Goal: Task Accomplishment & Management: Manage account settings

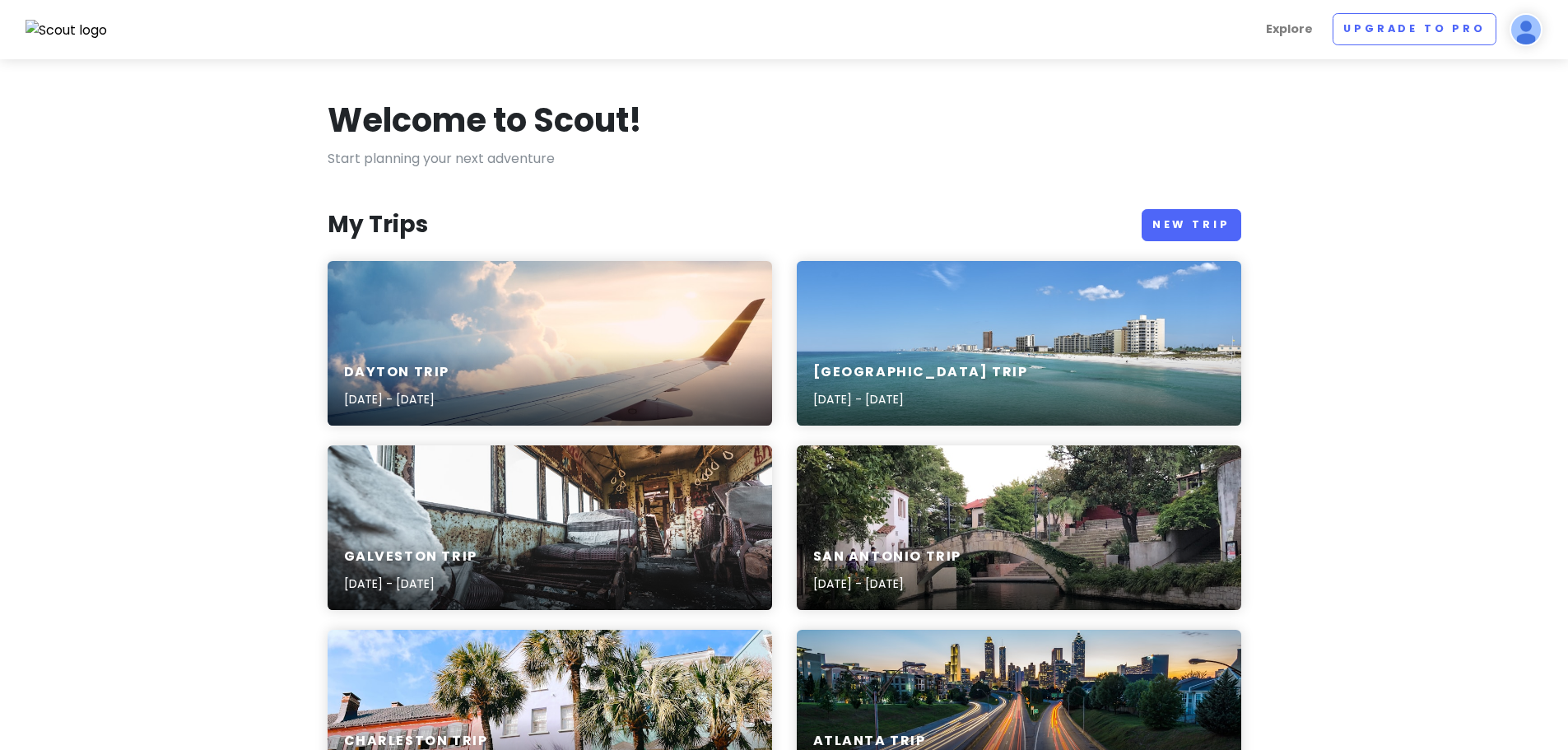
click at [1529, 36] on img at bounding box center [1525, 29] width 33 height 33
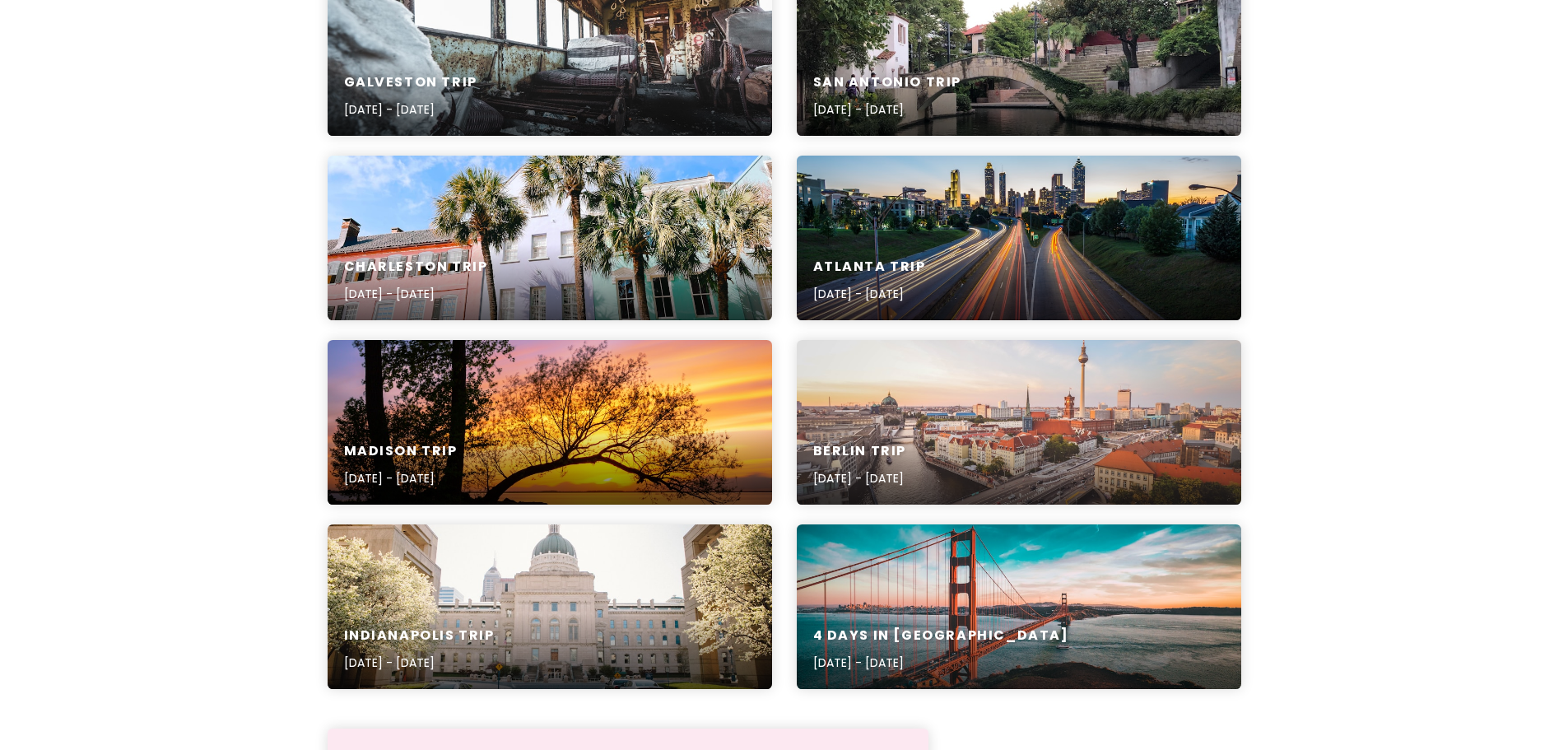
scroll to position [477, 0]
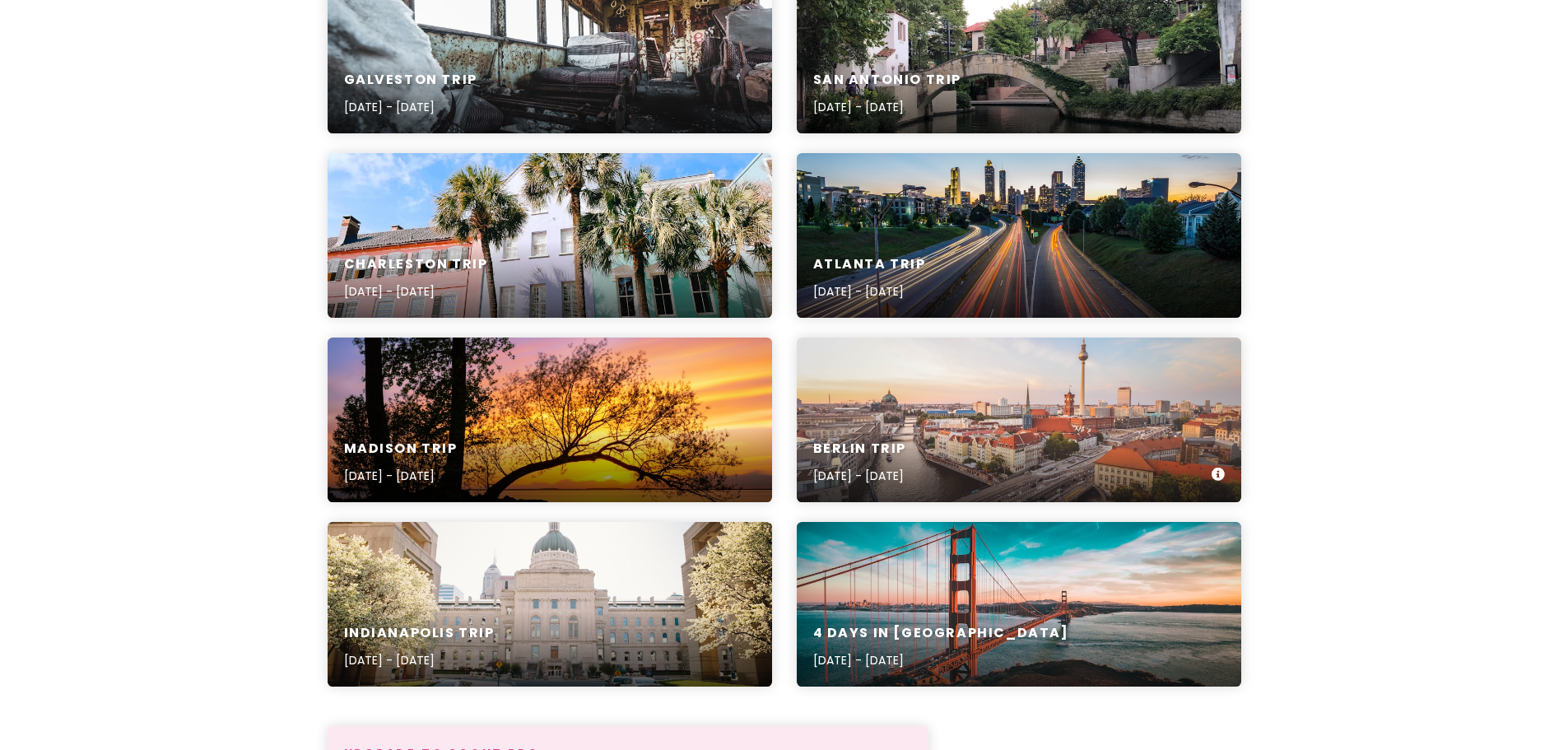
click at [893, 453] on h6 "Berlin Trip" at bounding box center [860, 449] width 94 height 18
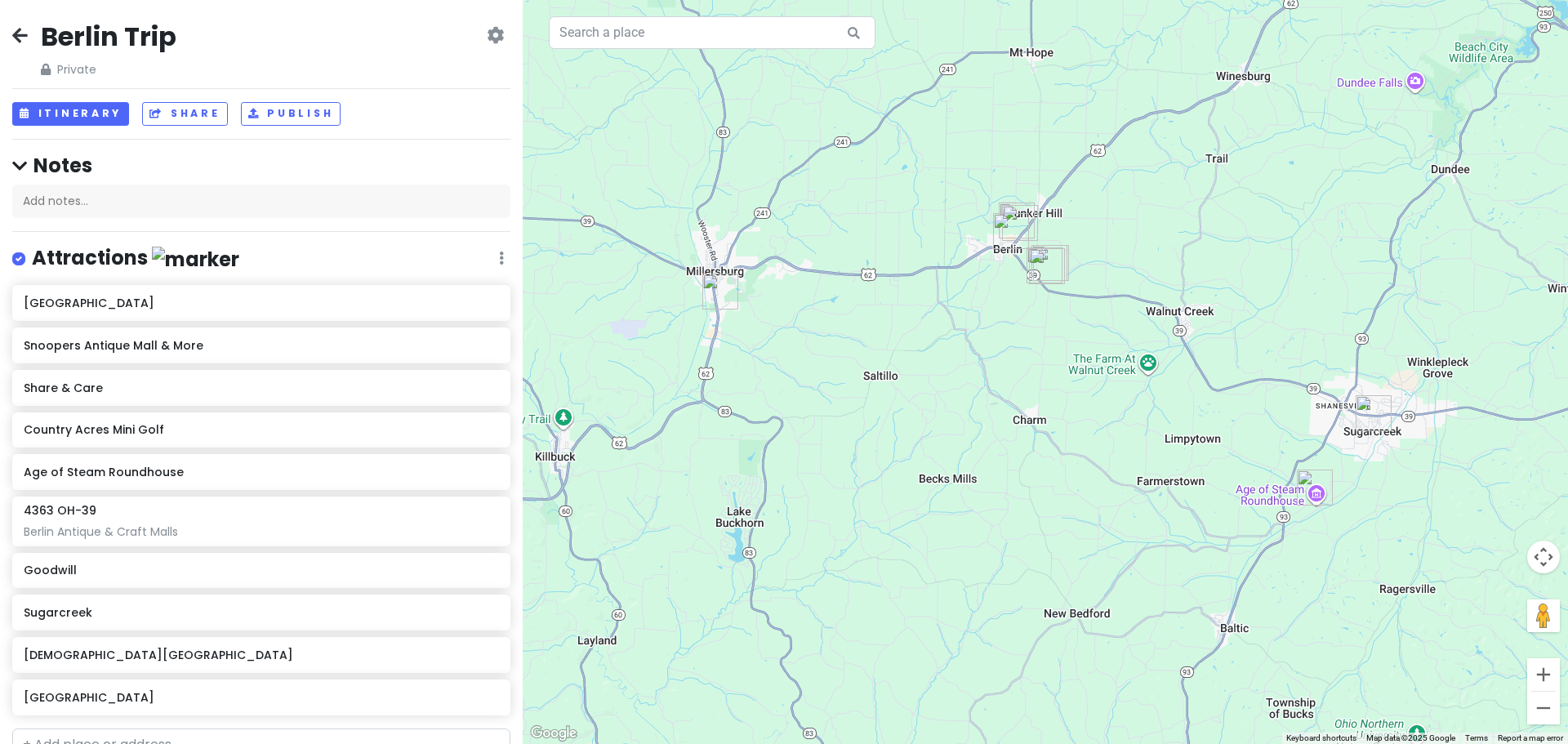
click at [528, 181] on div at bounding box center [1045, 372] width 1045 height 744
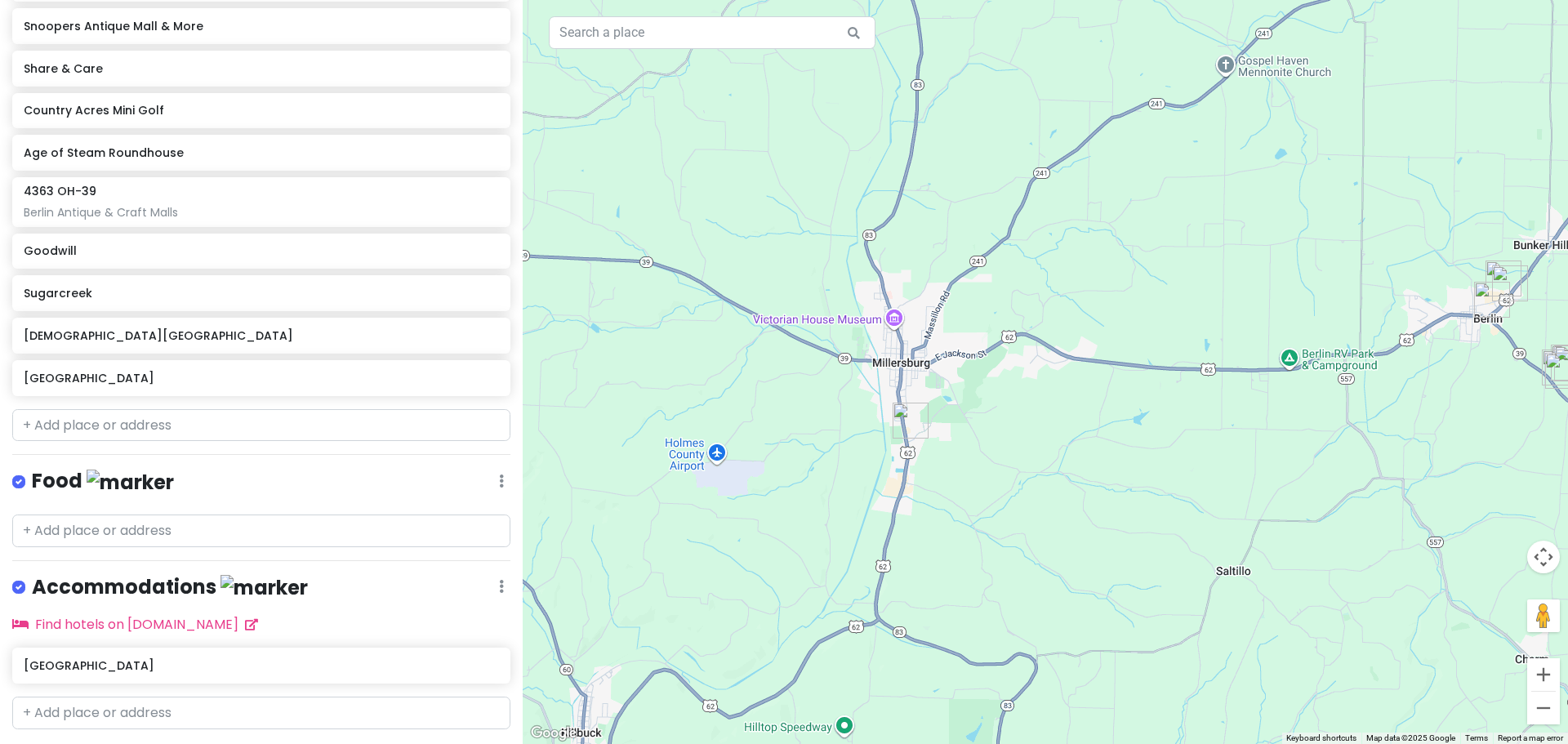
scroll to position [360, 0]
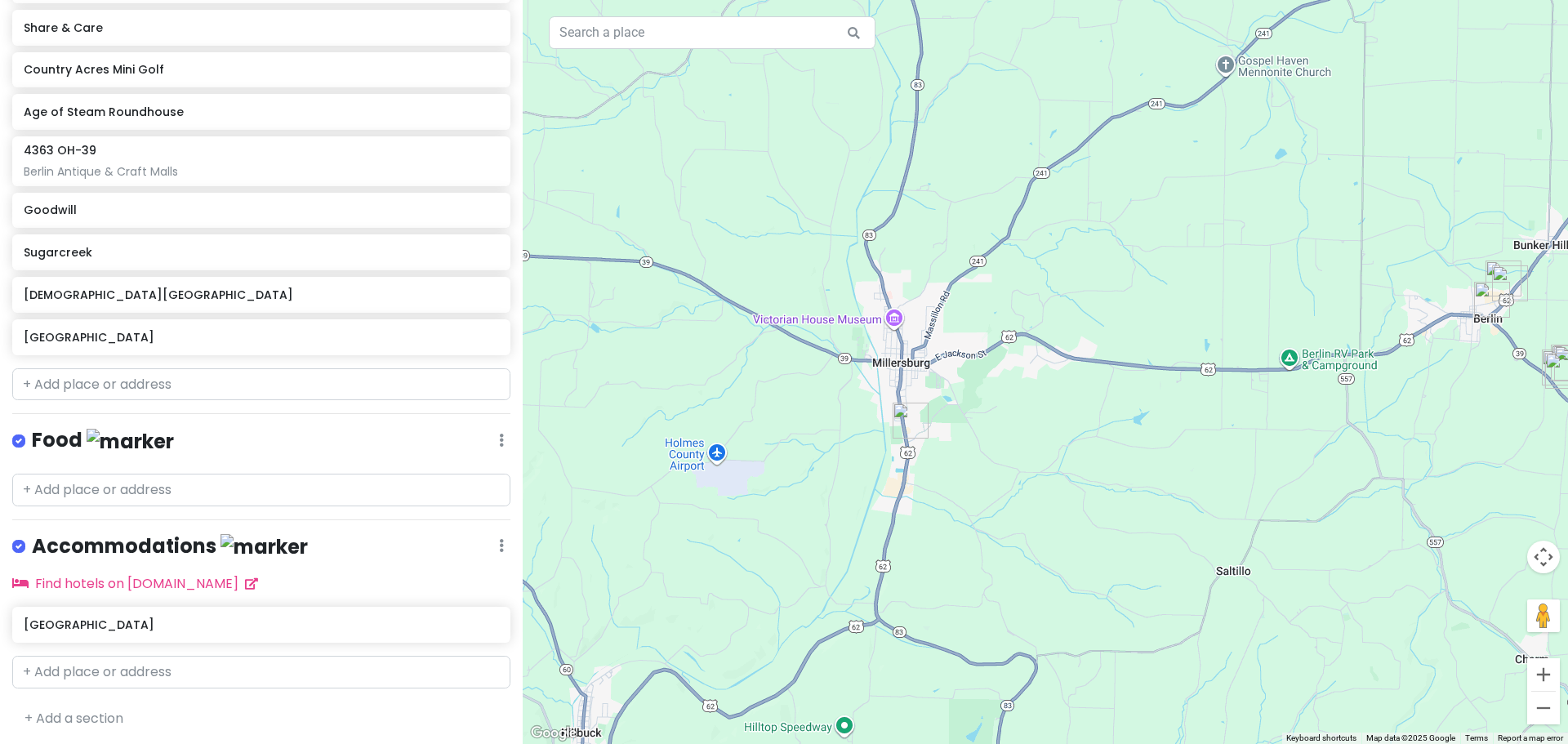
click at [749, 418] on div at bounding box center [1045, 372] width 1045 height 744
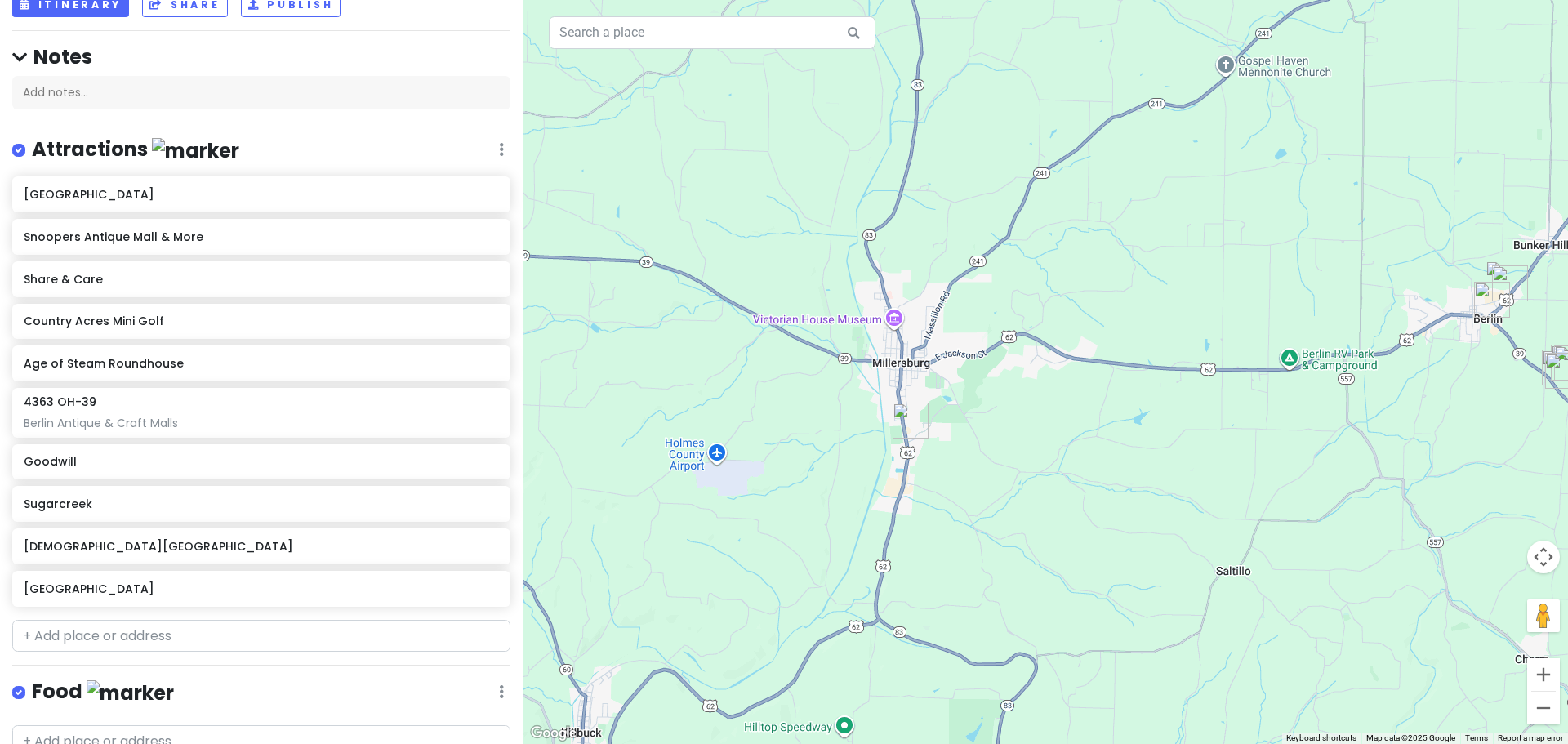
scroll to position [0, 0]
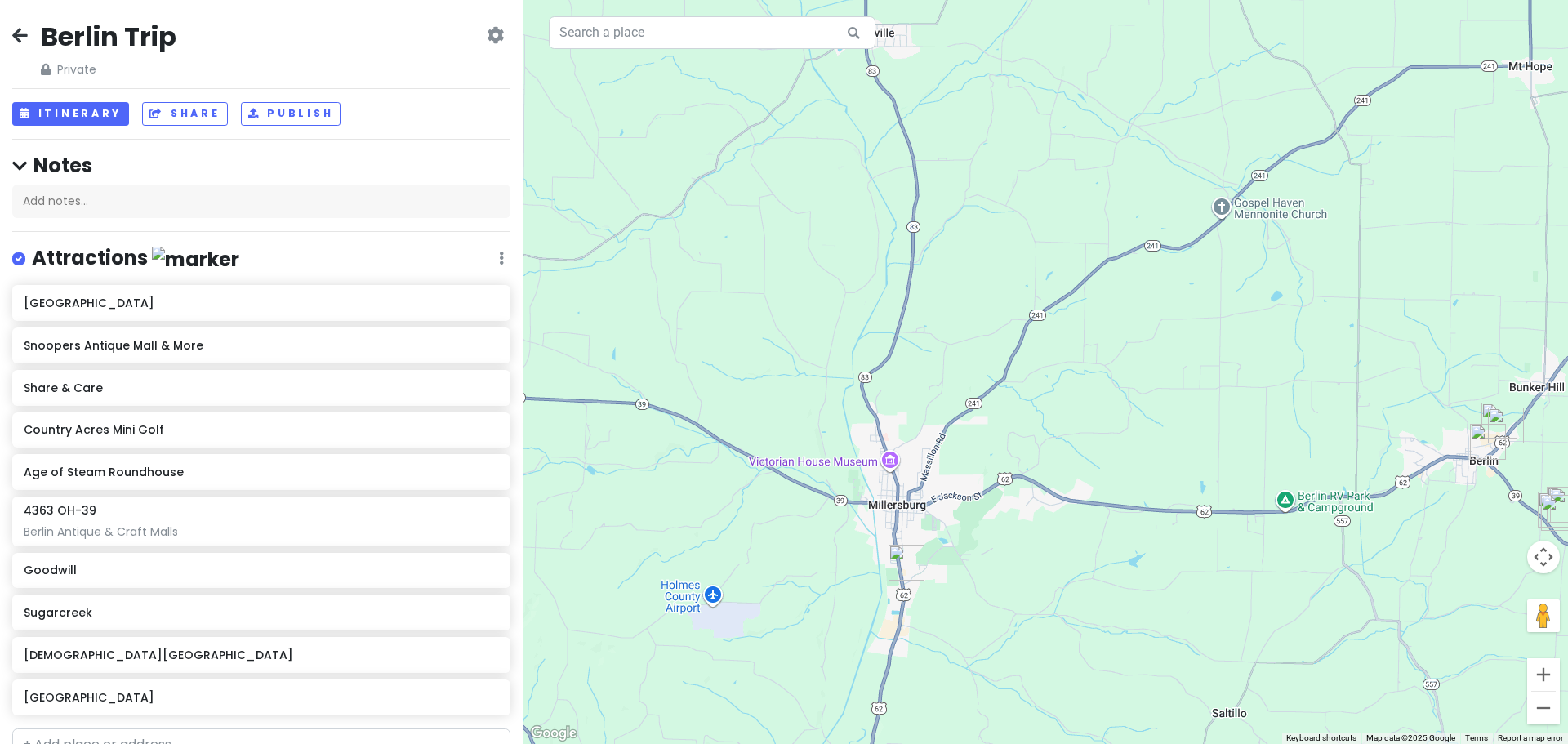
drag, startPoint x: 537, startPoint y: 197, endPoint x: 533, endPoint y: 339, distance: 142.1
click at [533, 339] on div at bounding box center [1045, 372] width 1045 height 744
paste input "[STREET_ADDRESS][PERSON_NAME]"
drag, startPoint x: 720, startPoint y: 227, endPoint x: 690, endPoint y: 114, distance: 116.9
click at [690, 114] on div at bounding box center [1045, 372] width 1045 height 744
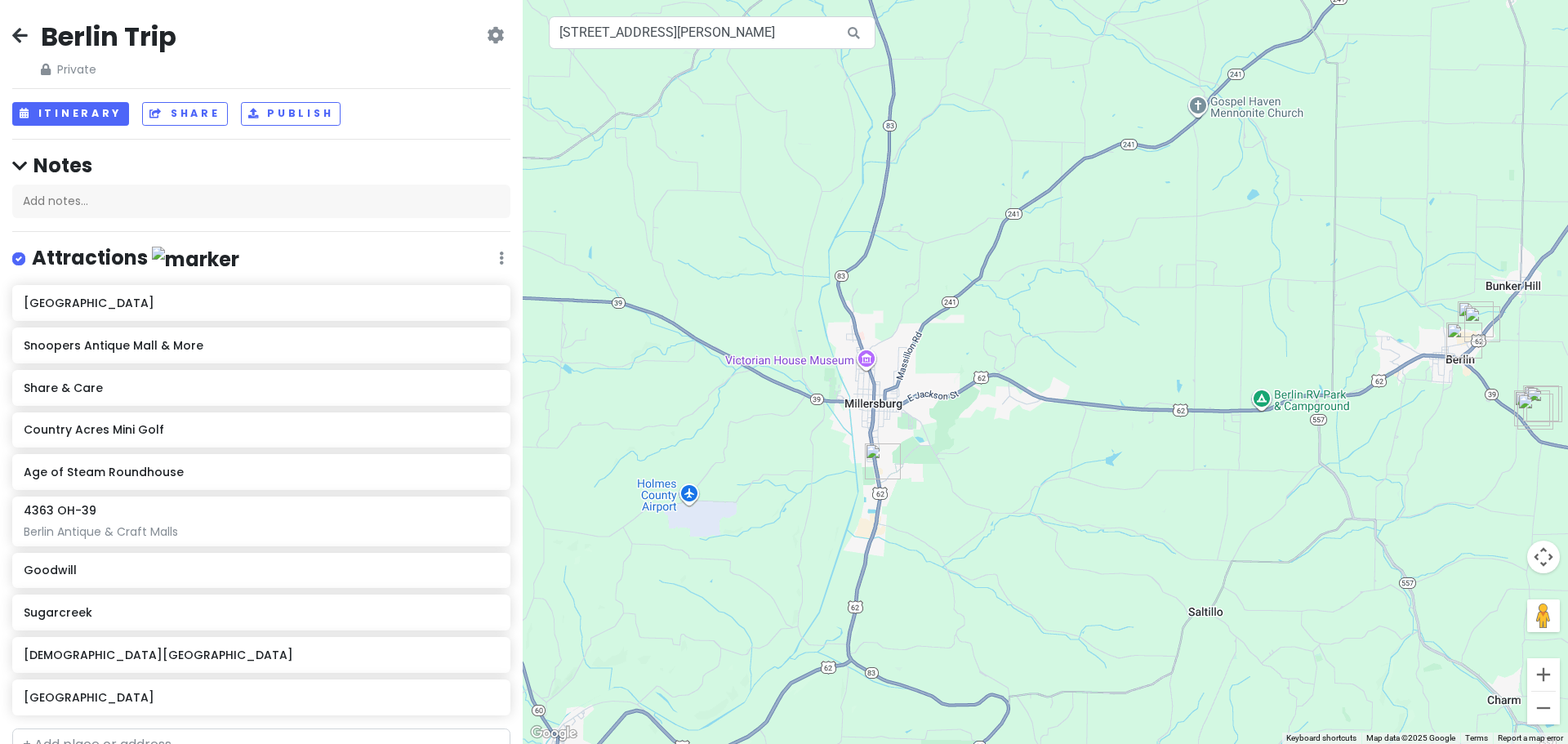
click at [854, 39] on icon at bounding box center [854, 33] width 37 height 33
click at [832, 33] on input "[STREET_ADDRESS][PERSON_NAME]" at bounding box center [712, 32] width 326 height 32
type input "[STREET_ADDRESS][PERSON_NAME]"
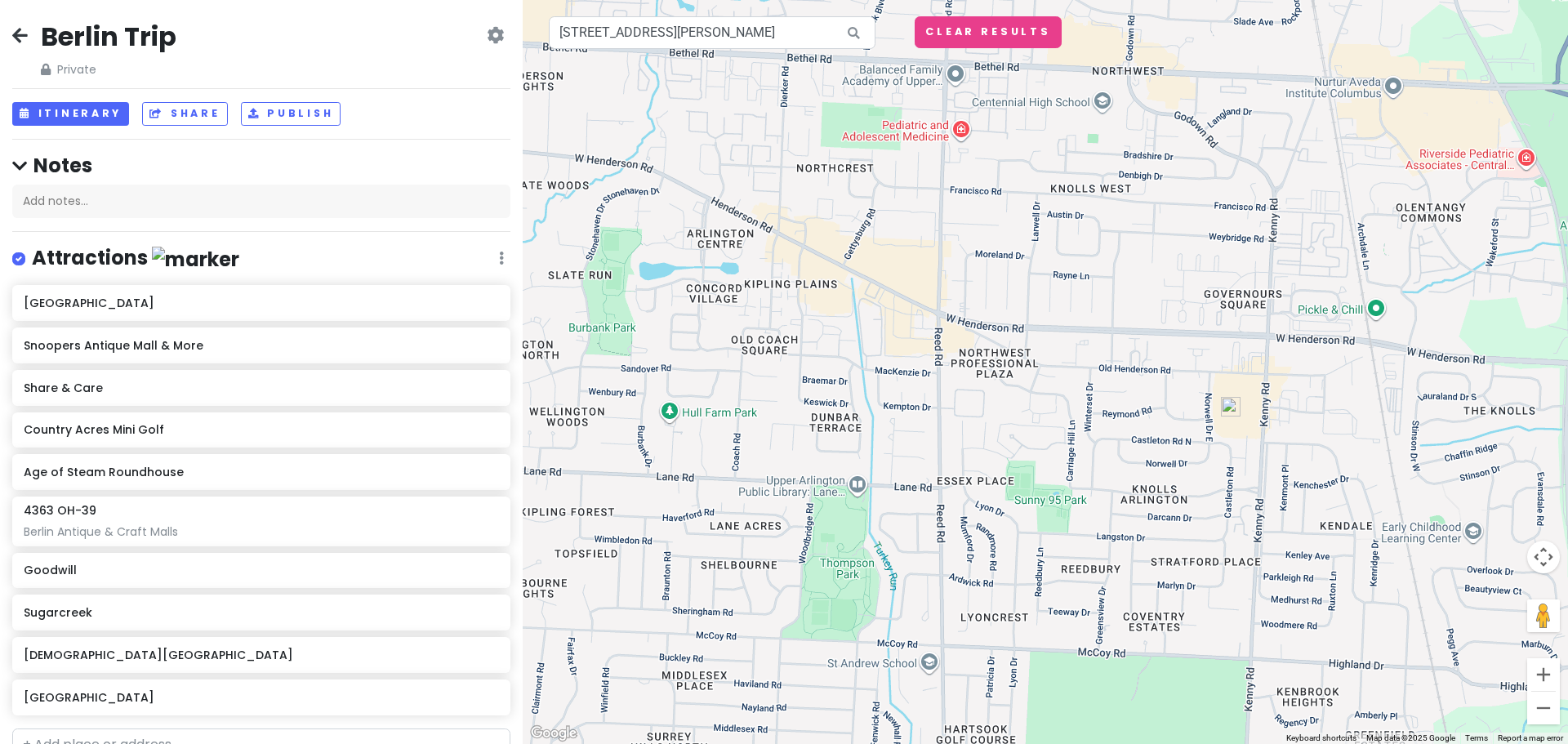
drag, startPoint x: 673, startPoint y: 62, endPoint x: 880, endPoint y: 103, distance: 211.0
click at [880, 103] on div at bounding box center [1045, 372] width 1045 height 744
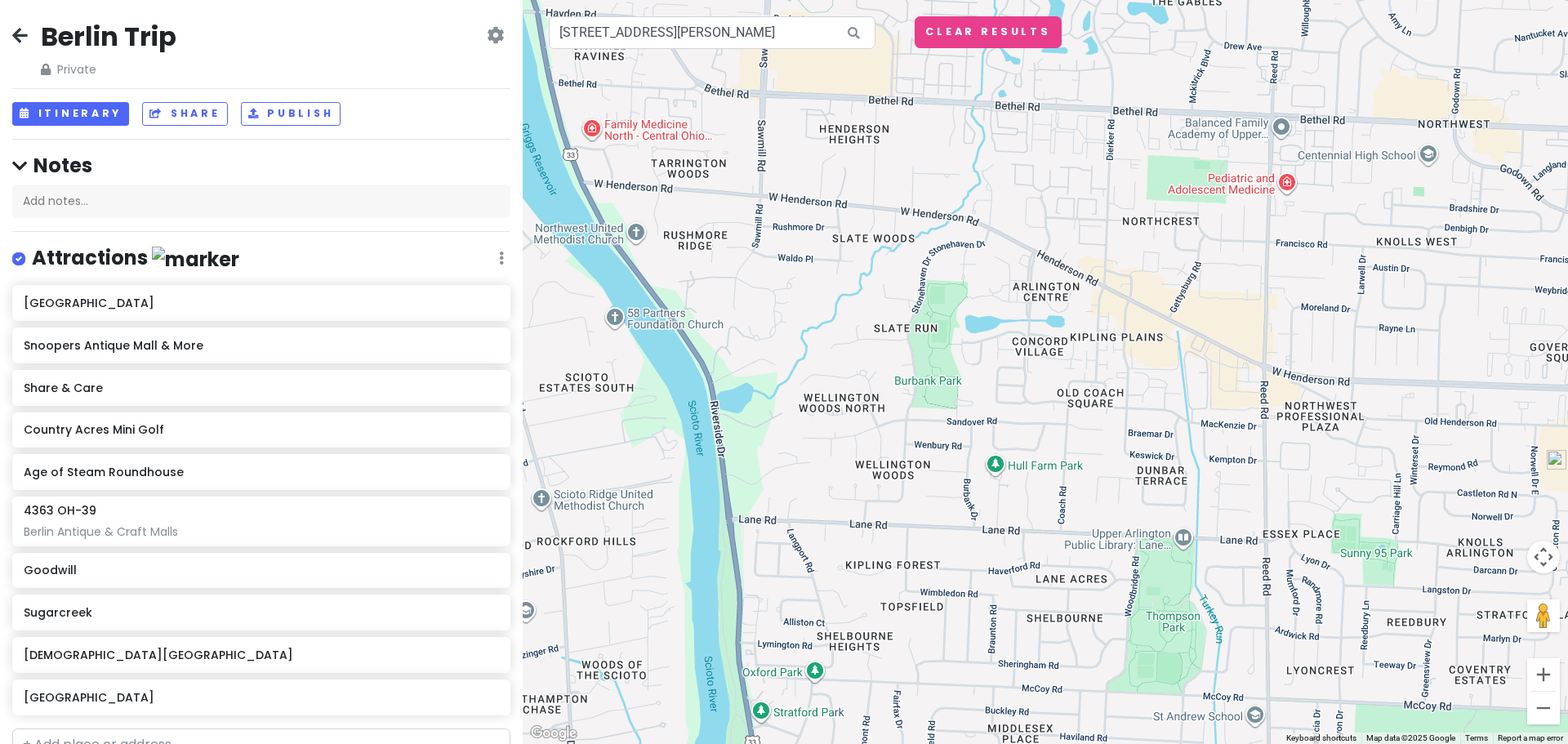
click at [19, 30] on icon at bounding box center [20, 35] width 16 height 13
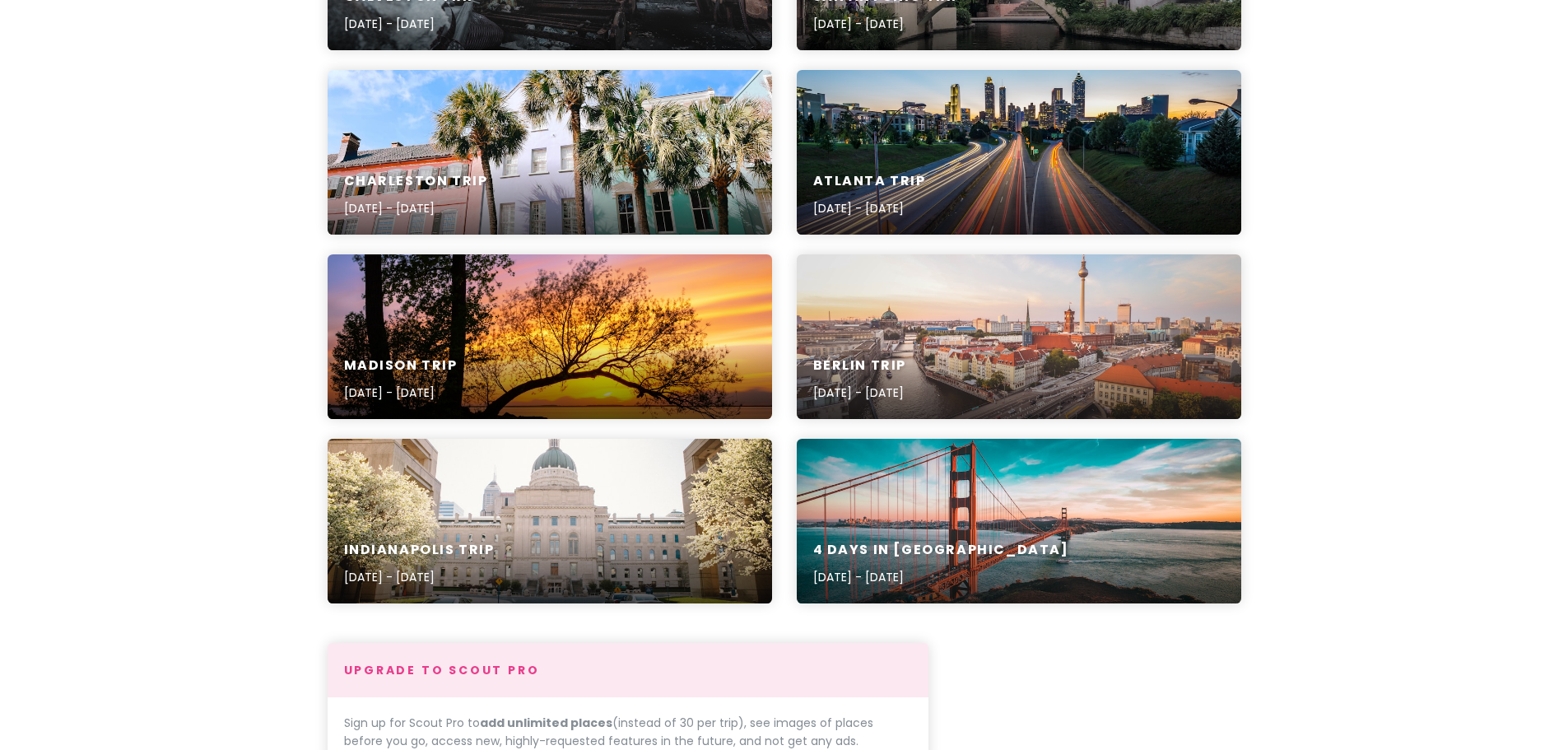
scroll to position [558, 0]
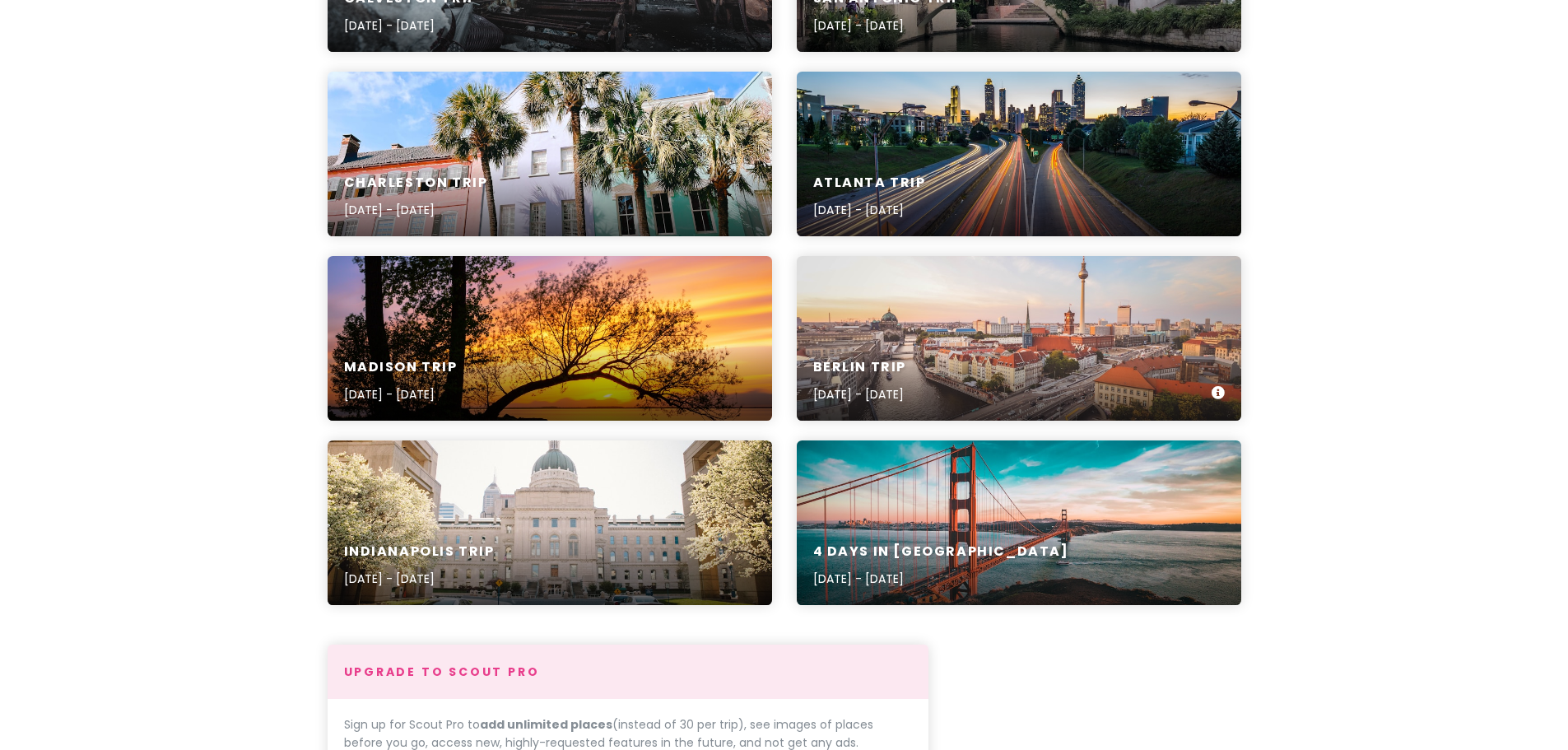
click at [904, 353] on div "[GEOGRAPHIC_DATA] Trip [DATE] - [DATE]" at bounding box center [1019, 381] width 445 height 78
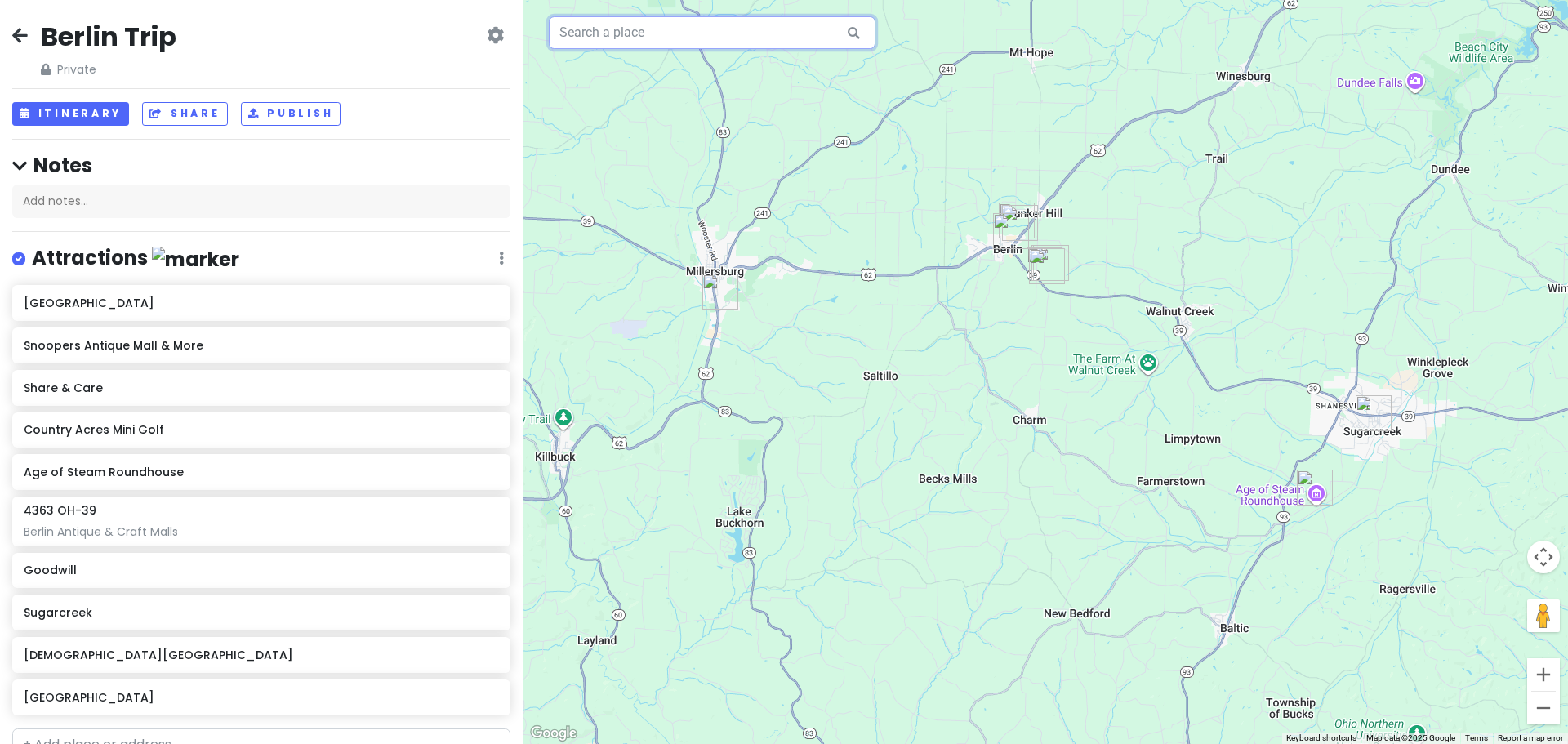
paste input "[STREET_ADDRESS][PERSON_NAME]"
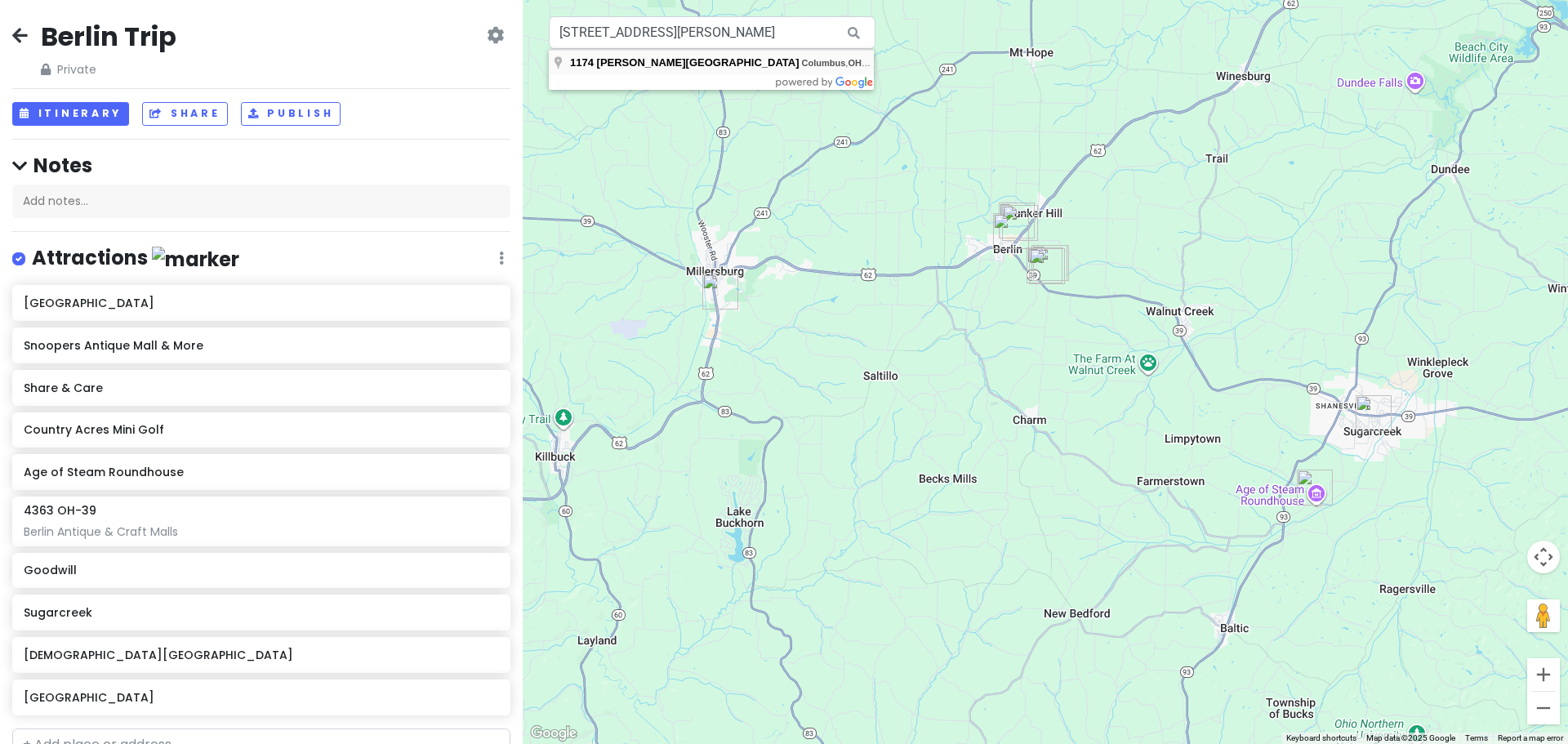
type input "[STREET_ADDRESS][PERSON_NAME]"
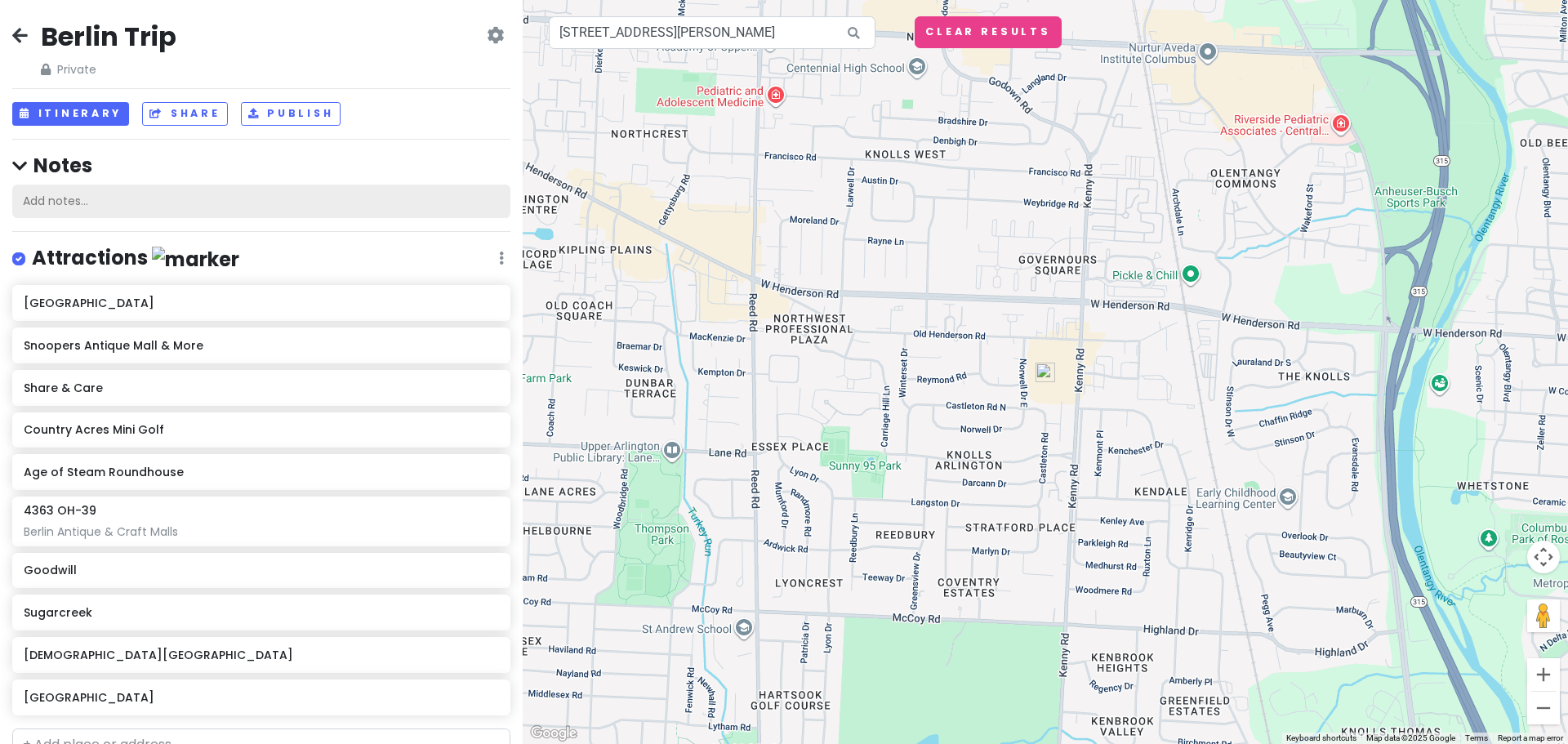
click at [324, 201] on div "Add notes..." at bounding box center [261, 201] width 499 height 34
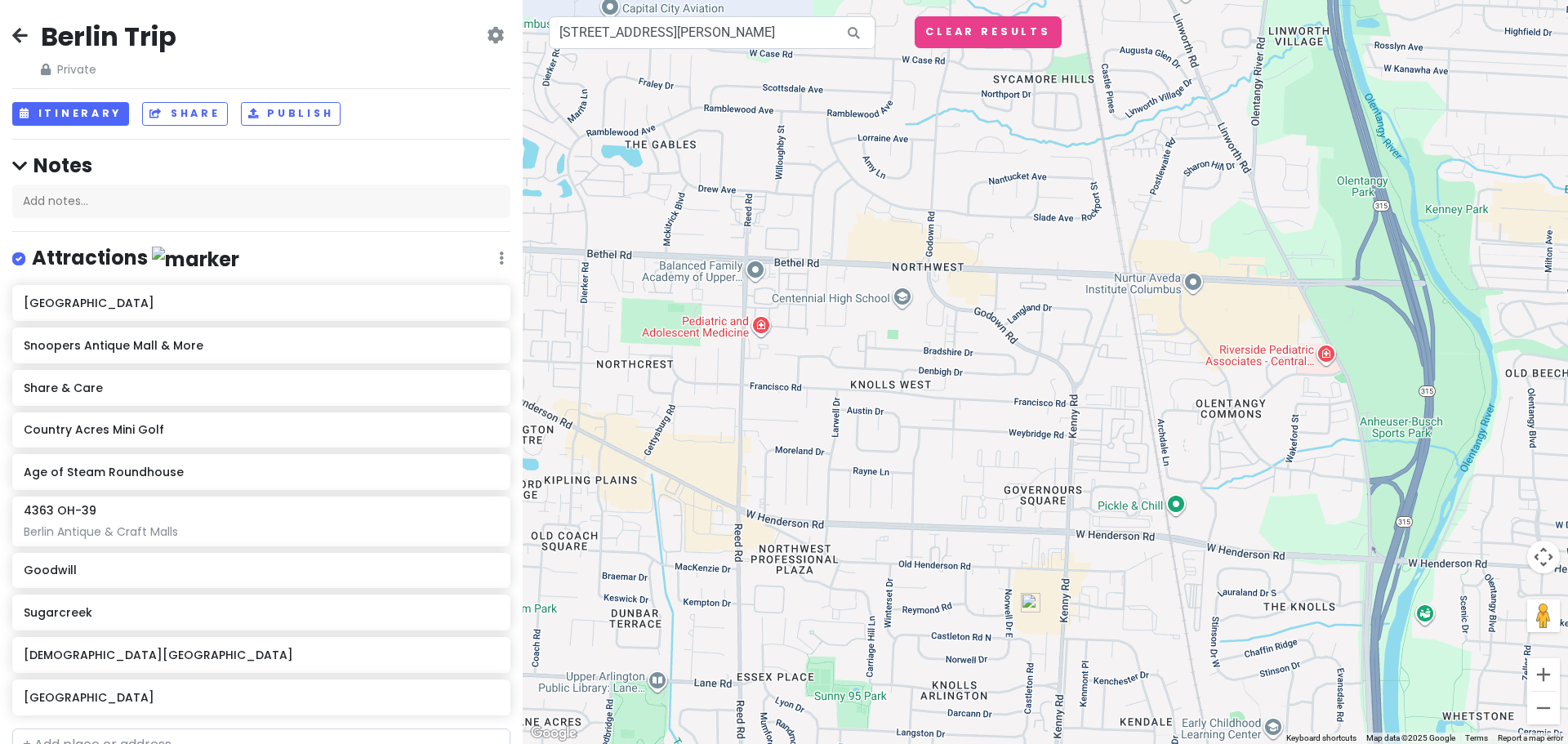
drag, startPoint x: 326, startPoint y: 209, endPoint x: 523, endPoint y: 382, distance: 262.2
click at [509, 409] on div "Berlin Trip Private Change Dates Make a Copy Delete Trip Go Pro ⚡️ Give Feedbac…" at bounding box center [784, 372] width 1568 height 744
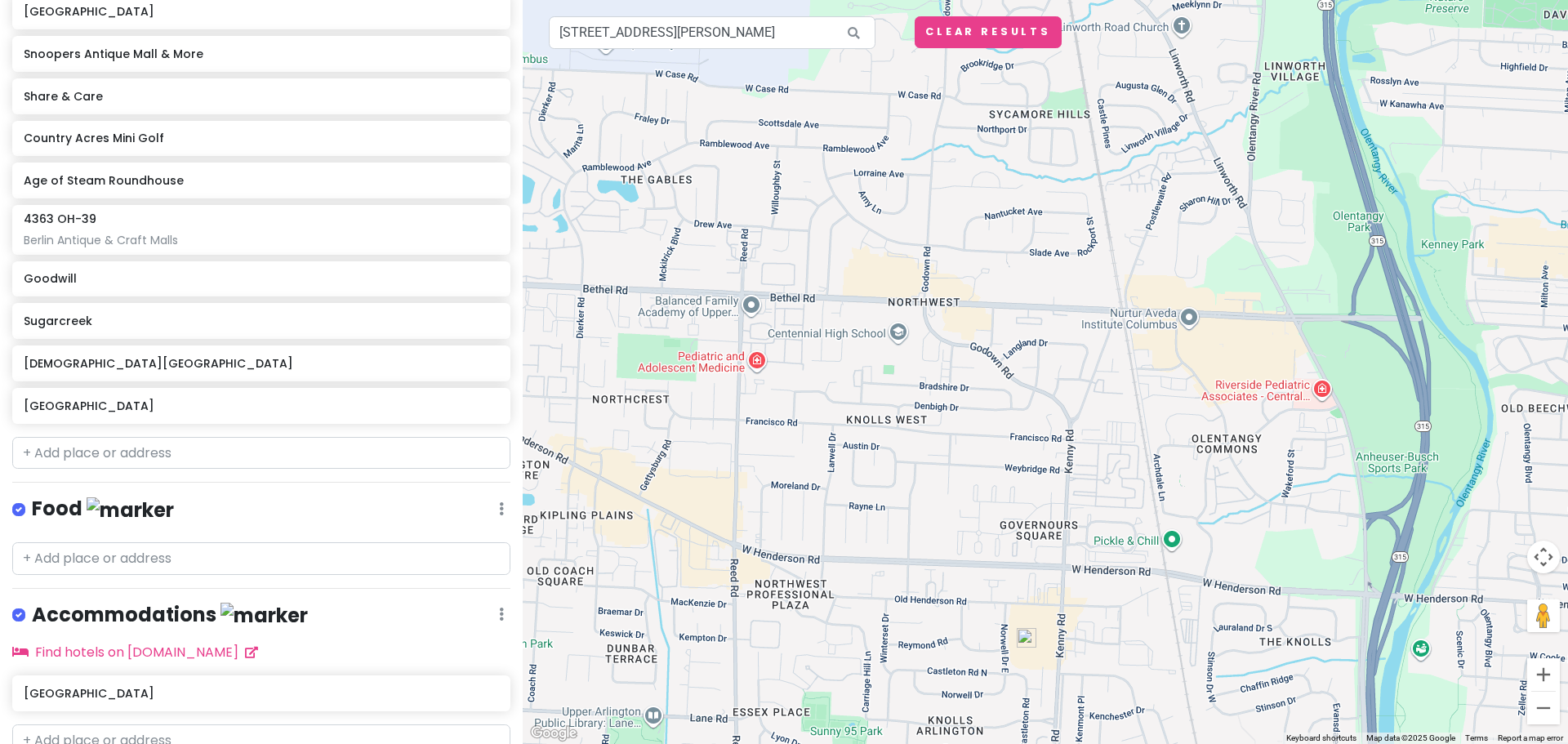
scroll to position [360, 0]
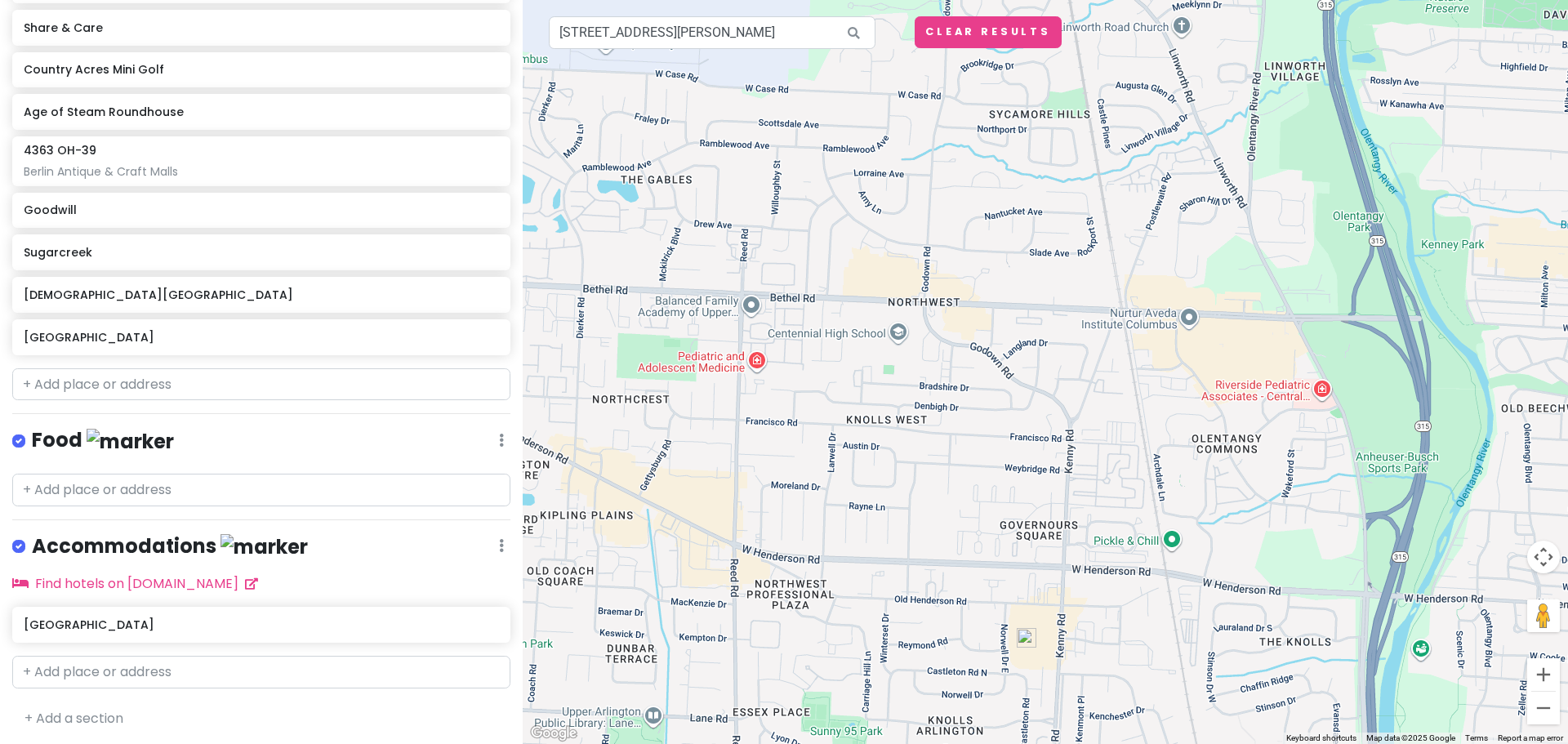
click at [542, 639] on div at bounding box center [1045, 372] width 1045 height 744
click at [181, 664] on input "text" at bounding box center [261, 672] width 499 height 32
paste input "[STREET_ADDRESS][PERSON_NAME]"
type input "[STREET_ADDRESS][PERSON_NAME]"
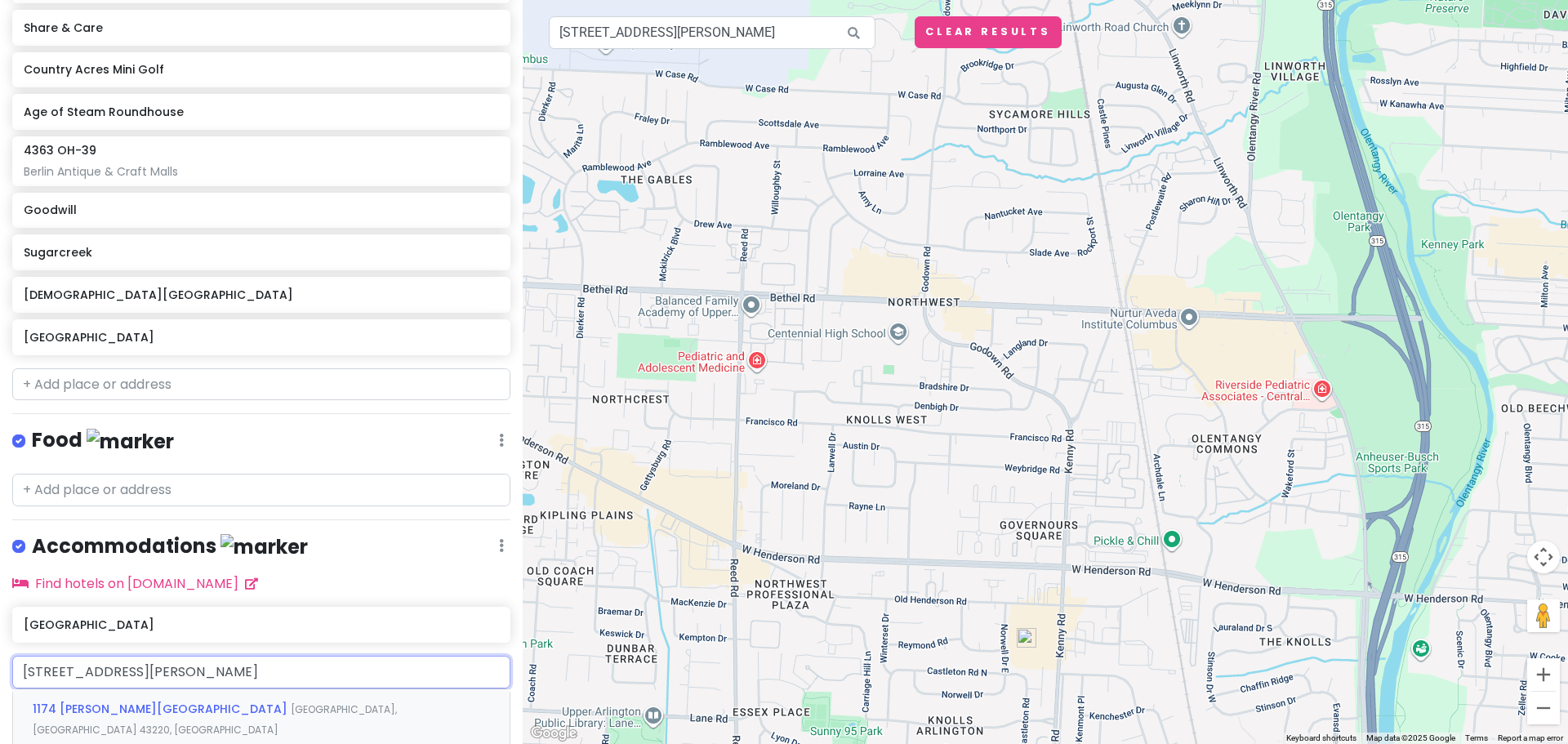
click at [131, 703] on span "1174 [PERSON_NAME][GEOGRAPHIC_DATA]" at bounding box center [161, 709] width 258 height 17
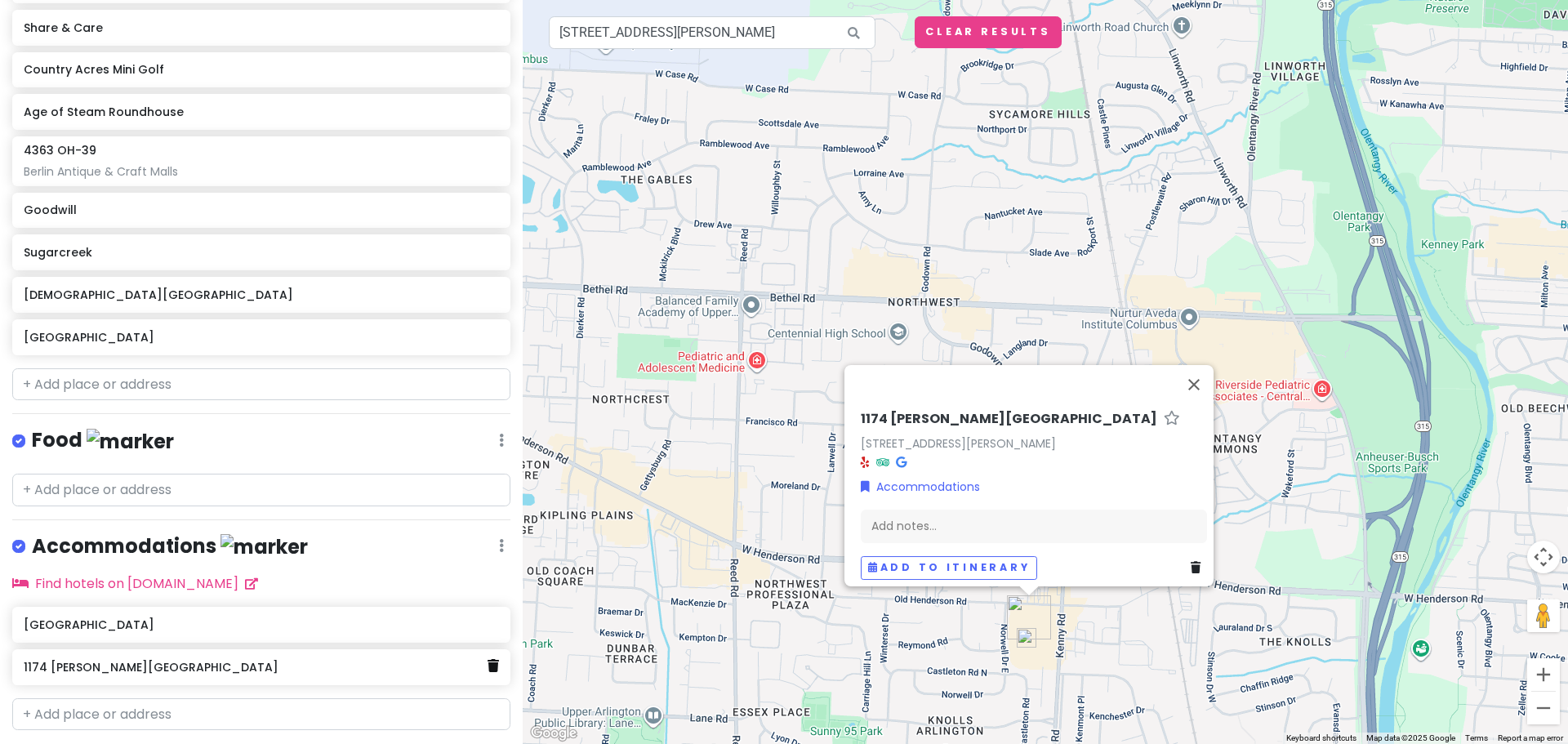
click at [488, 667] on icon at bounding box center [494, 666] width 12 height 13
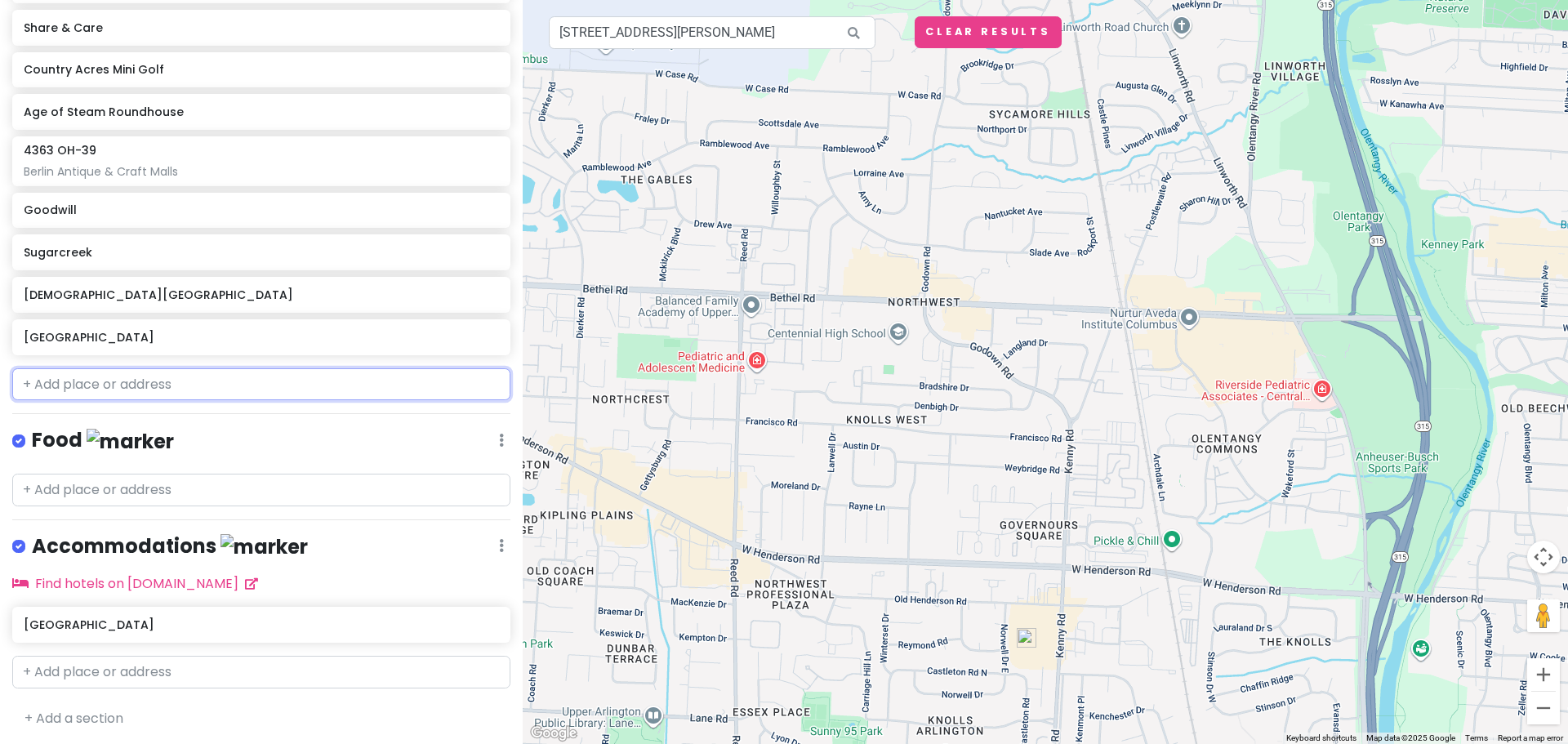
paste input "[STREET_ADDRESS][PERSON_NAME]"
type input "[STREET_ADDRESS][PERSON_NAME]"
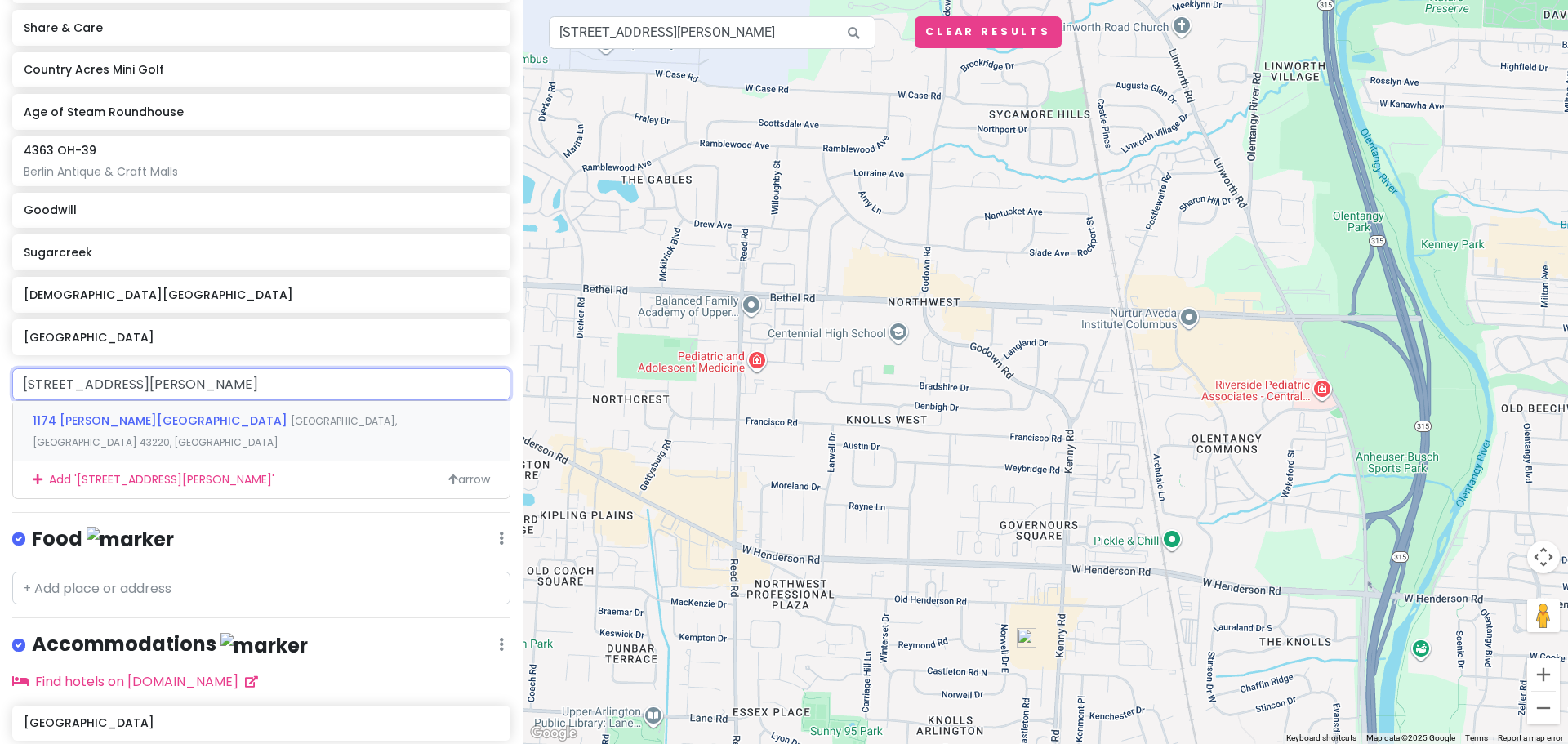
click at [117, 423] on span "1174 [PERSON_NAME][GEOGRAPHIC_DATA]" at bounding box center [161, 420] width 258 height 17
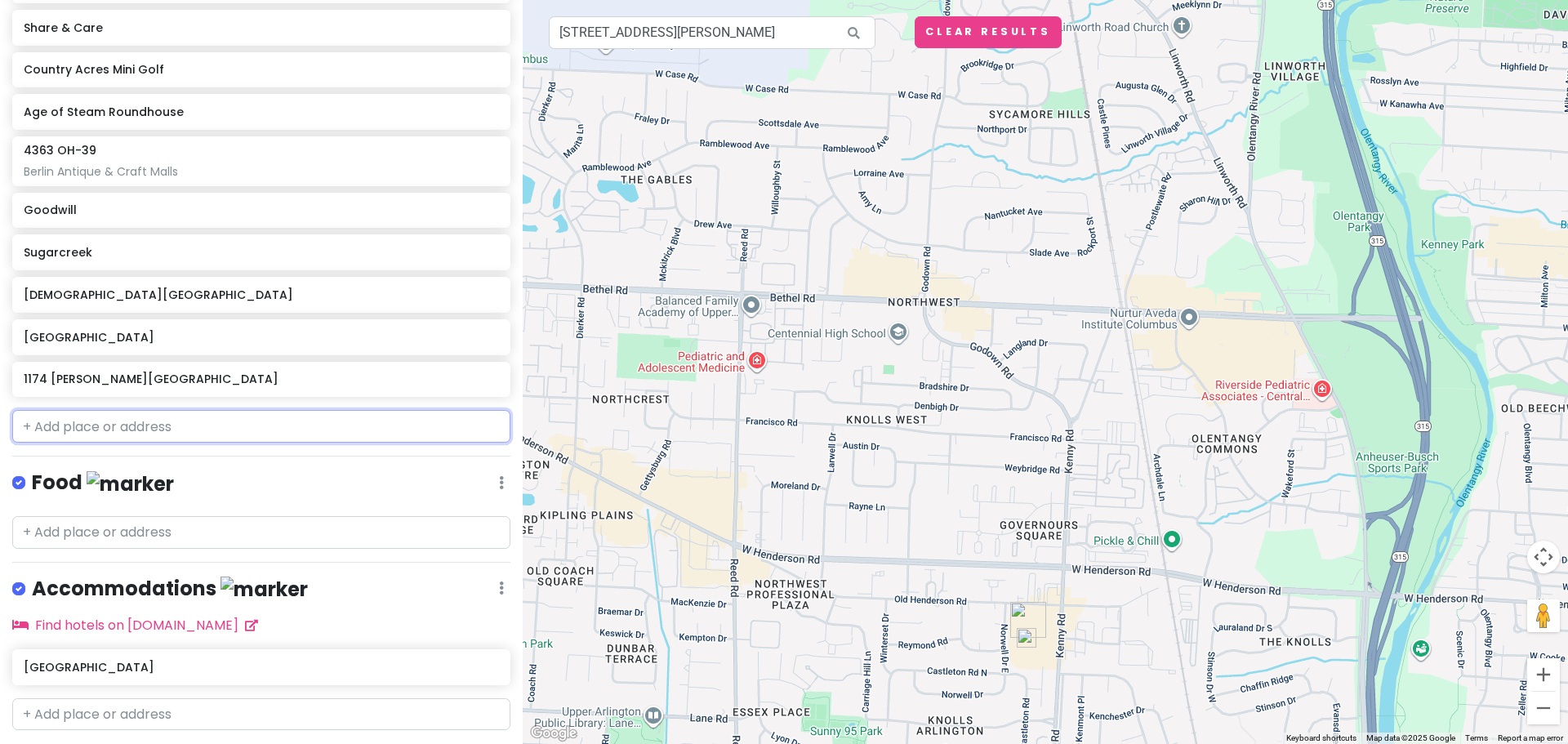
scroll to position [403, 0]
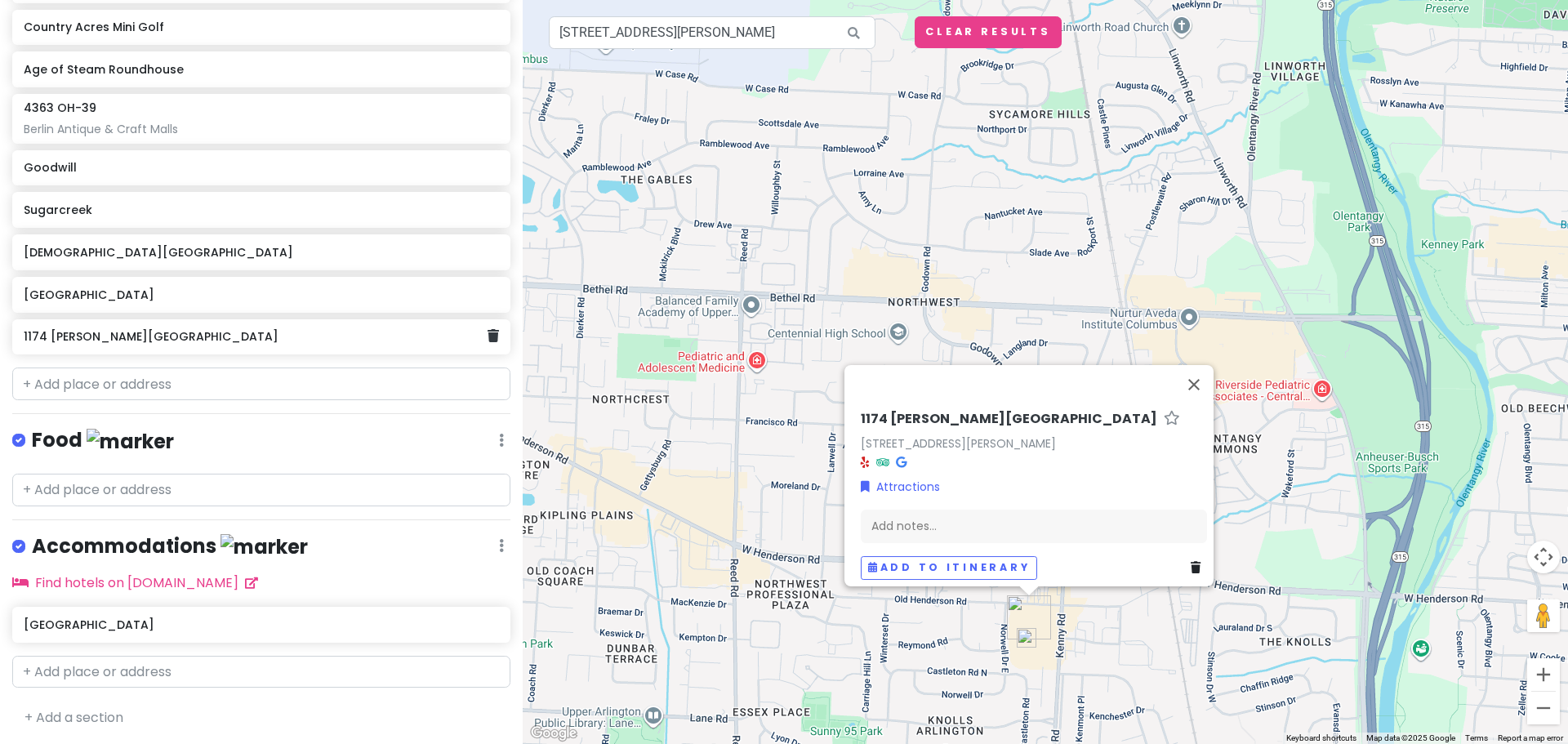
click at [194, 343] on div "1174 [PERSON_NAME][GEOGRAPHIC_DATA]" at bounding box center [255, 336] width 463 height 22
drag, startPoint x: 194, startPoint y: 343, endPoint x: 149, endPoint y: 340, distance: 45.1
click at [166, 341] on div "[GEOGRAPHIC_DATA] Antique Mall Snoopers Antique Mall & More Share & Care Countr…" at bounding box center [261, 122] width 523 height 479
click at [92, 343] on div "1174 [PERSON_NAME][GEOGRAPHIC_DATA]" at bounding box center [255, 336] width 463 height 22
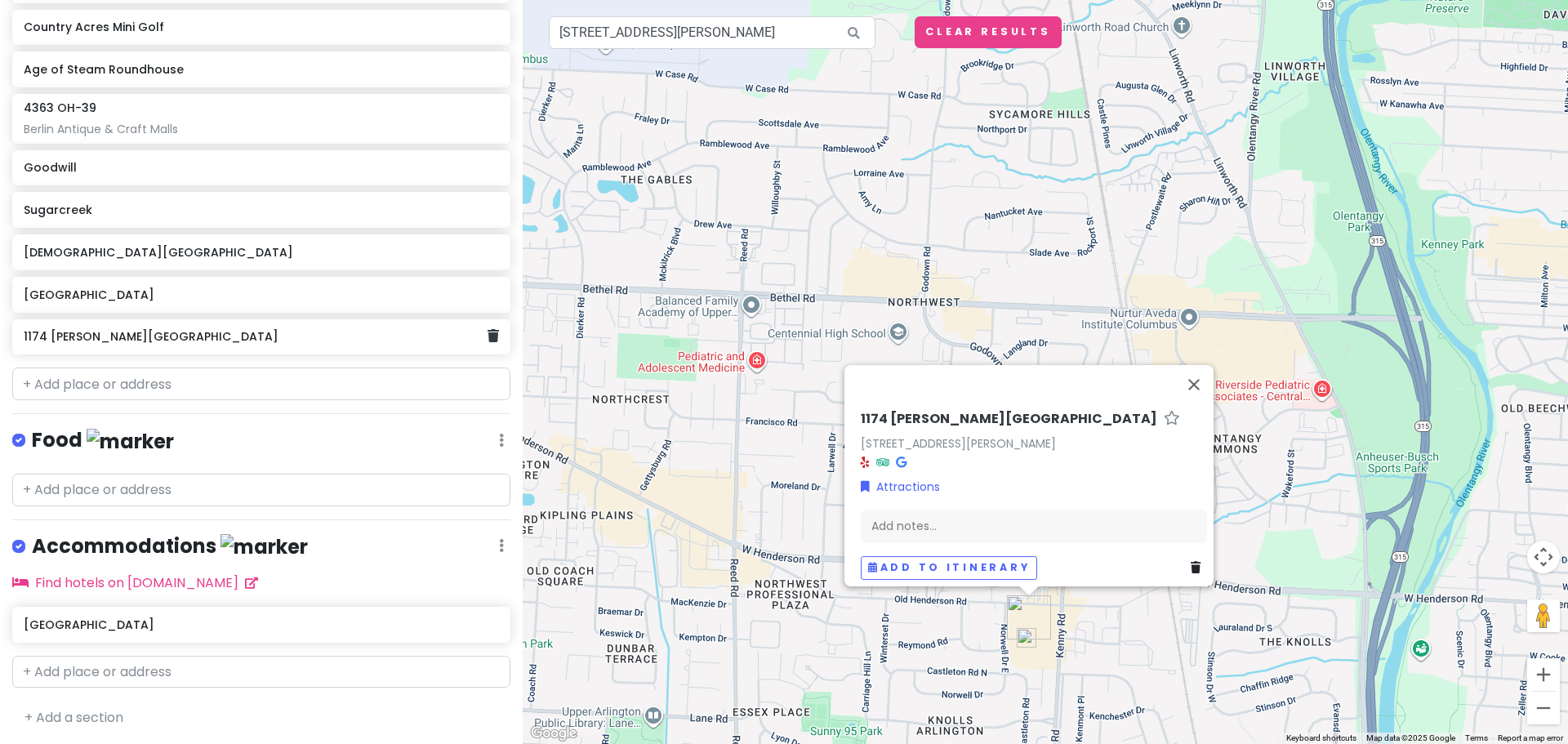
click at [92, 343] on h6 "1174 [PERSON_NAME][GEOGRAPHIC_DATA]" at bounding box center [255, 336] width 463 height 15
click at [91, 337] on h6 "1174 [PERSON_NAME][GEOGRAPHIC_DATA]" at bounding box center [255, 336] width 463 height 15
click at [170, 343] on div "[GEOGRAPHIC_DATA] Antique Mall Snoopers Antique Mall & More Share & Care Countr…" at bounding box center [261, 122] width 523 height 479
click at [488, 344] on link at bounding box center [494, 336] width 12 height 22
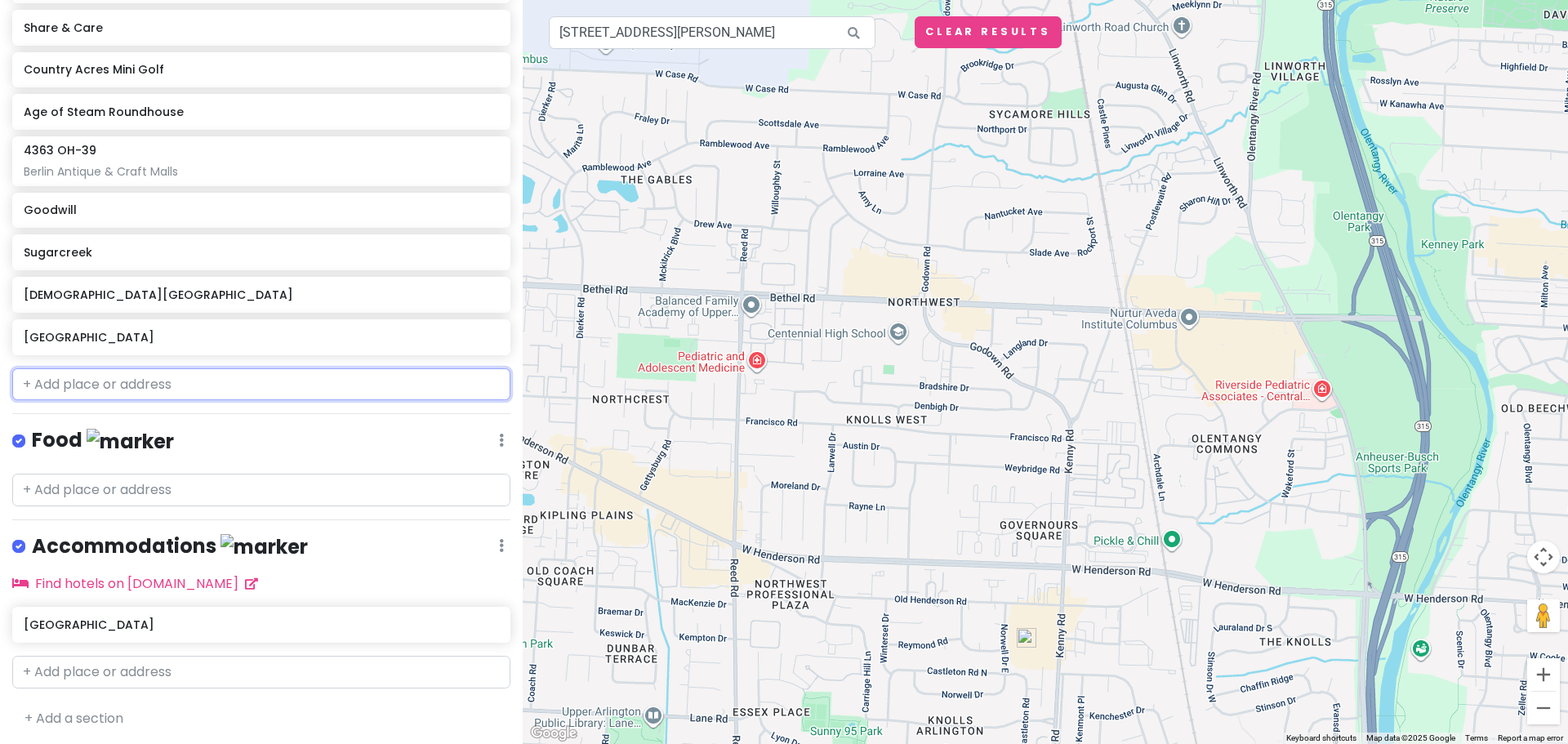
paste input "[STREET_ADDRESS][PERSON_NAME]"
type input "[STREET_ADDRESS][PERSON_NAME]"
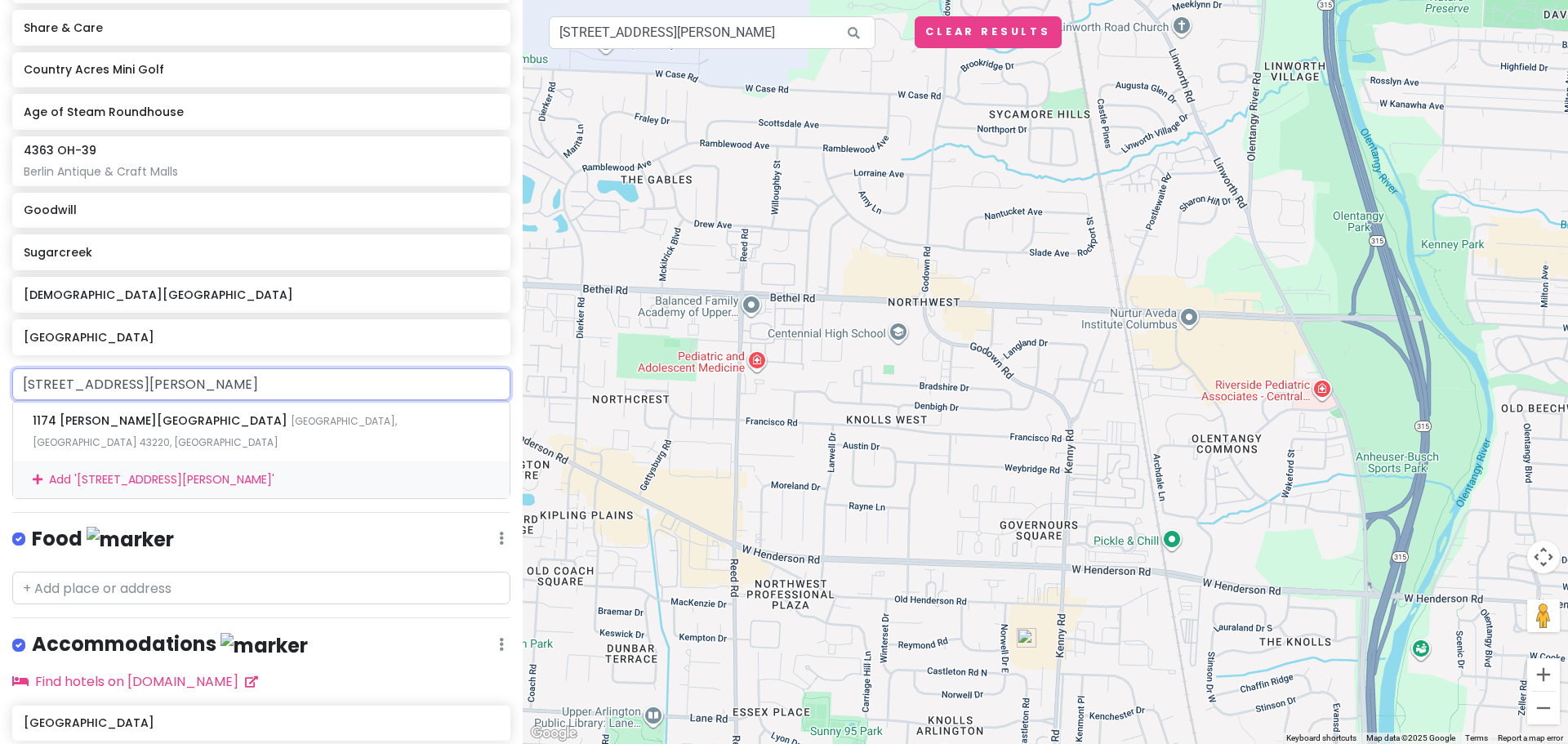
click at [265, 461] on div "Add ' [STREET_ADDRESS][PERSON_NAME] '" at bounding box center [261, 479] width 497 height 37
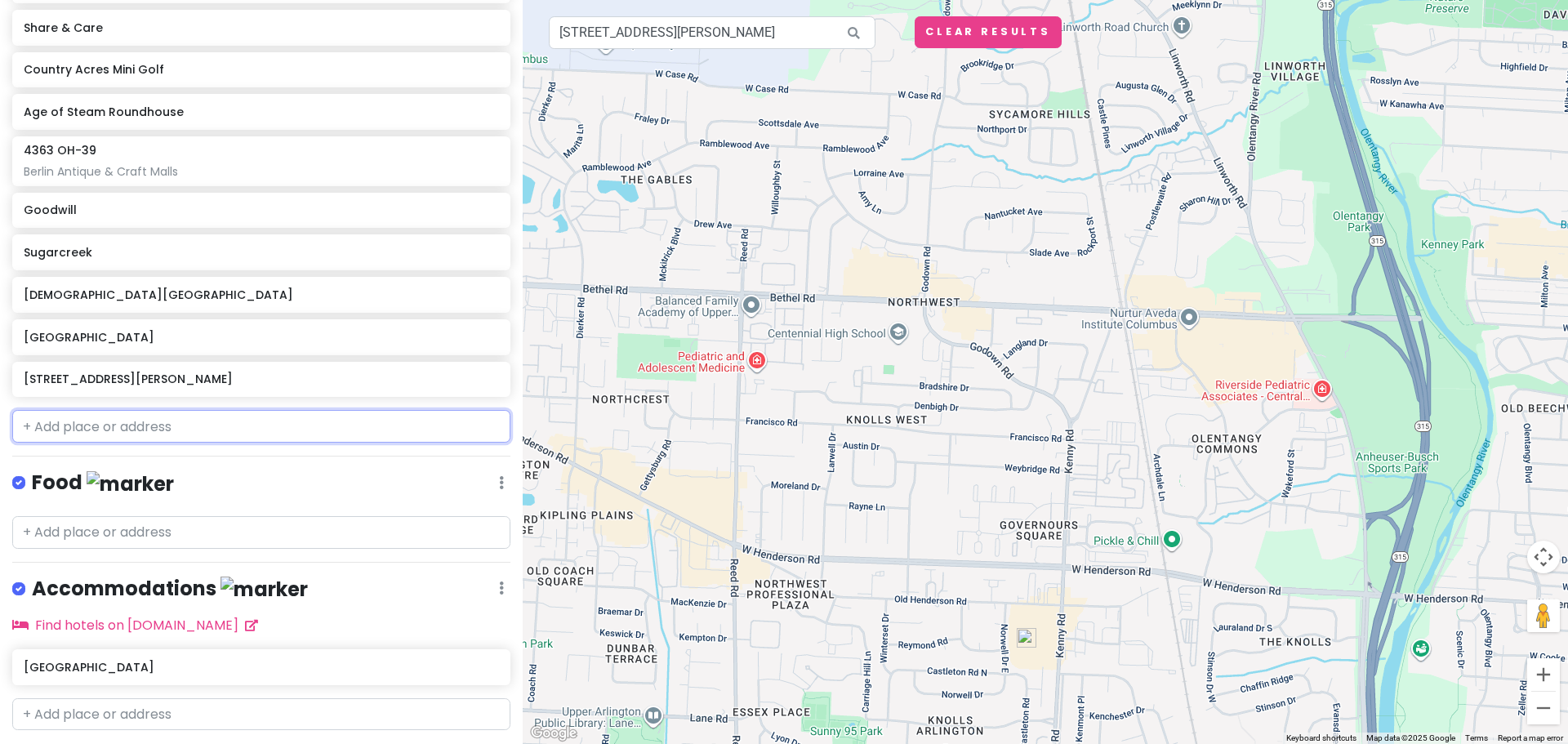
scroll to position [403, 0]
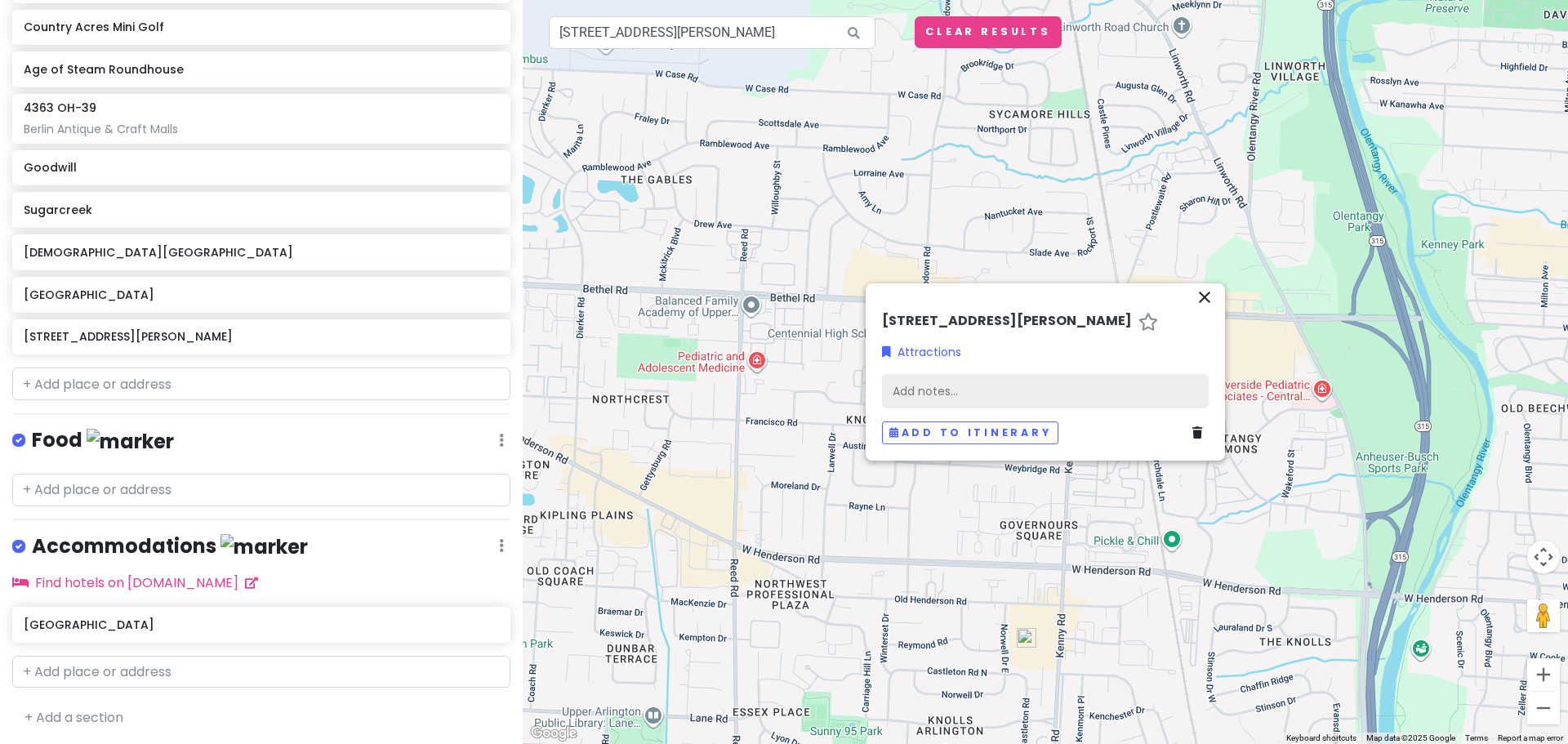
click at [982, 385] on div "Add notes..." at bounding box center [1045, 390] width 326 height 34
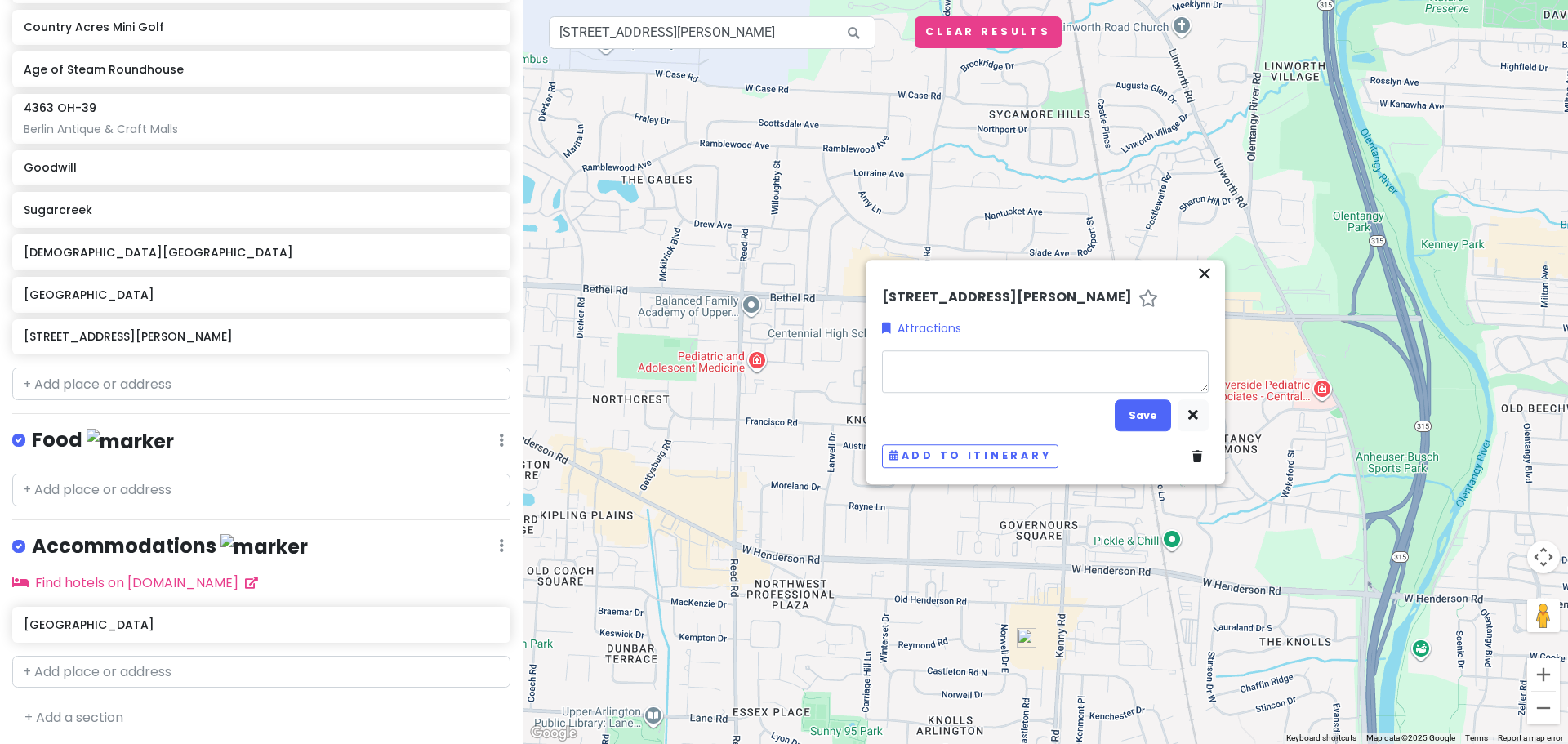
type textarea "x"
type textarea "P"
type textarea "x"
type textarea "Pe"
type textarea "x"
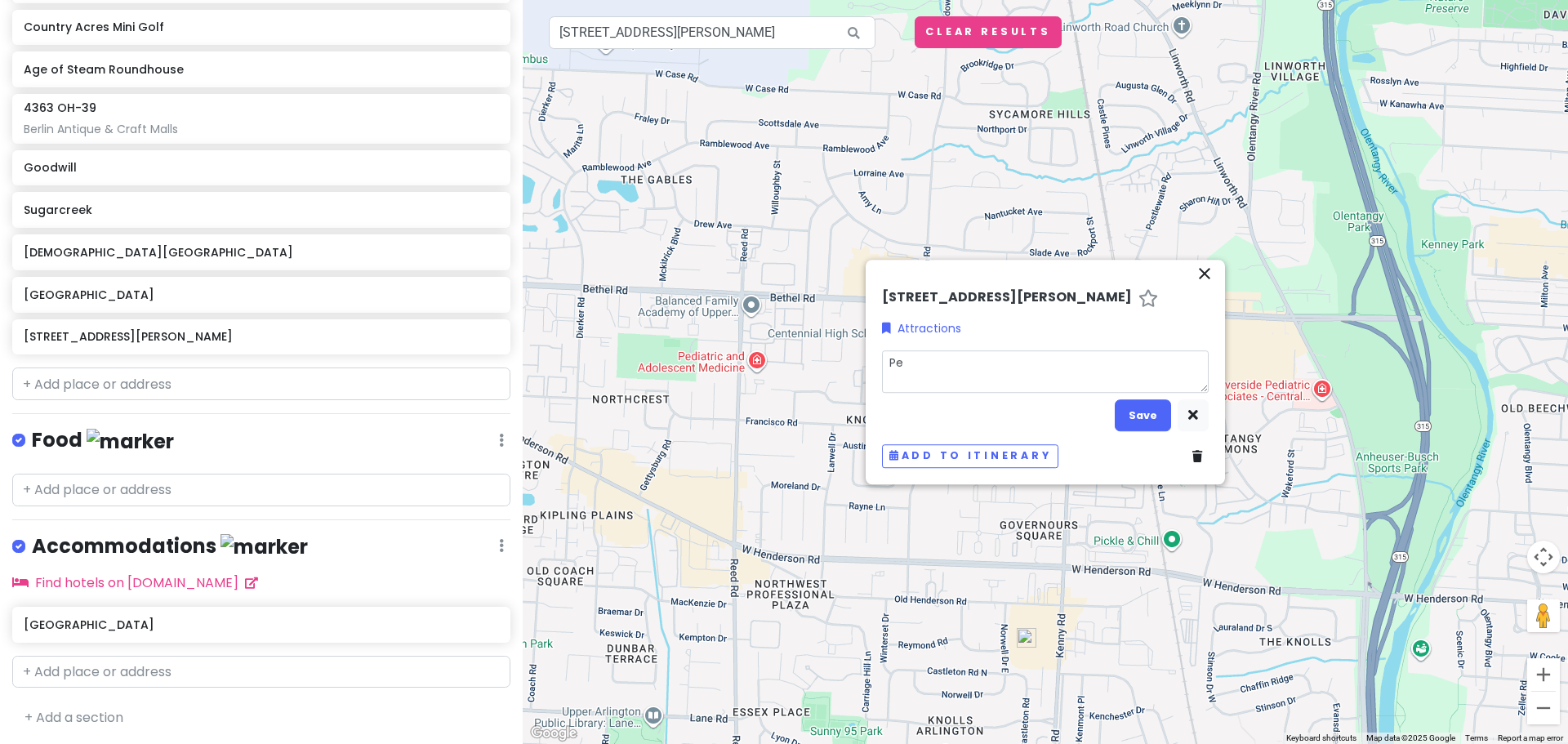
type textarea "Pep"
type textarea "x"
type textarea "Pepp"
type textarea "x"
type textarea "Peppe"
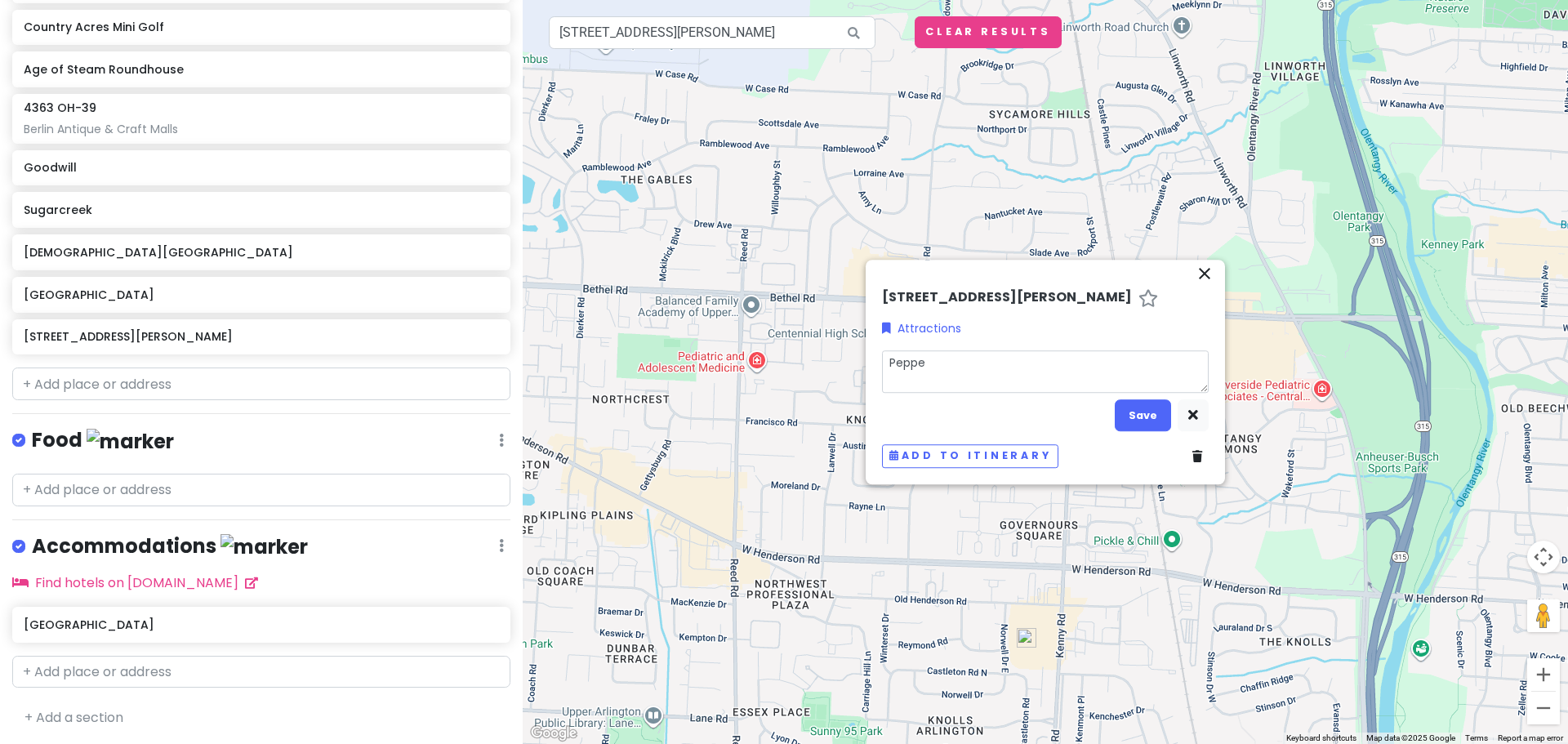
type textarea "x"
type textarea "Pepper"
type textarea "x"
type textarea "Pepperi"
type textarea "x"
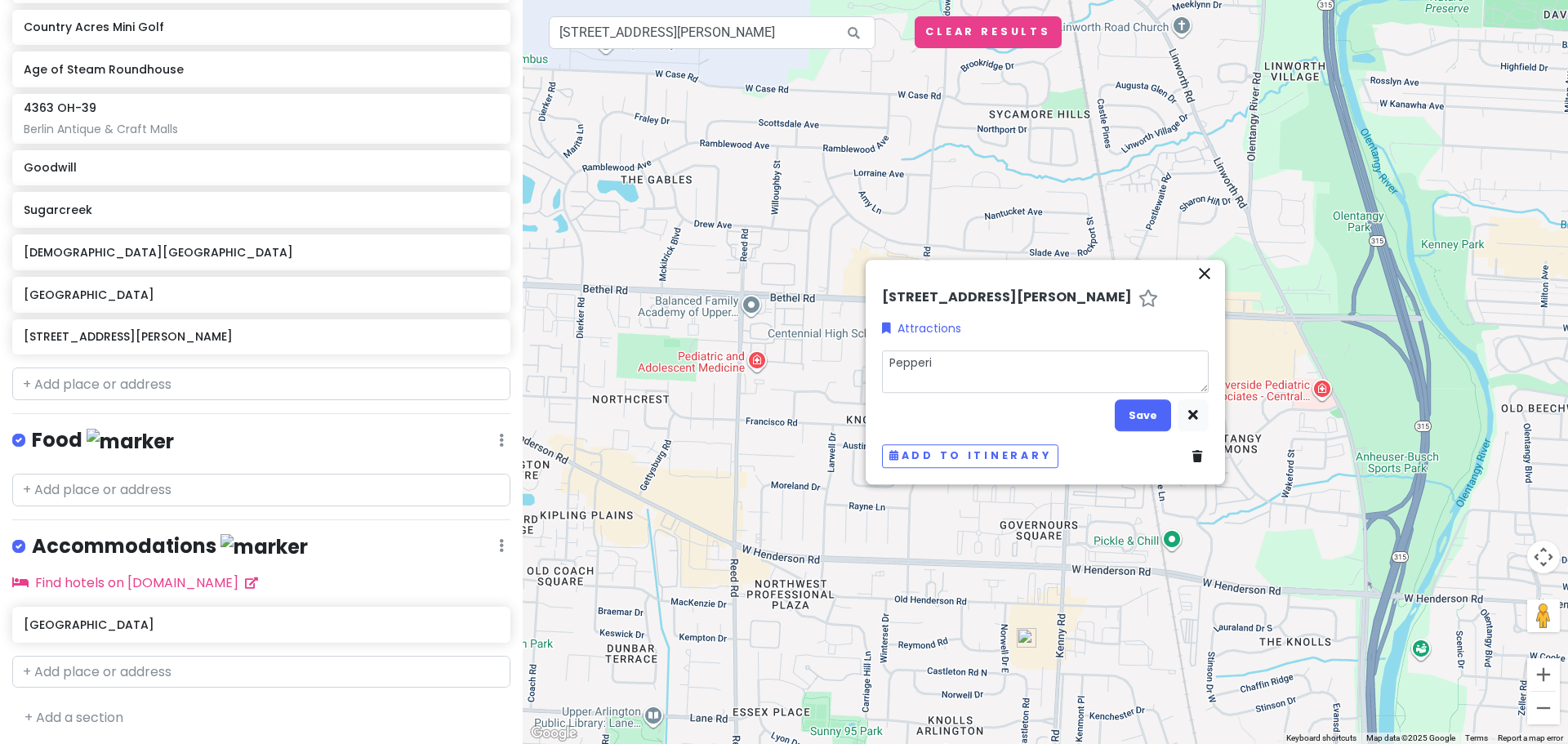
type textarea "Pepperid"
type textarea "x"
type textarea "Pepperidg"
type textarea "x"
type textarea "Pepperidge"
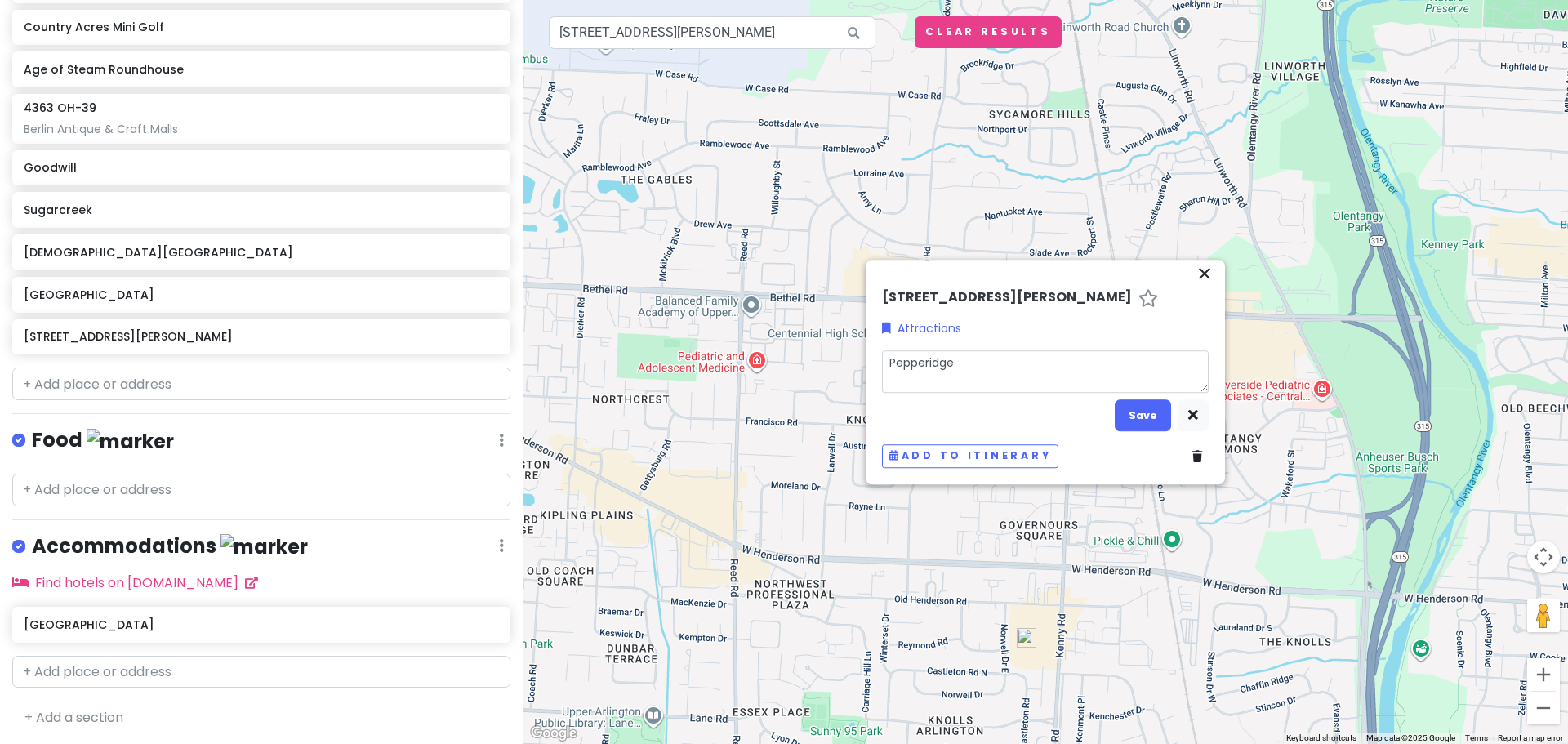
type textarea "x"
type textarea "Pepperidge"
type textarea "x"
type textarea "Pepperidge F"
type textarea "x"
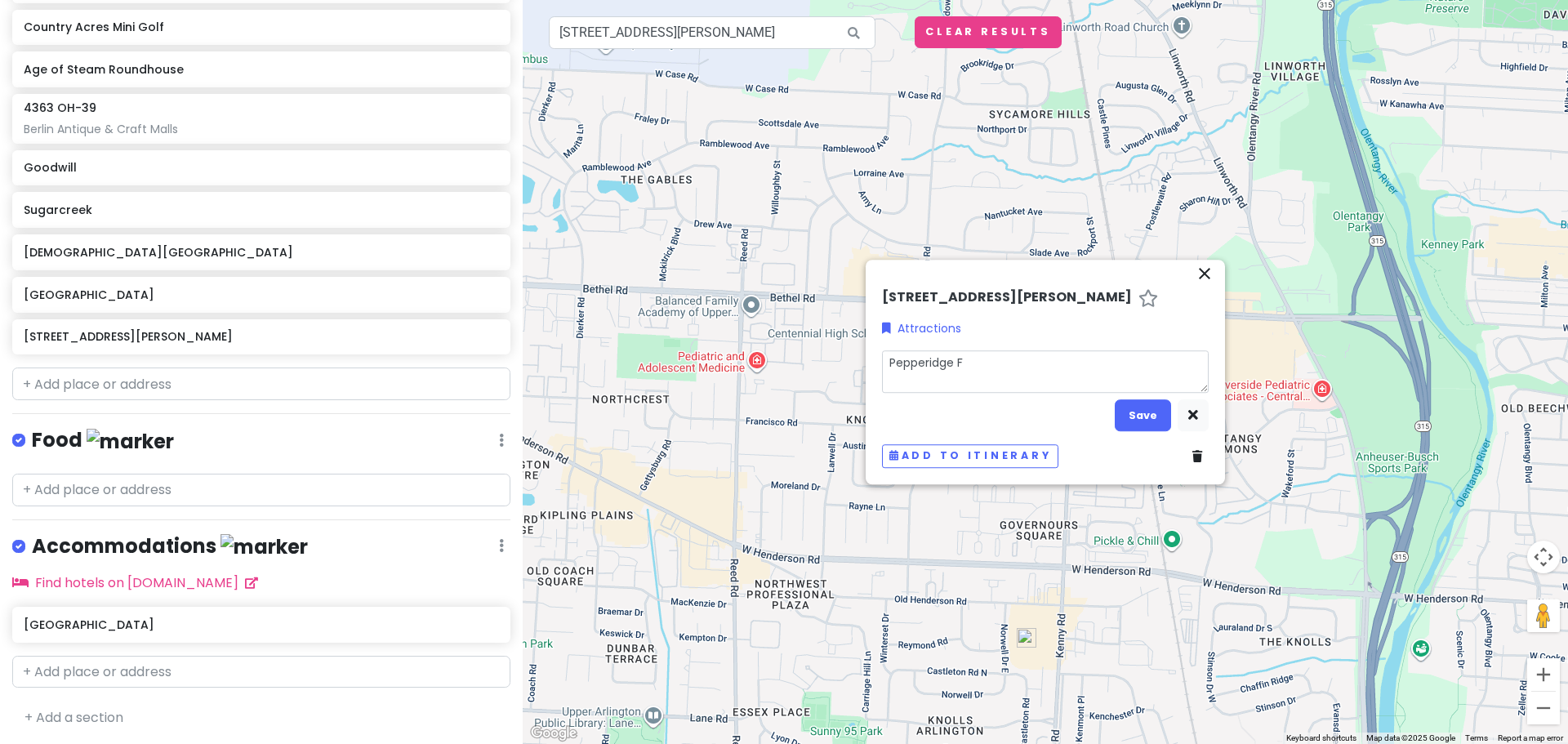
type textarea "Pepperidge Fa"
type textarea "x"
type textarea "Pepperidge Far"
type textarea "x"
type textarea "Pepperidge Farm"
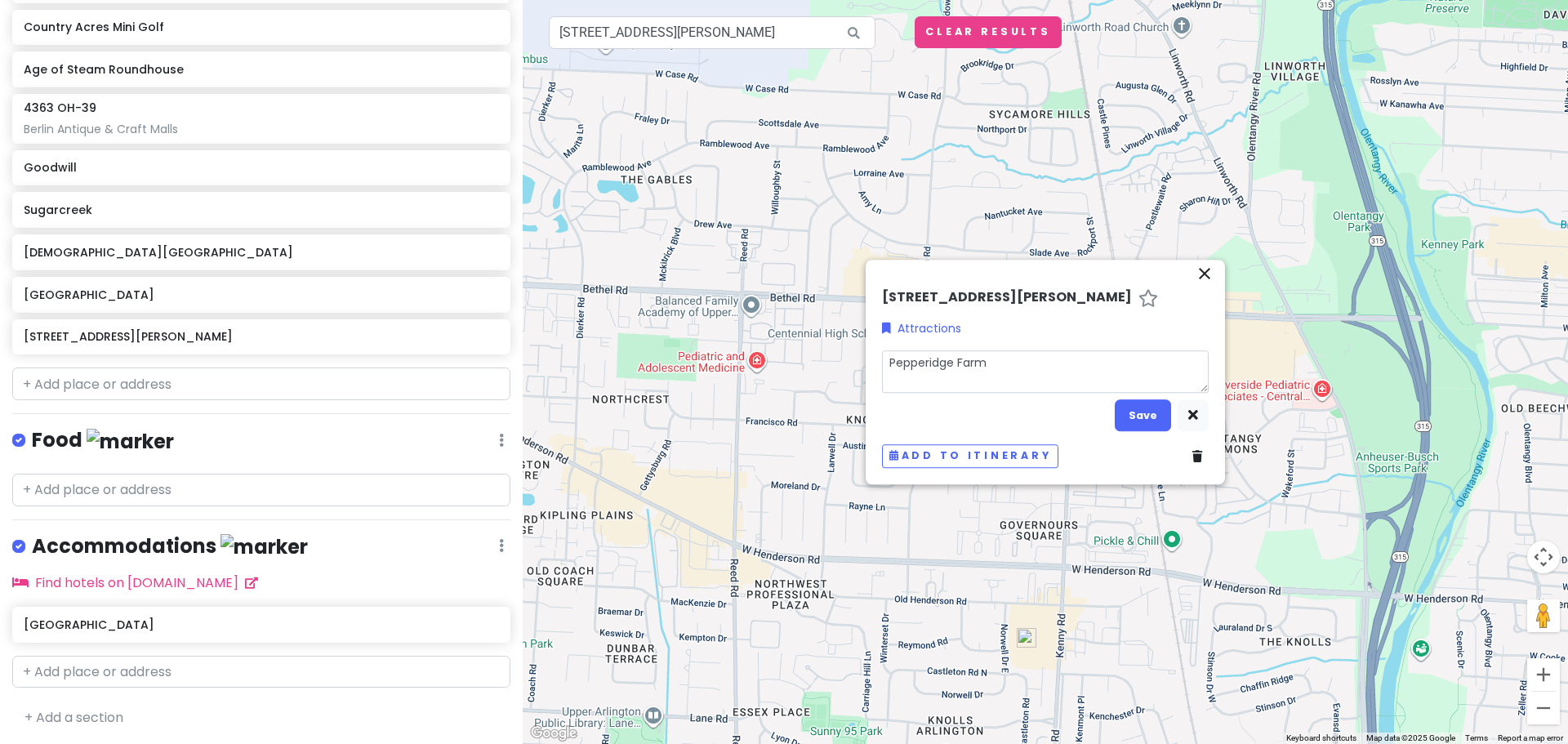
type textarea "x"
type textarea "Pepperidge Farms"
type textarea "x"
type textarea "Pepperidge Farms"
type textarea "x"
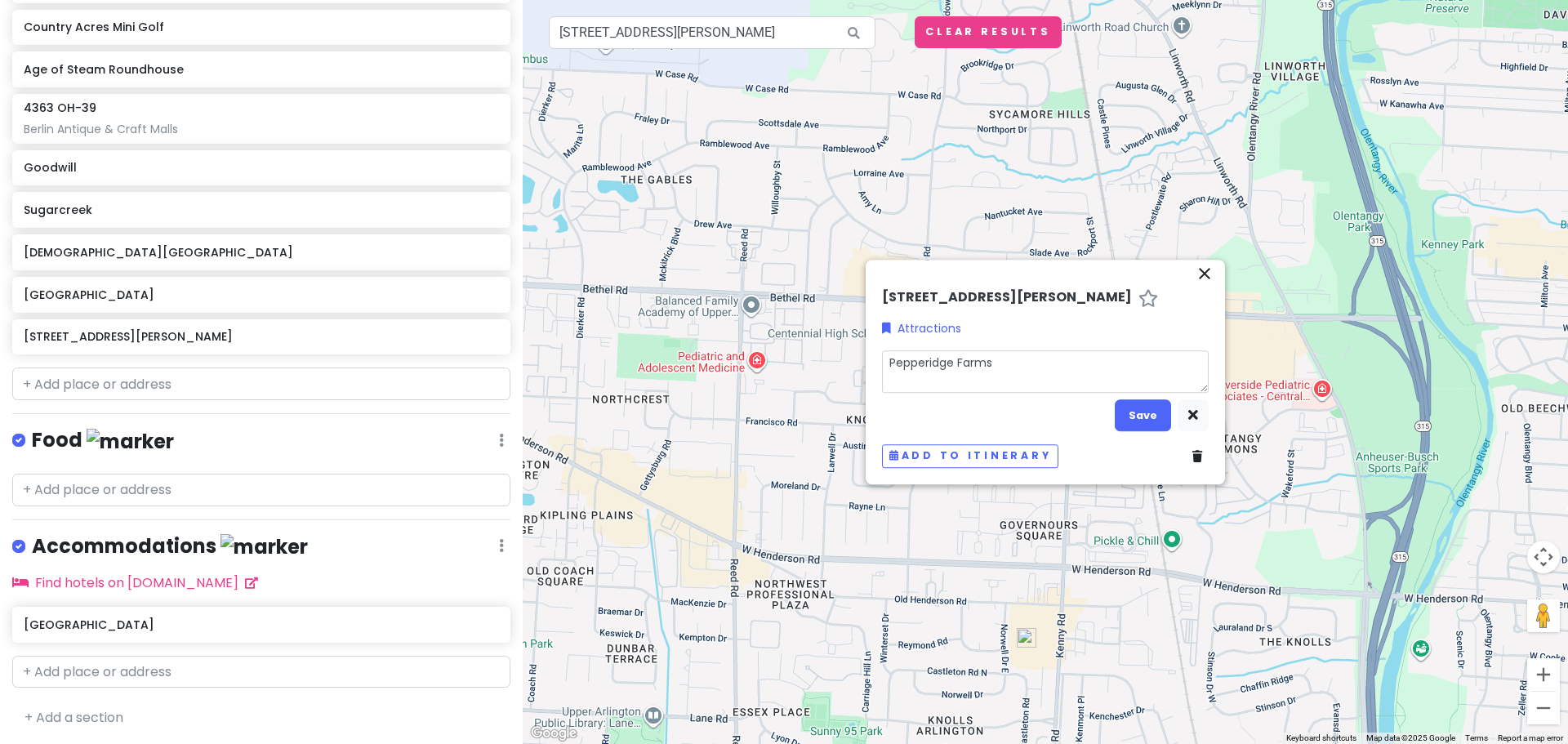
type textarea "Pepperidge Farms O"
type textarea "x"
type textarea "Pepperidge Farms Ou"
type textarea "x"
type textarea "Pepperidge Farms Out"
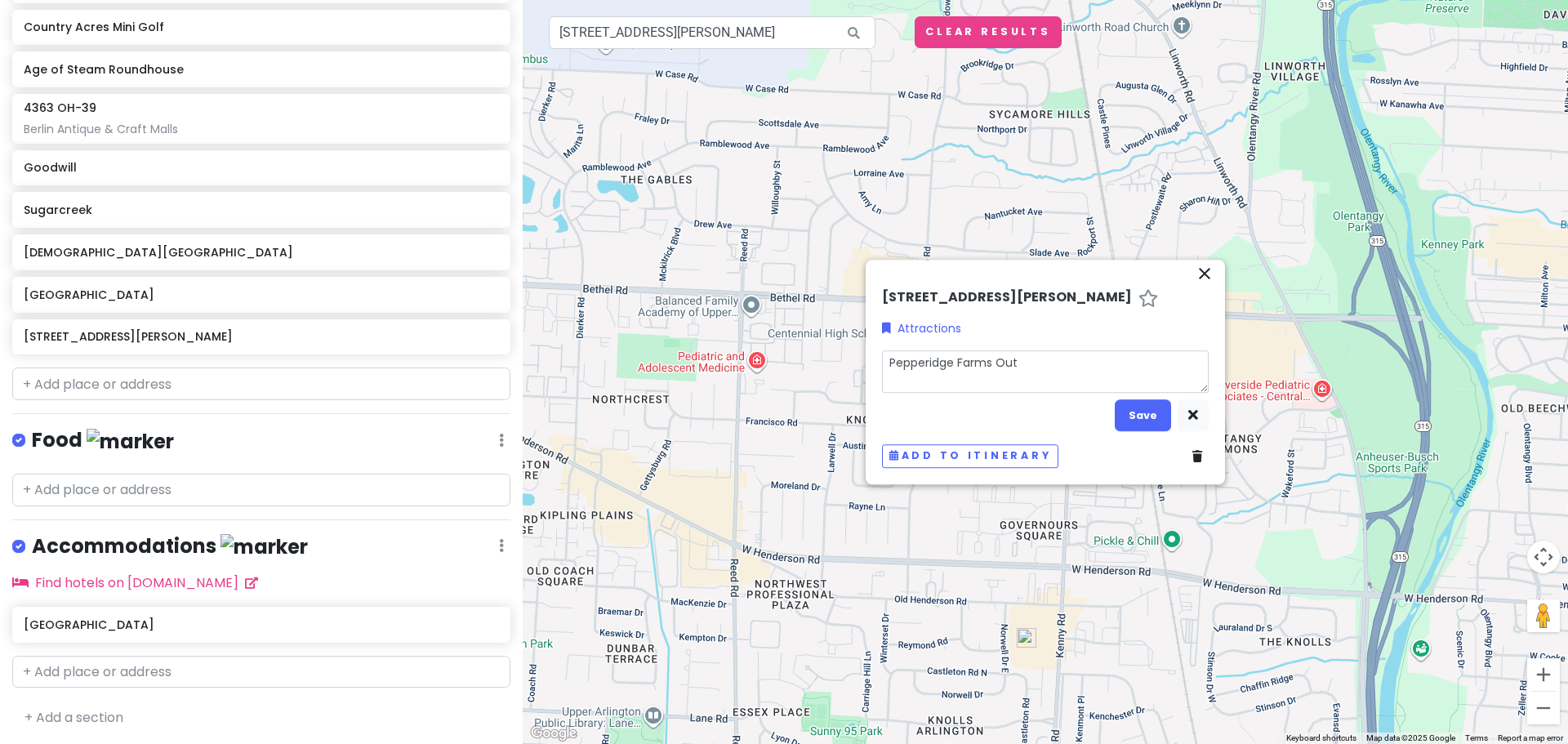
type textarea "x"
type textarea "Pepperidge Farms Outl"
type textarea "x"
type textarea "Pepperidge Farms Outle"
type textarea "x"
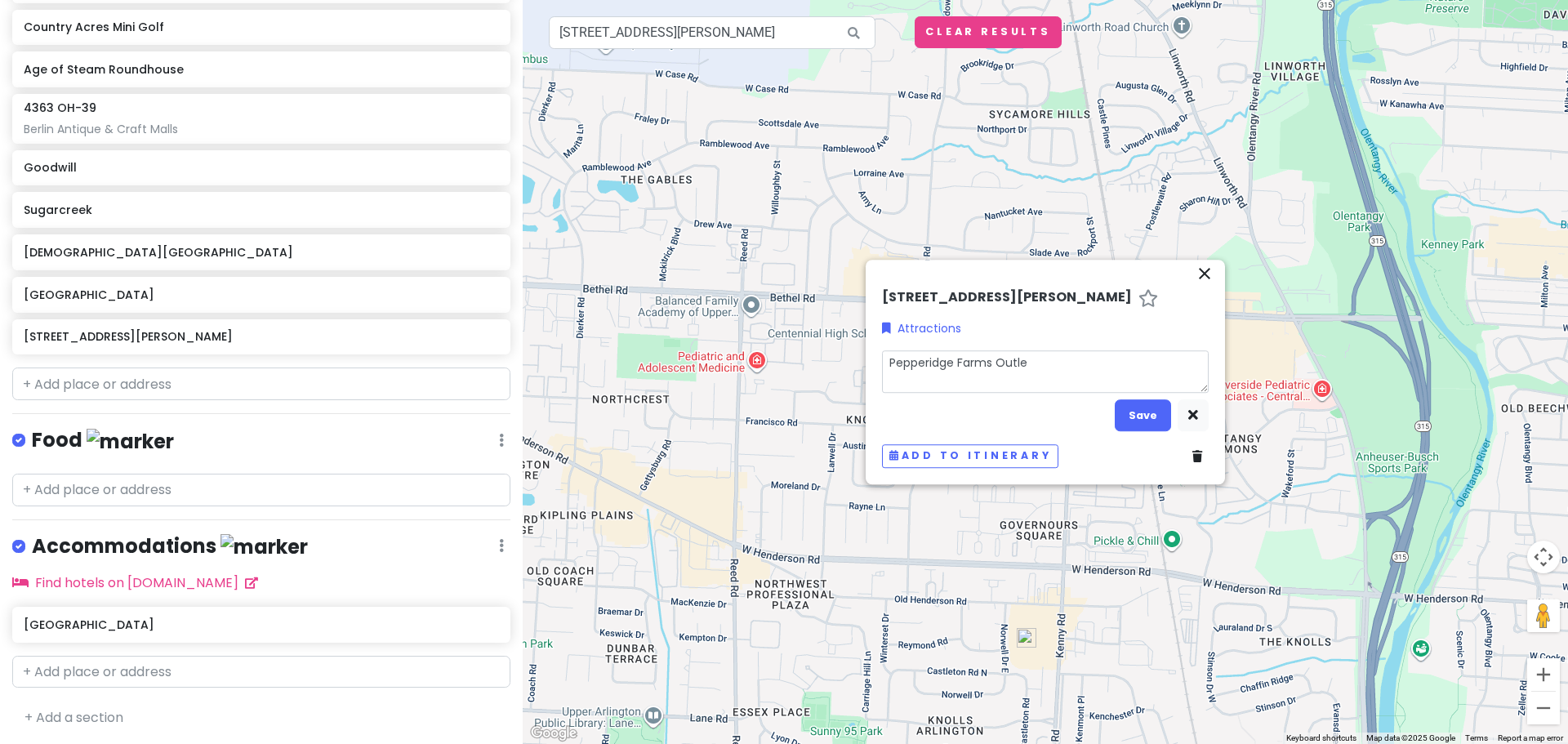
type textarea "Pepperidge Farms Outlet"
type textarea "x"
type textarea "Pepperidge Farms Outlet"
type textarea "x"
type textarea "Pepperidge Farms Outlet S"
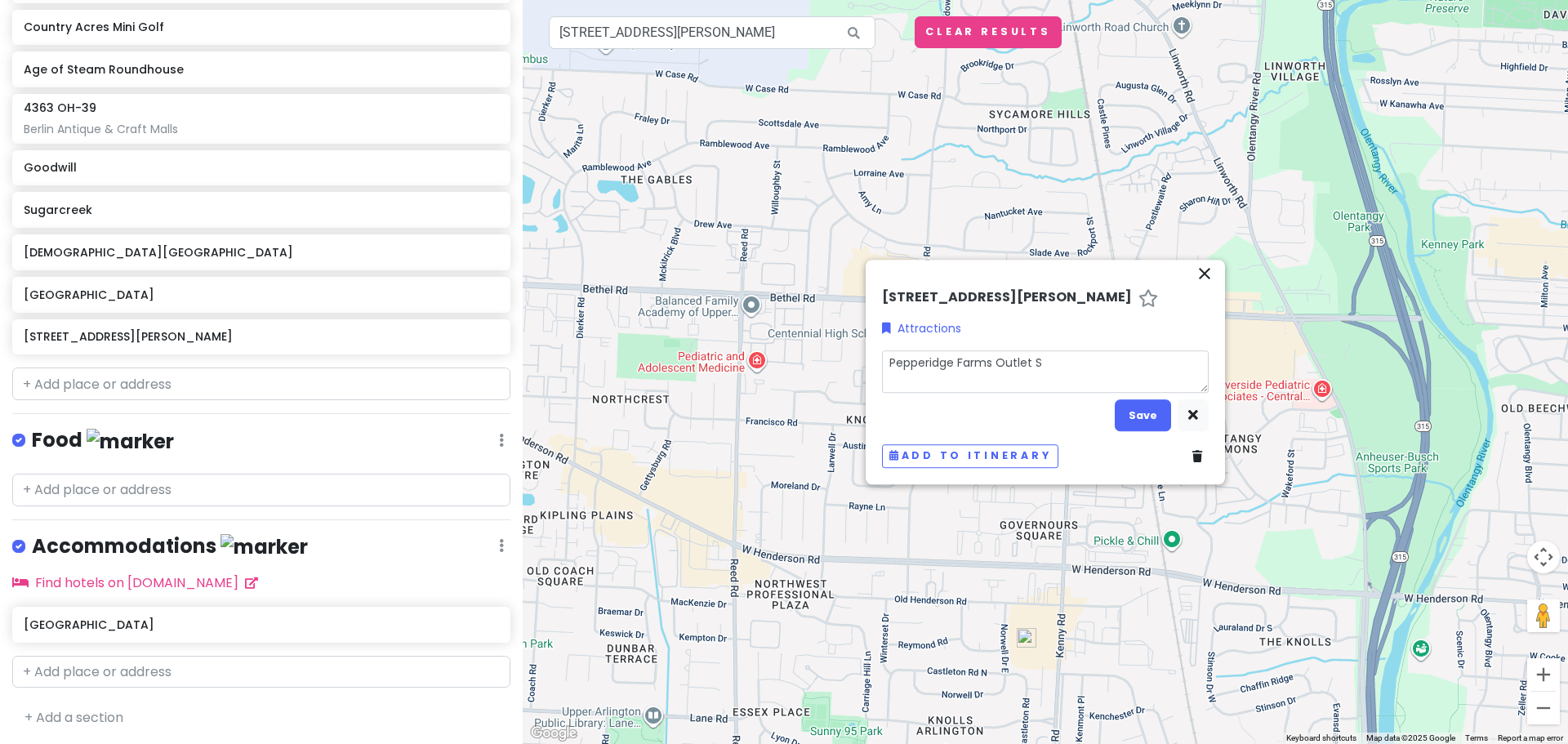
type textarea "x"
type textarea "Pepperidge Farms Outlet St"
type textarea "x"
type textarea "Pepperidge Farms Outlet Sto"
type textarea "x"
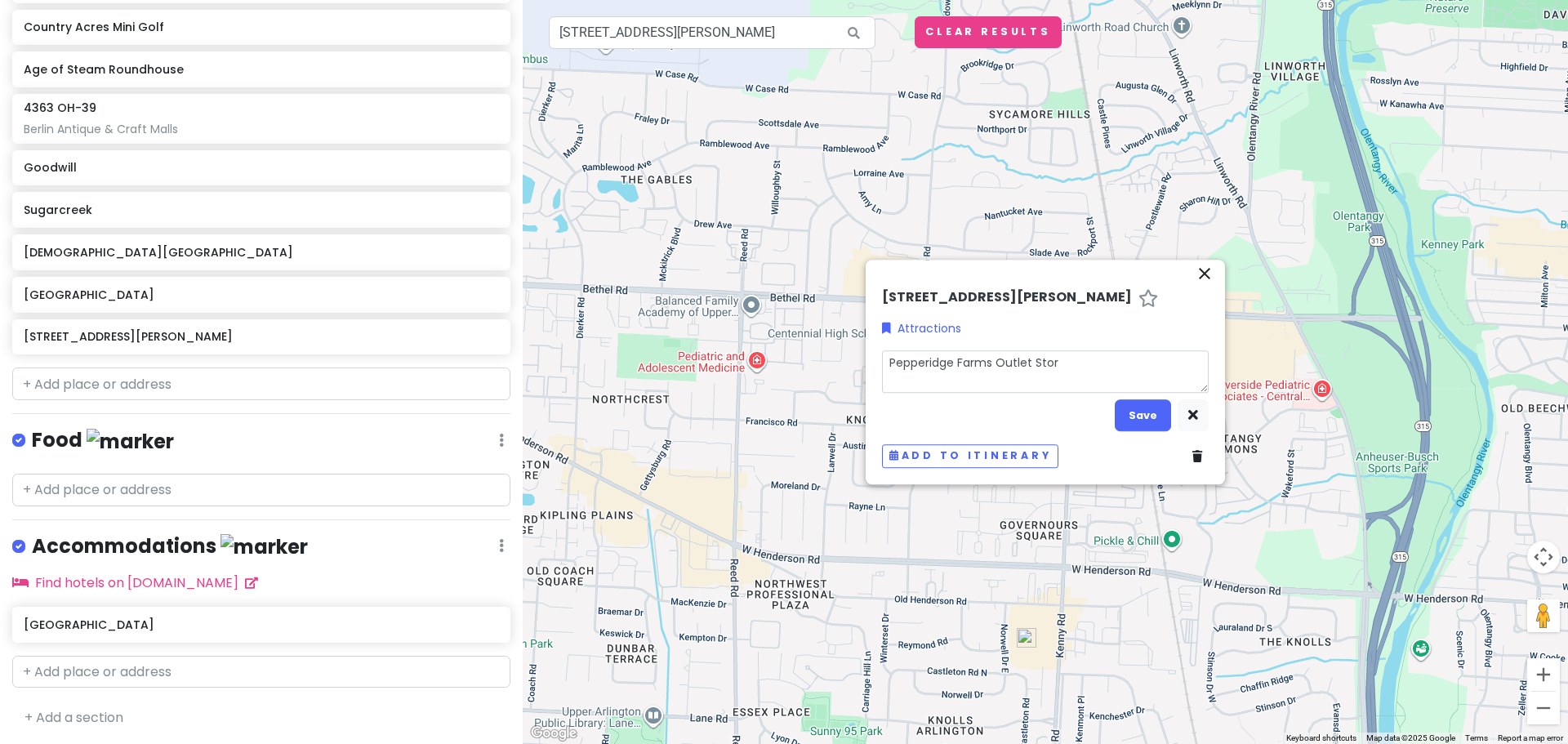
type textarea "Pepperidge Farms Outlet Store"
type textarea "x"
type textarea "Pepperidge Farms Outlet Store"
click at [1148, 423] on button "Save" at bounding box center [1143, 415] width 57 height 32
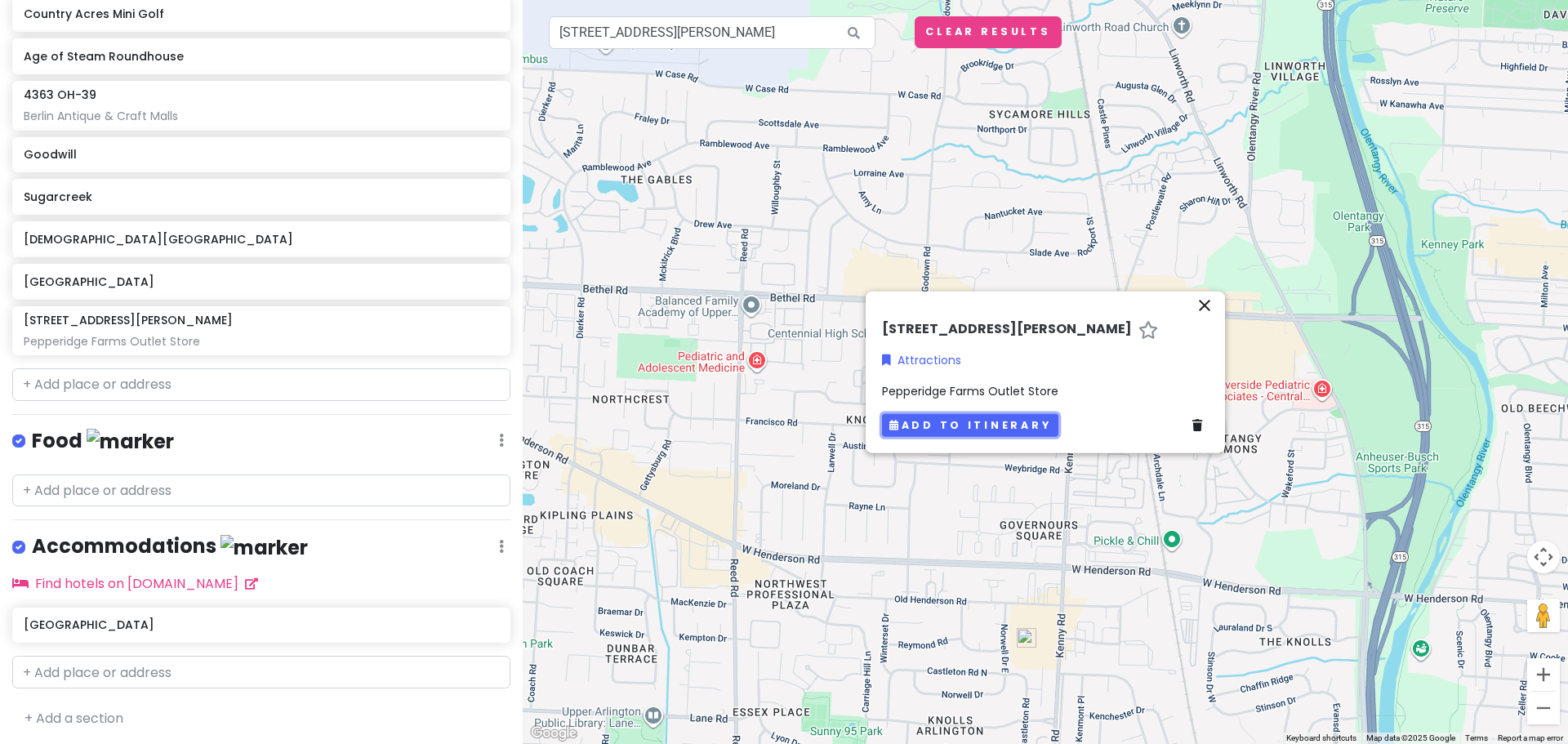
click at [990, 419] on button "Add to itinerary" at bounding box center [970, 424] width 176 height 23
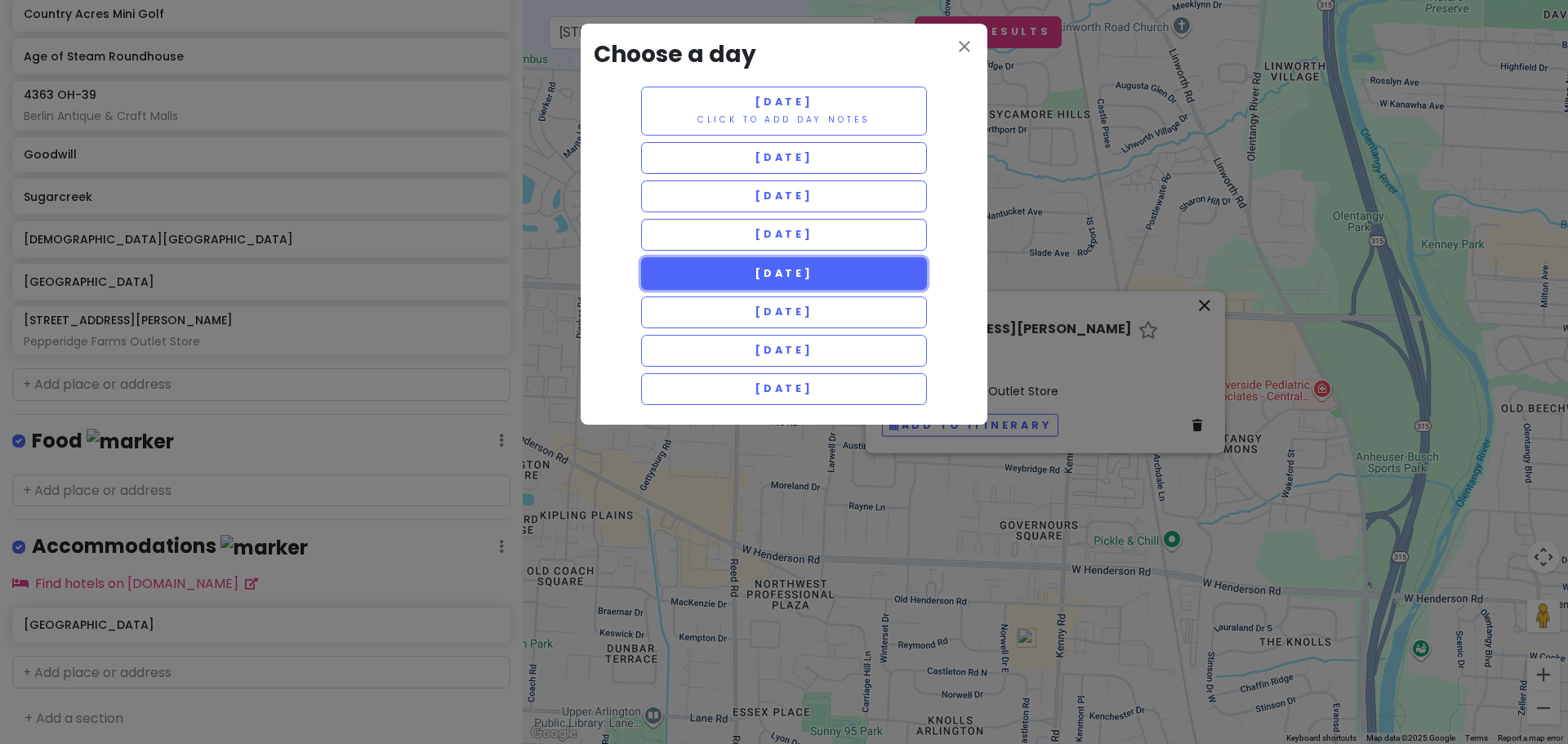
click at [766, 275] on span "[DATE]" at bounding box center [784, 273] width 59 height 14
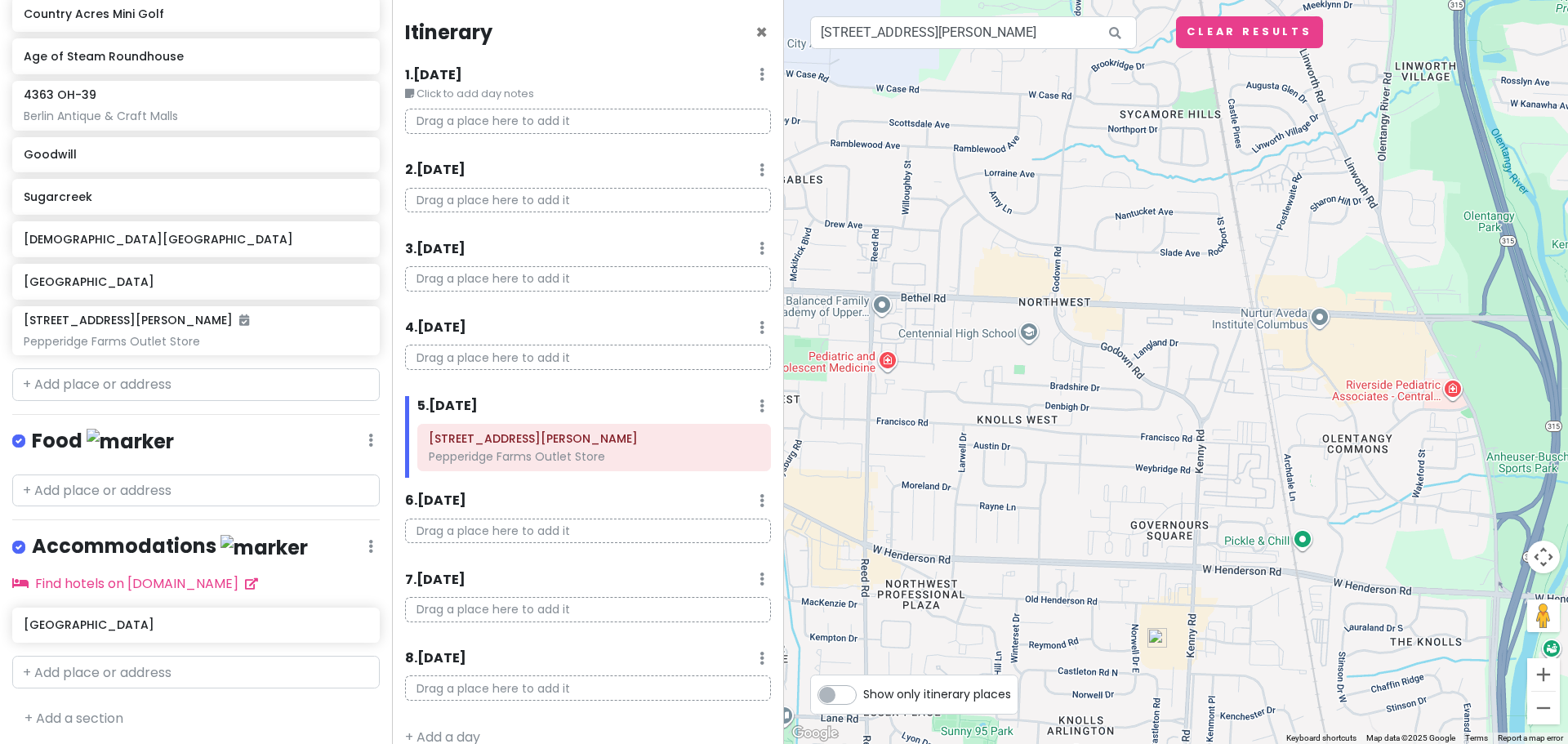
click at [831, 295] on div at bounding box center [1176, 372] width 784 height 744
click at [1547, 707] on button "Zoom out" at bounding box center [1543, 707] width 32 height 32
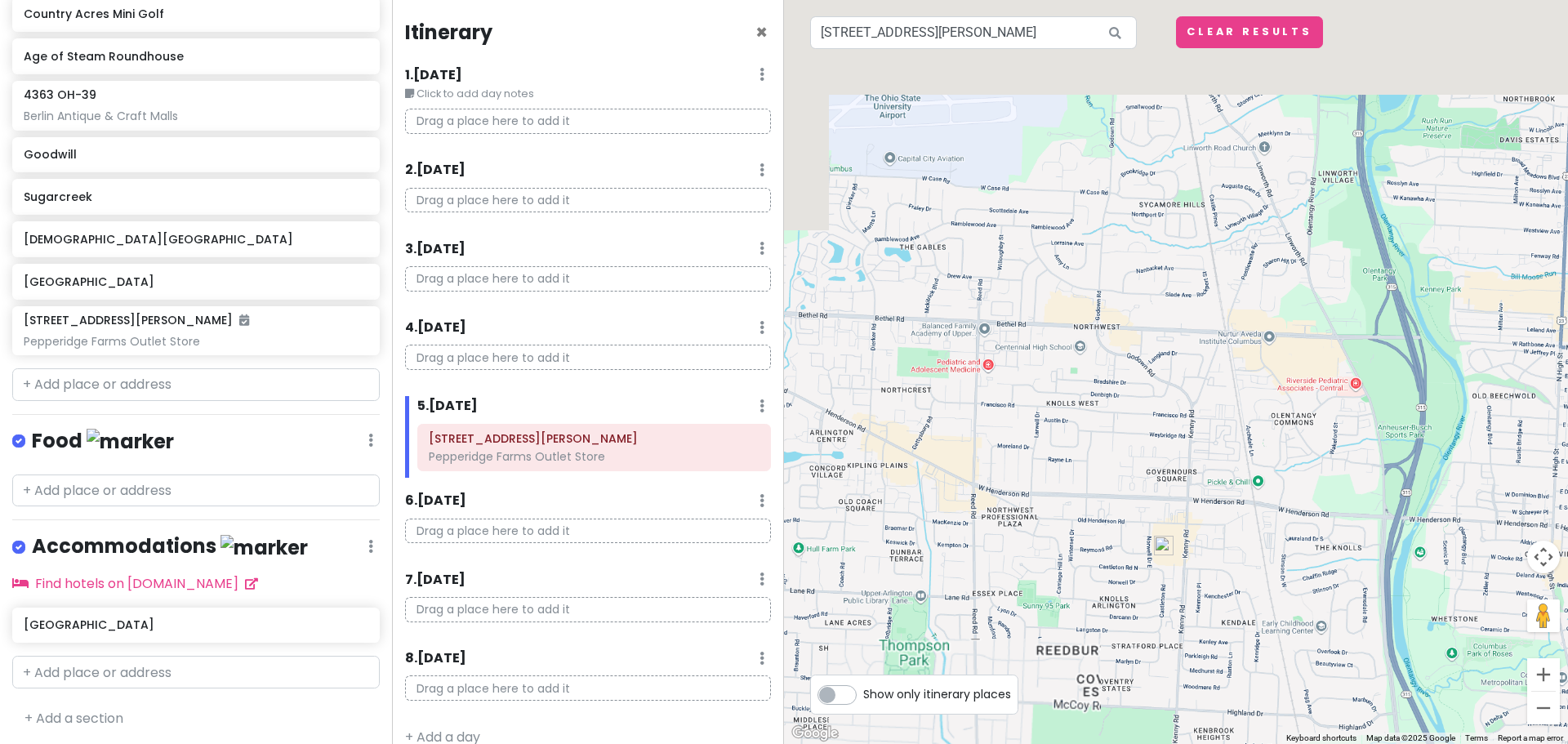
click at [1547, 707] on button "Zoom out" at bounding box center [1543, 707] width 32 height 32
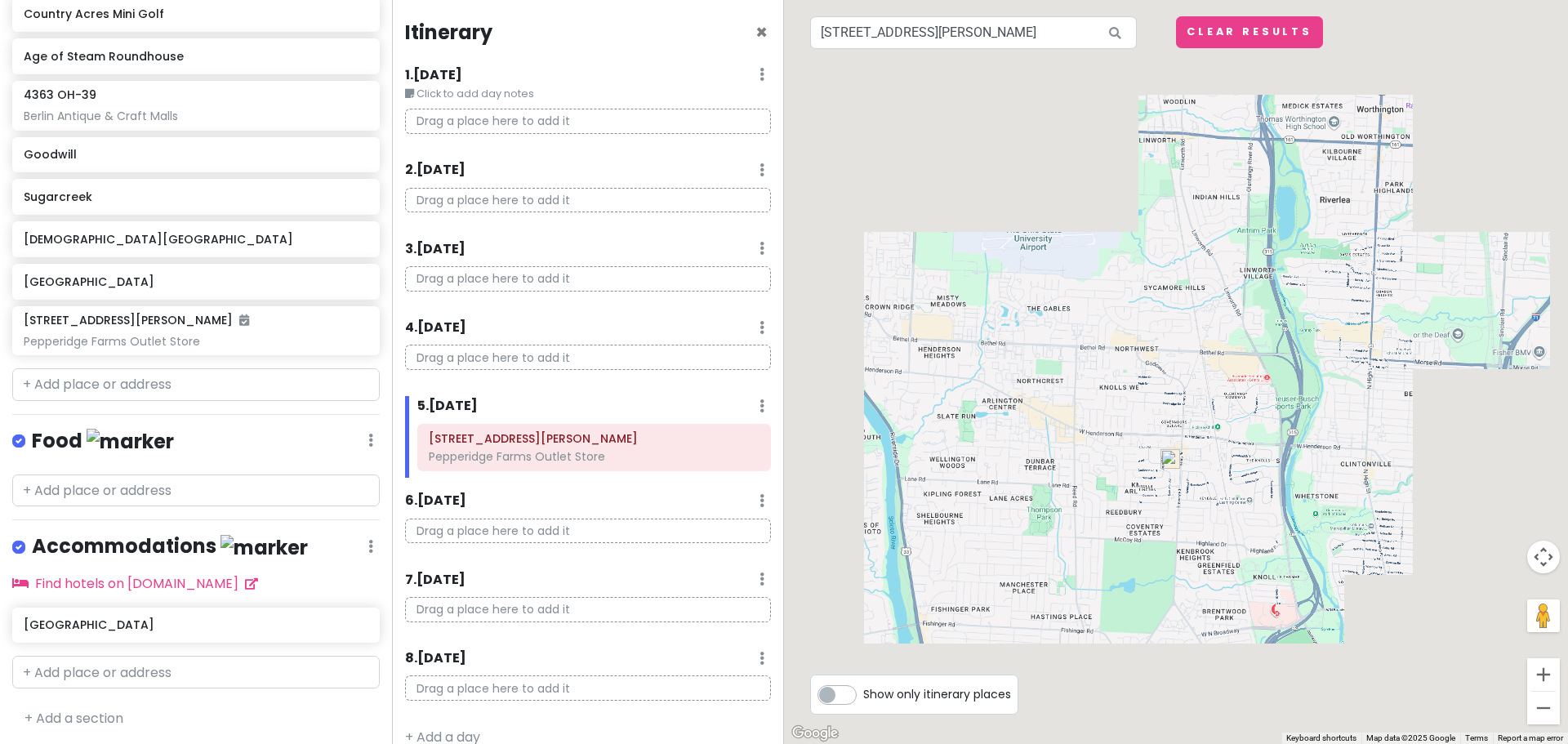
click at [1547, 707] on button "Zoom out" at bounding box center [1543, 707] width 32 height 32
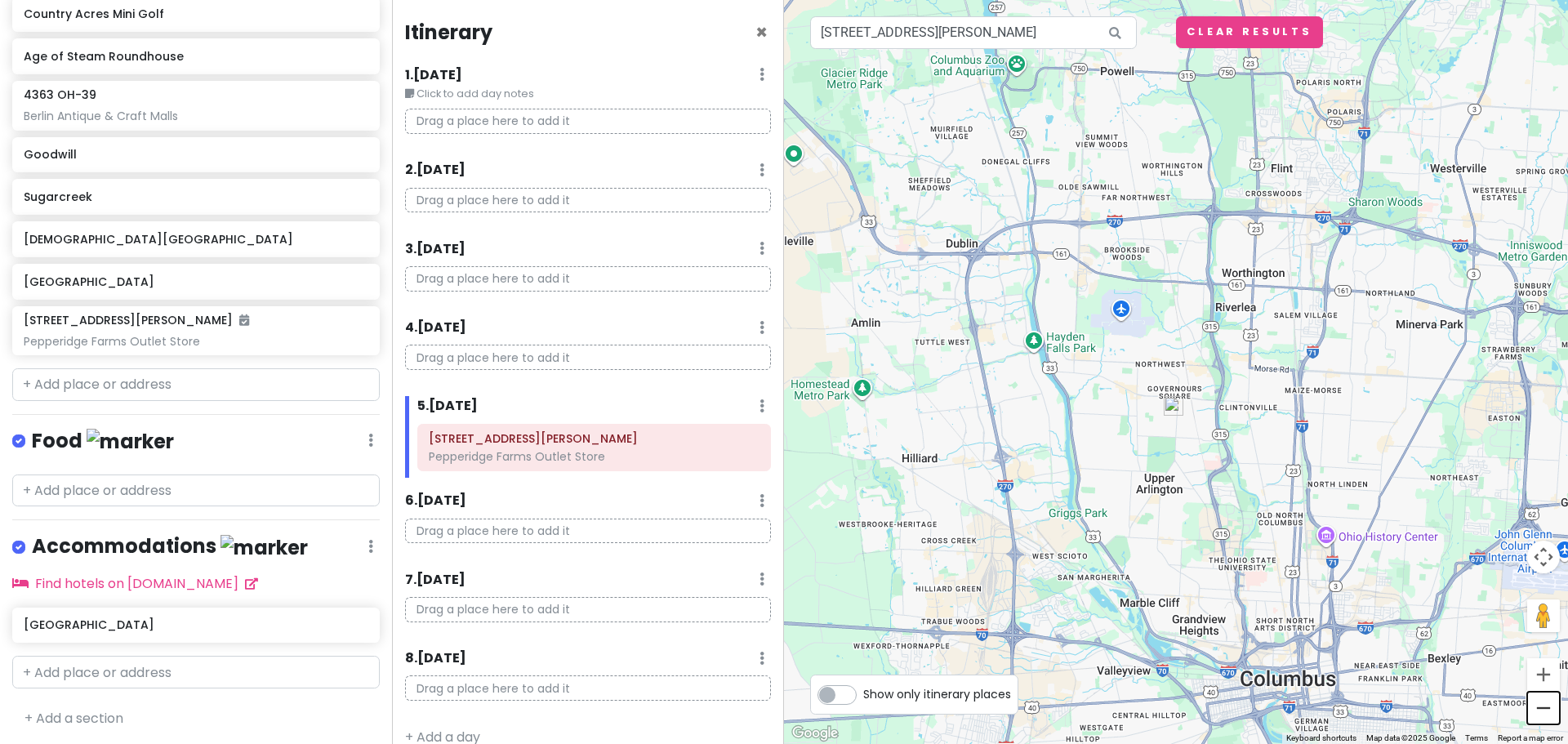
click at [1547, 709] on button "Zoom out" at bounding box center [1543, 707] width 32 height 32
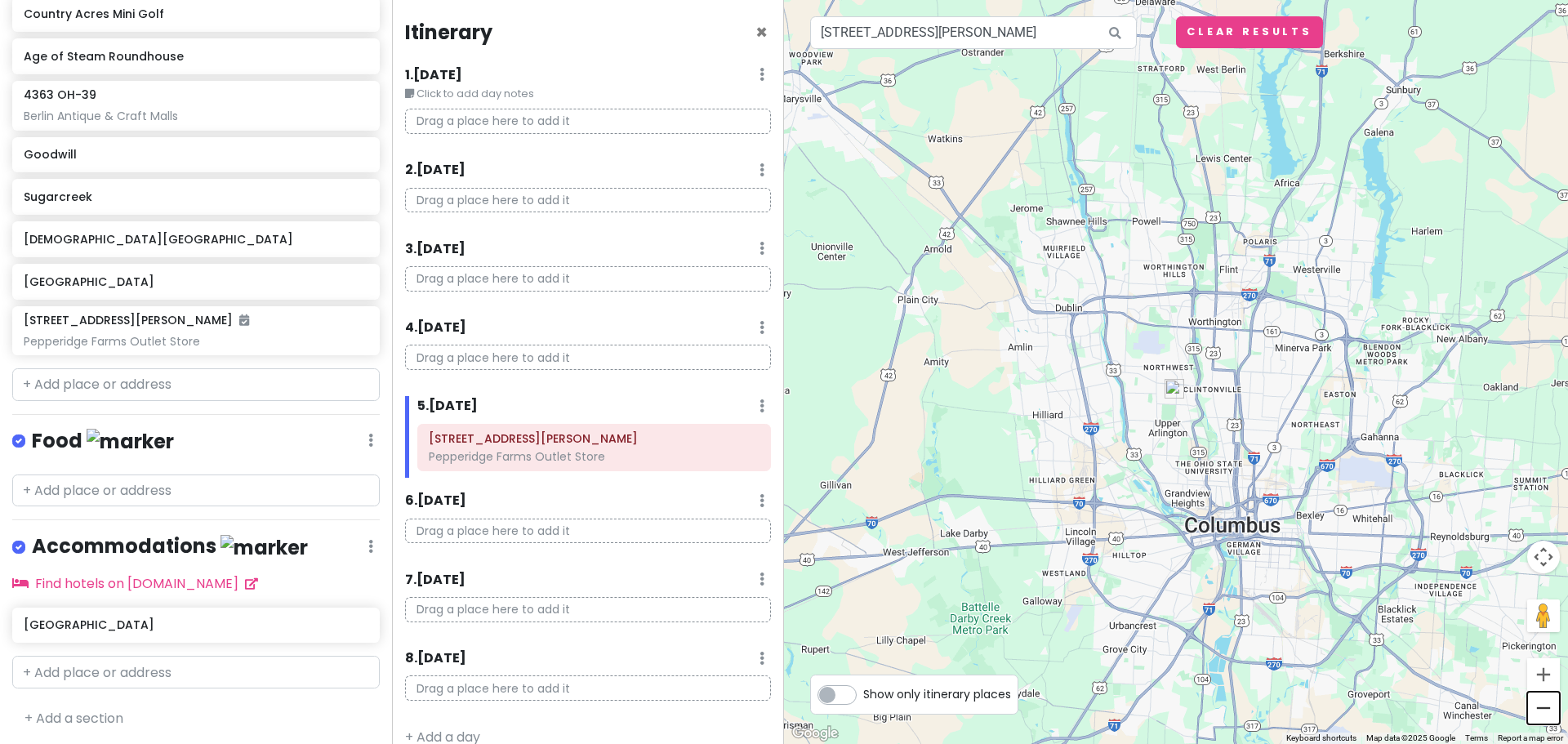
click at [1547, 709] on button "Zoom out" at bounding box center [1543, 707] width 32 height 32
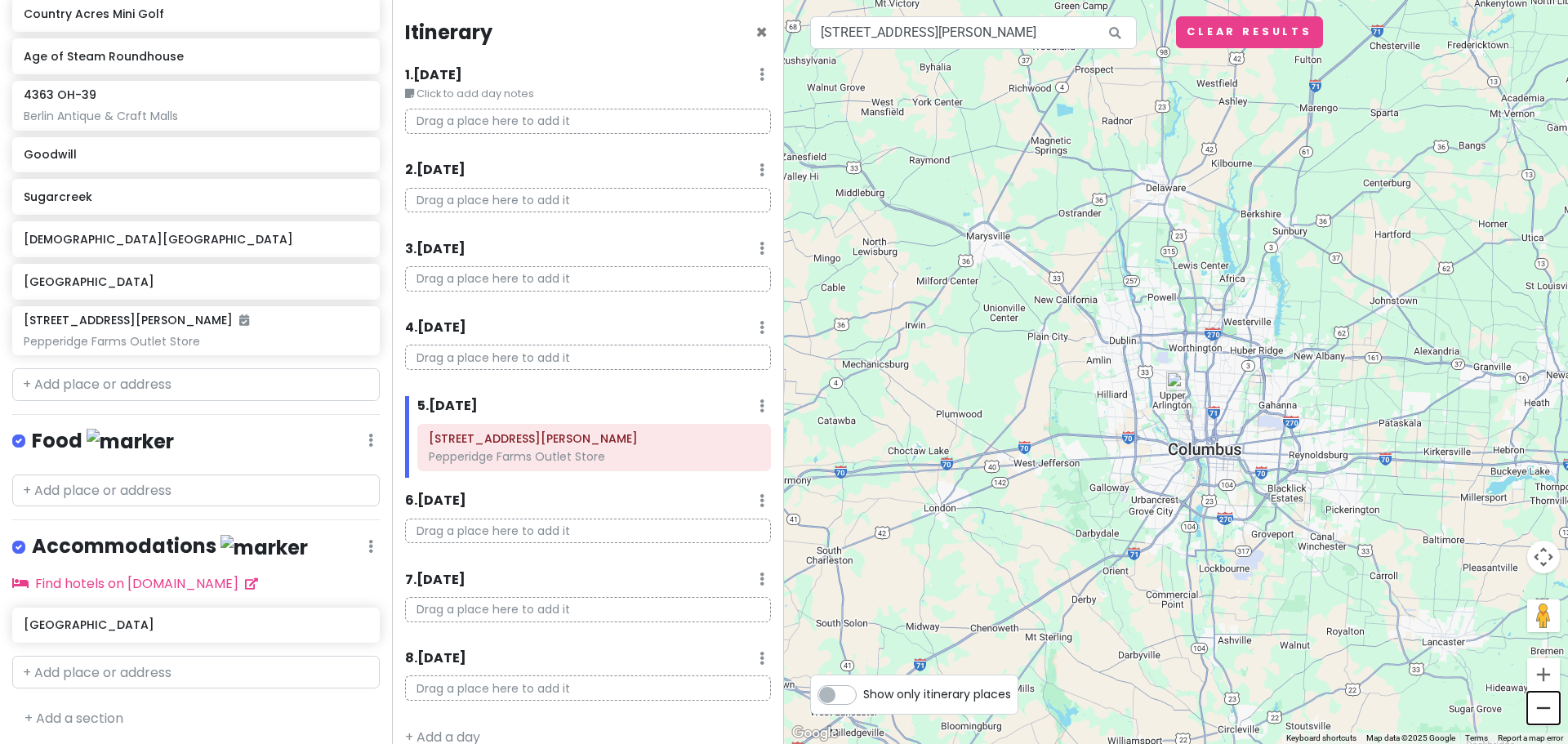
click at [1547, 709] on button "Zoom out" at bounding box center [1543, 707] width 32 height 32
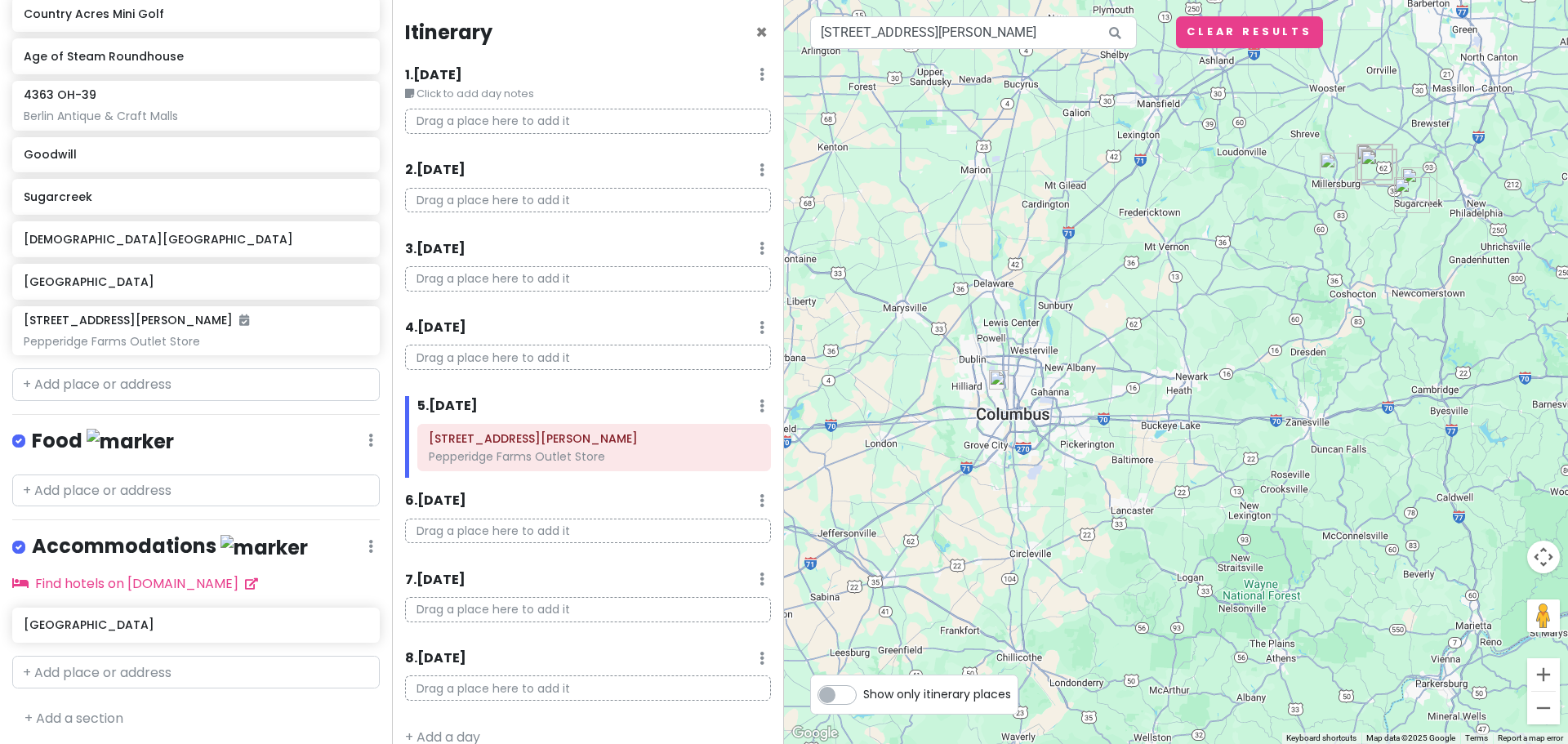
drag, startPoint x: 1345, startPoint y: 504, endPoint x: 1158, endPoint y: 507, distance: 187.0
click at [1158, 507] on div at bounding box center [1176, 372] width 784 height 744
click at [180, 324] on h6 "[STREET_ADDRESS][PERSON_NAME]" at bounding box center [136, 320] width 226 height 15
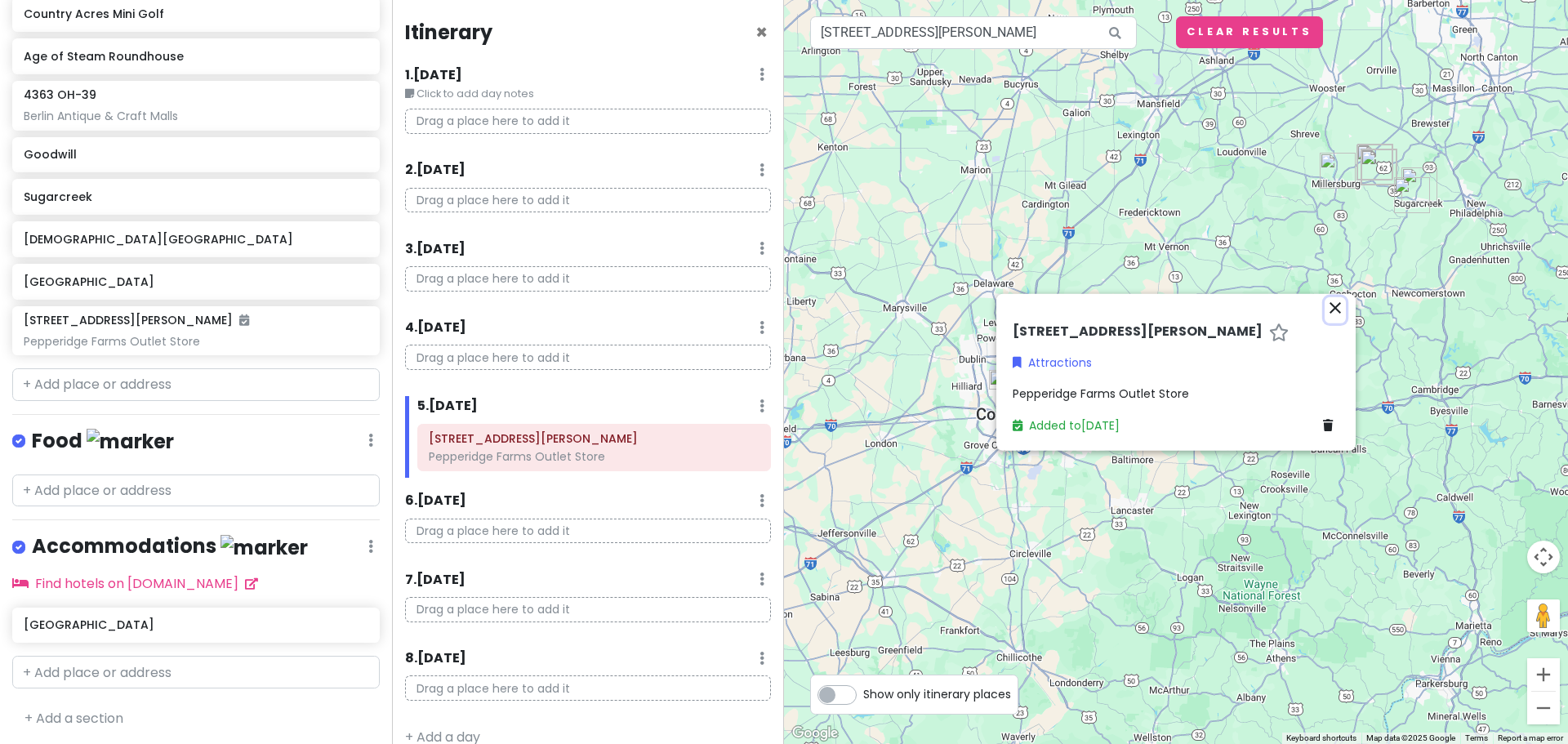
click at [1332, 311] on icon "close" at bounding box center [1335, 307] width 20 height 20
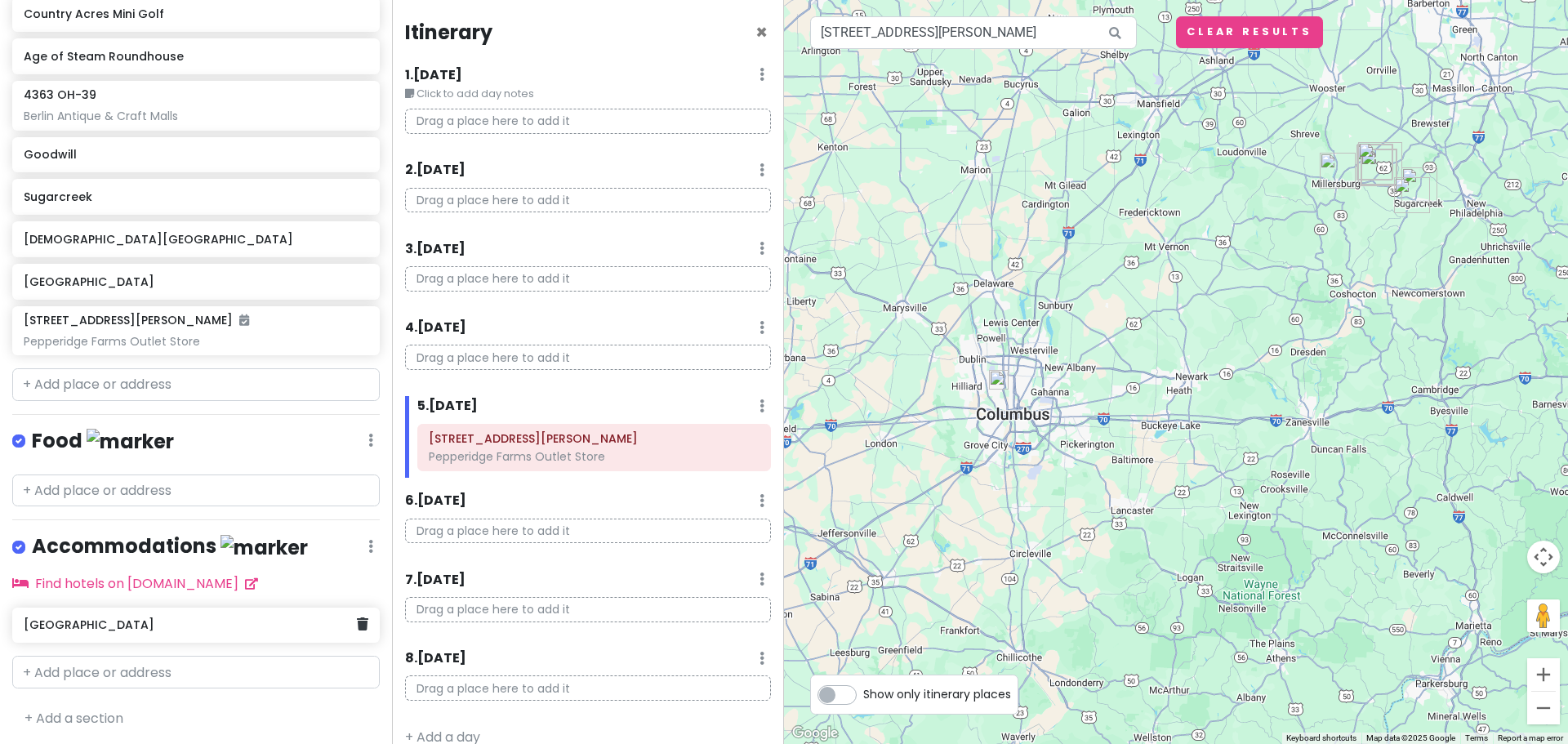
click at [92, 627] on h6 "[GEOGRAPHIC_DATA]" at bounding box center [189, 625] width 332 height 15
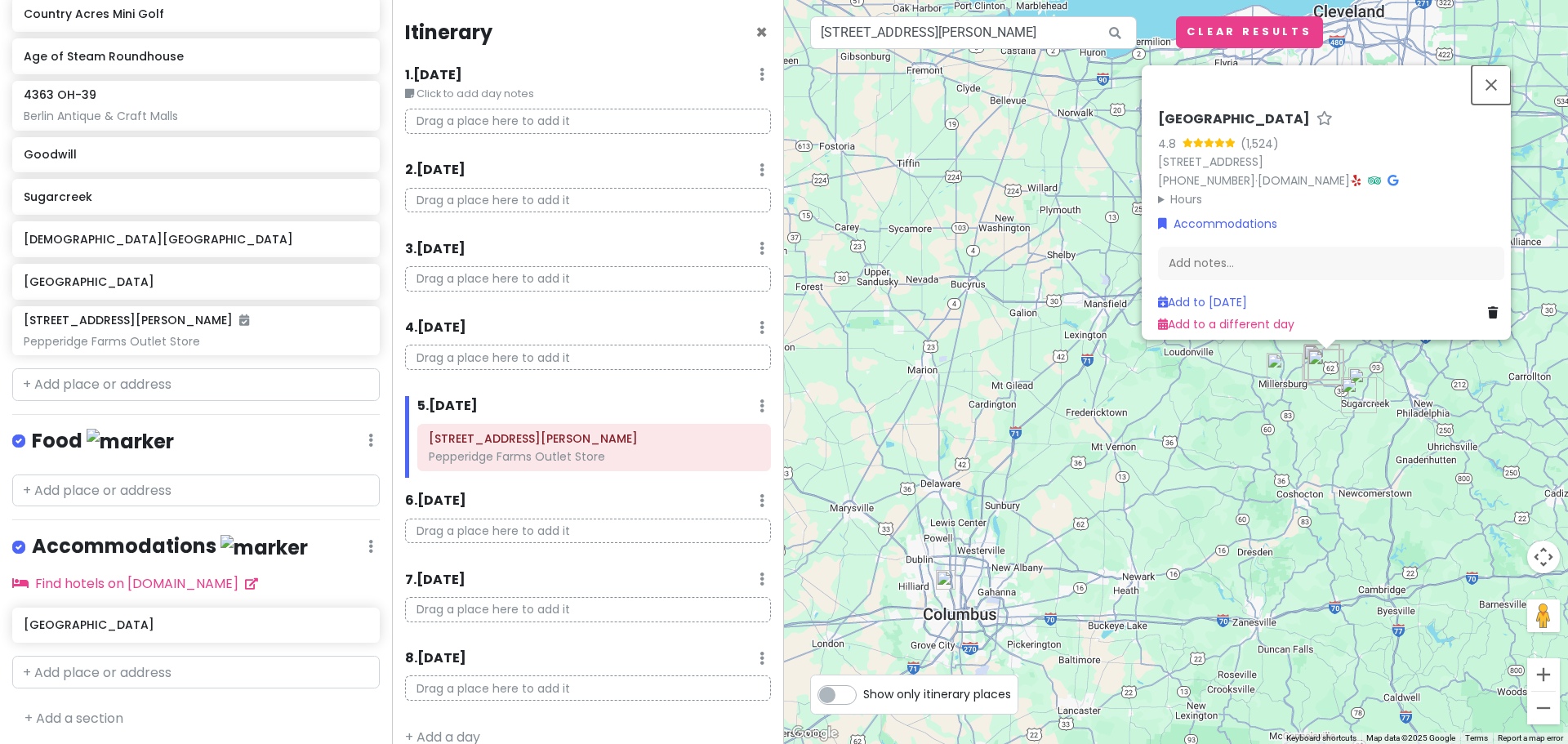
click at [1500, 65] on button "Close" at bounding box center [1491, 84] width 39 height 39
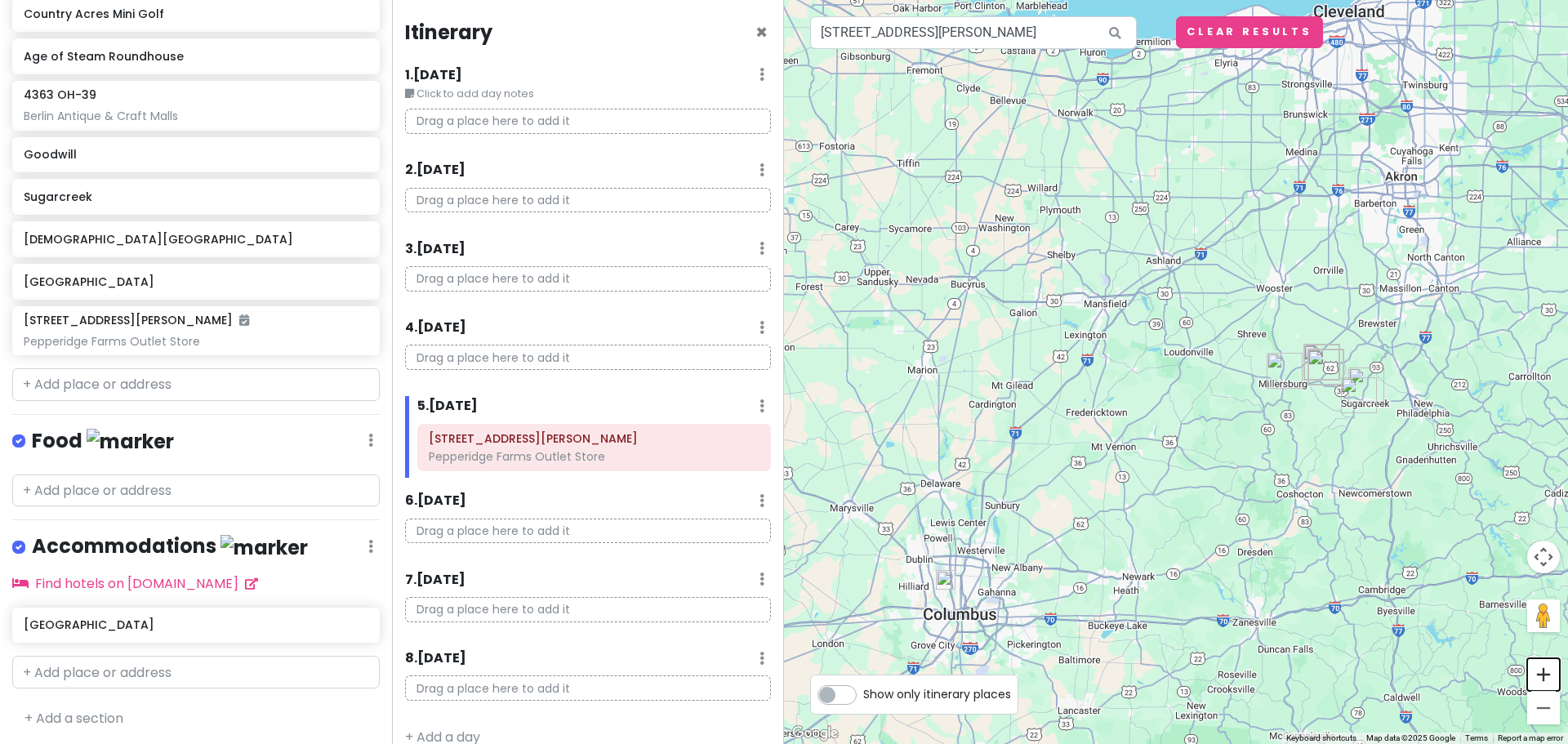
click at [1541, 672] on button "Zoom in" at bounding box center [1543, 674] width 32 height 32
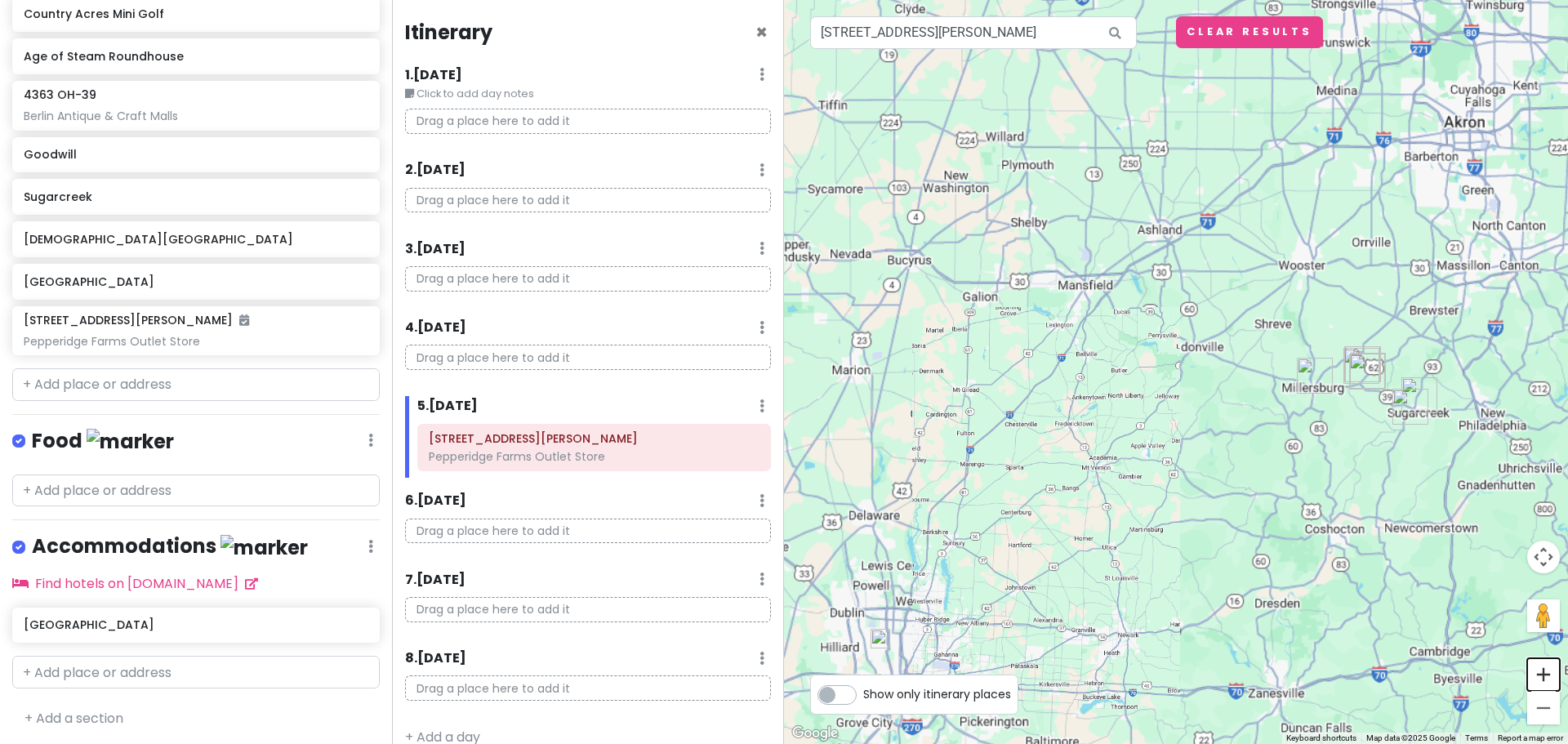
click at [1541, 672] on button "Zoom in" at bounding box center [1543, 674] width 32 height 32
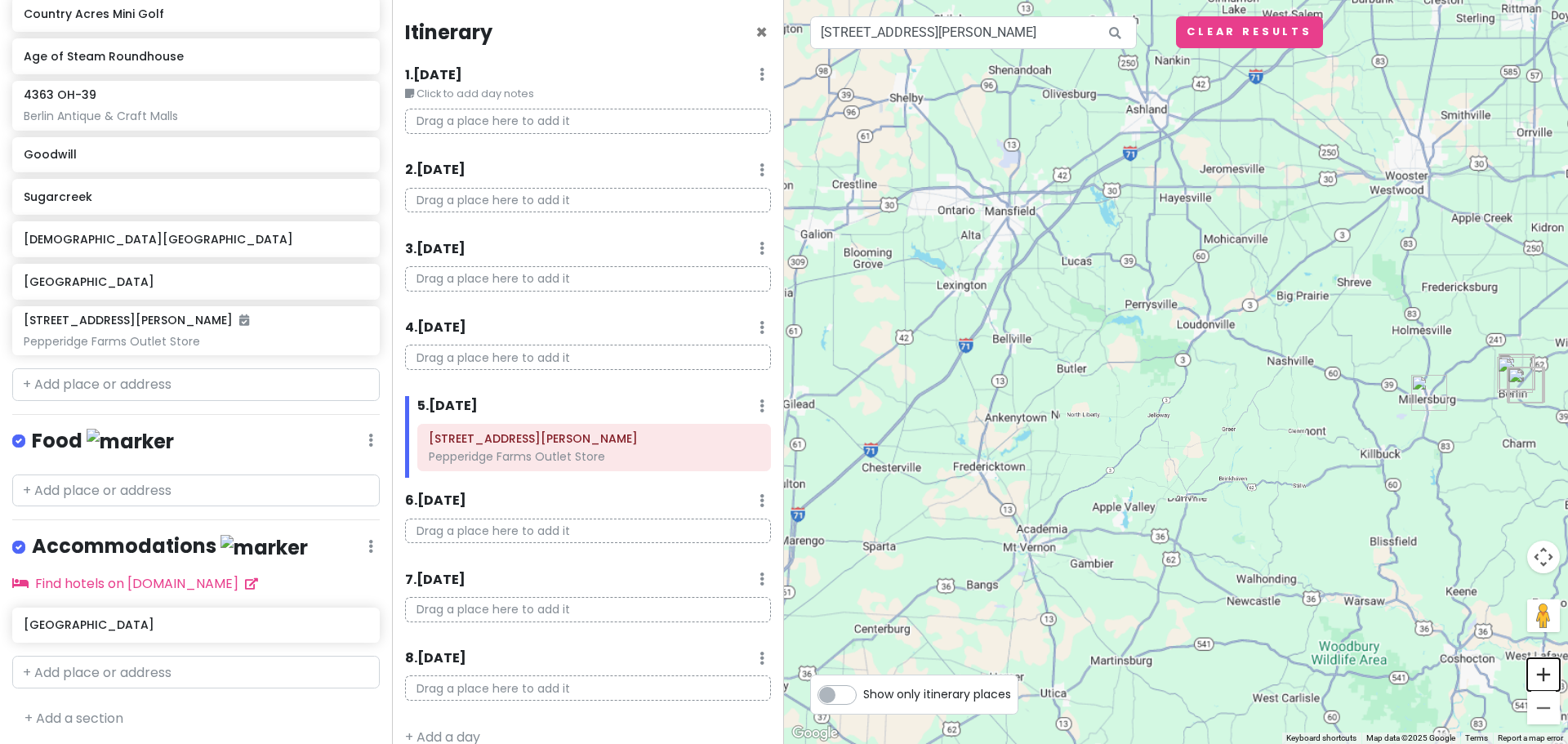
click at [1541, 672] on button "Zoom in" at bounding box center [1543, 674] width 32 height 32
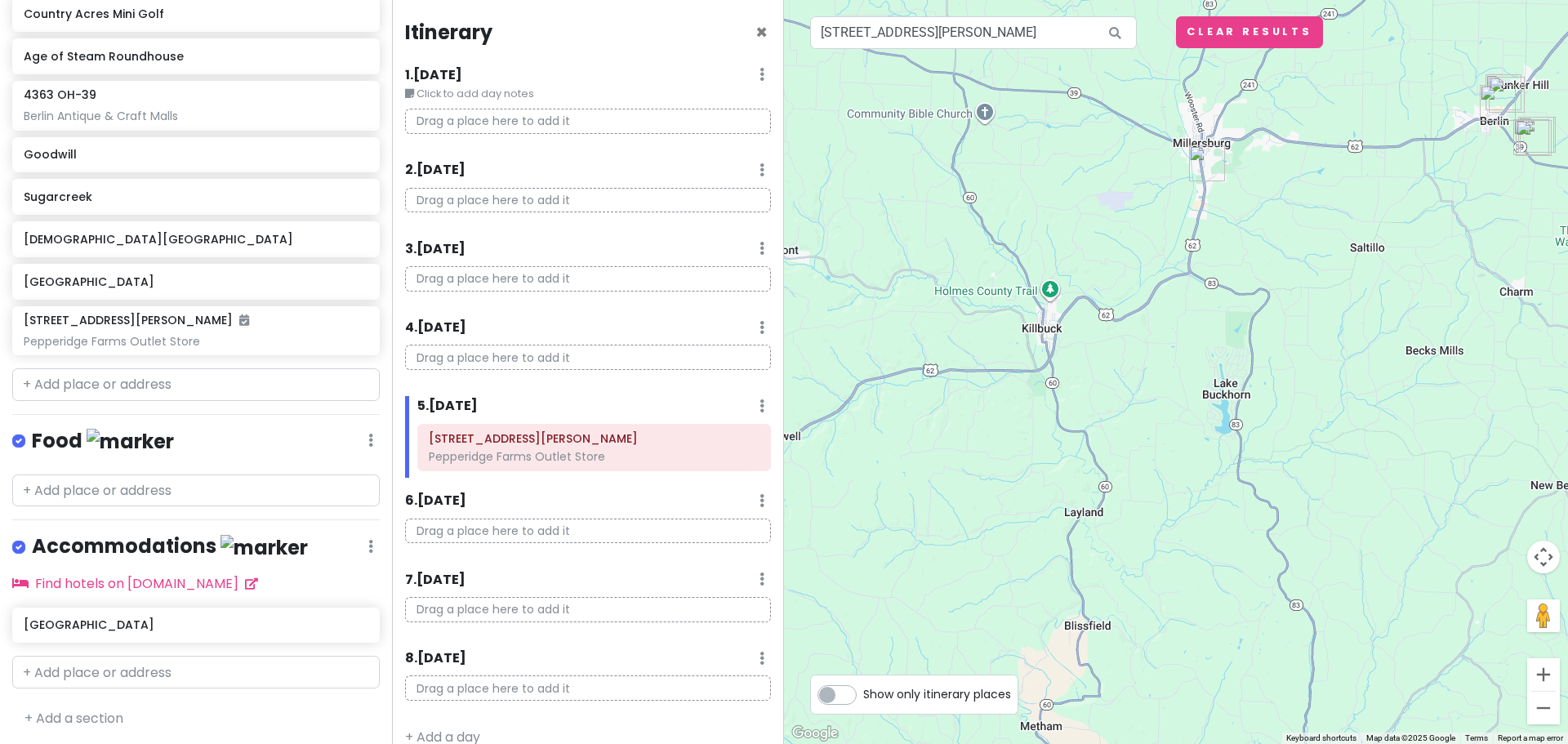
drag, startPoint x: 1297, startPoint y: 543, endPoint x: 526, endPoint y: 246, distance: 826.2
click at [526, 246] on div "Berlin Trip Private Change Dates Make a Copy Delete Trip Go Pro ⚡️ Give Feedbac…" at bounding box center [784, 372] width 1568 height 744
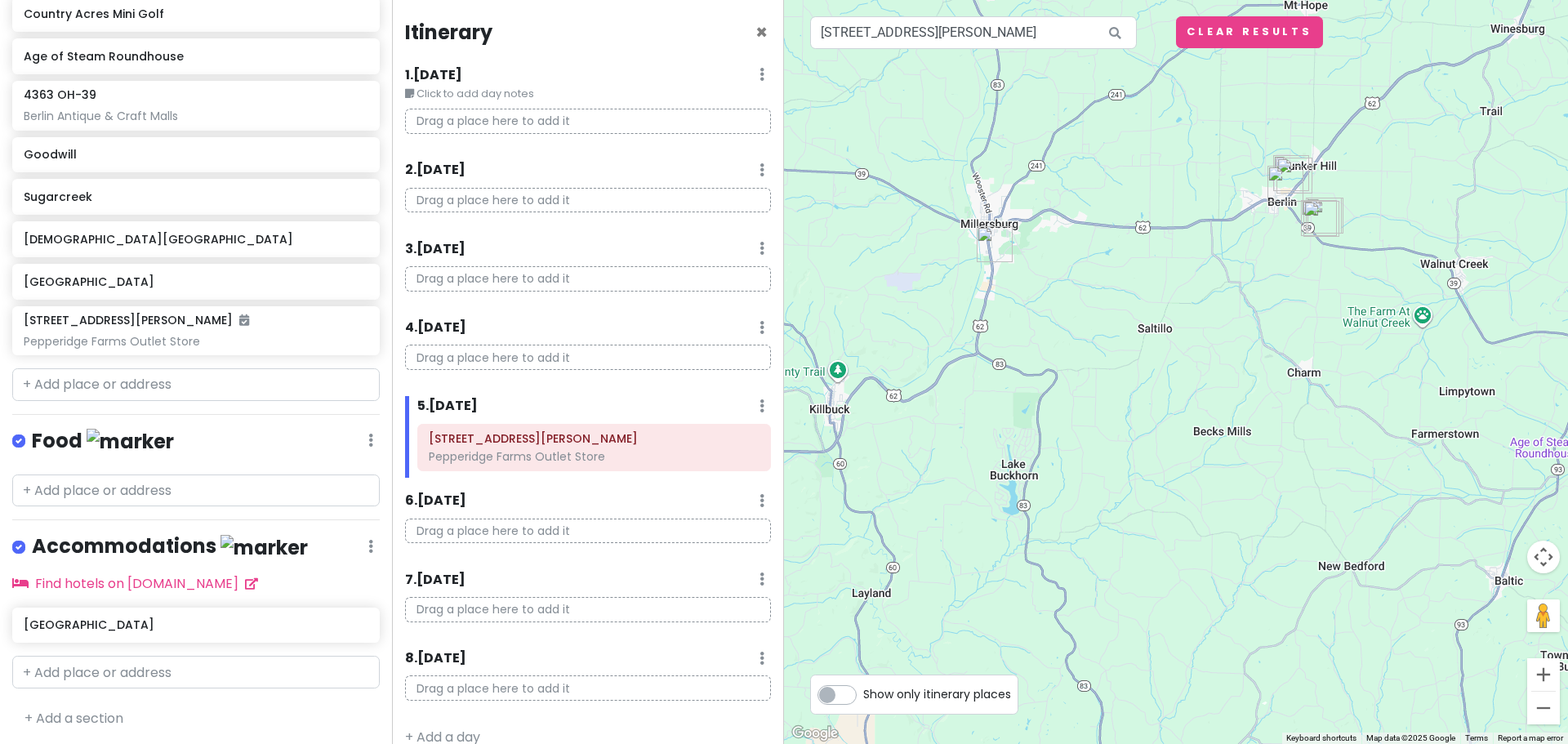
drag, startPoint x: 823, startPoint y: 272, endPoint x: 841, endPoint y: 306, distance: 38.5
click at [785, 300] on div at bounding box center [1176, 372] width 784 height 744
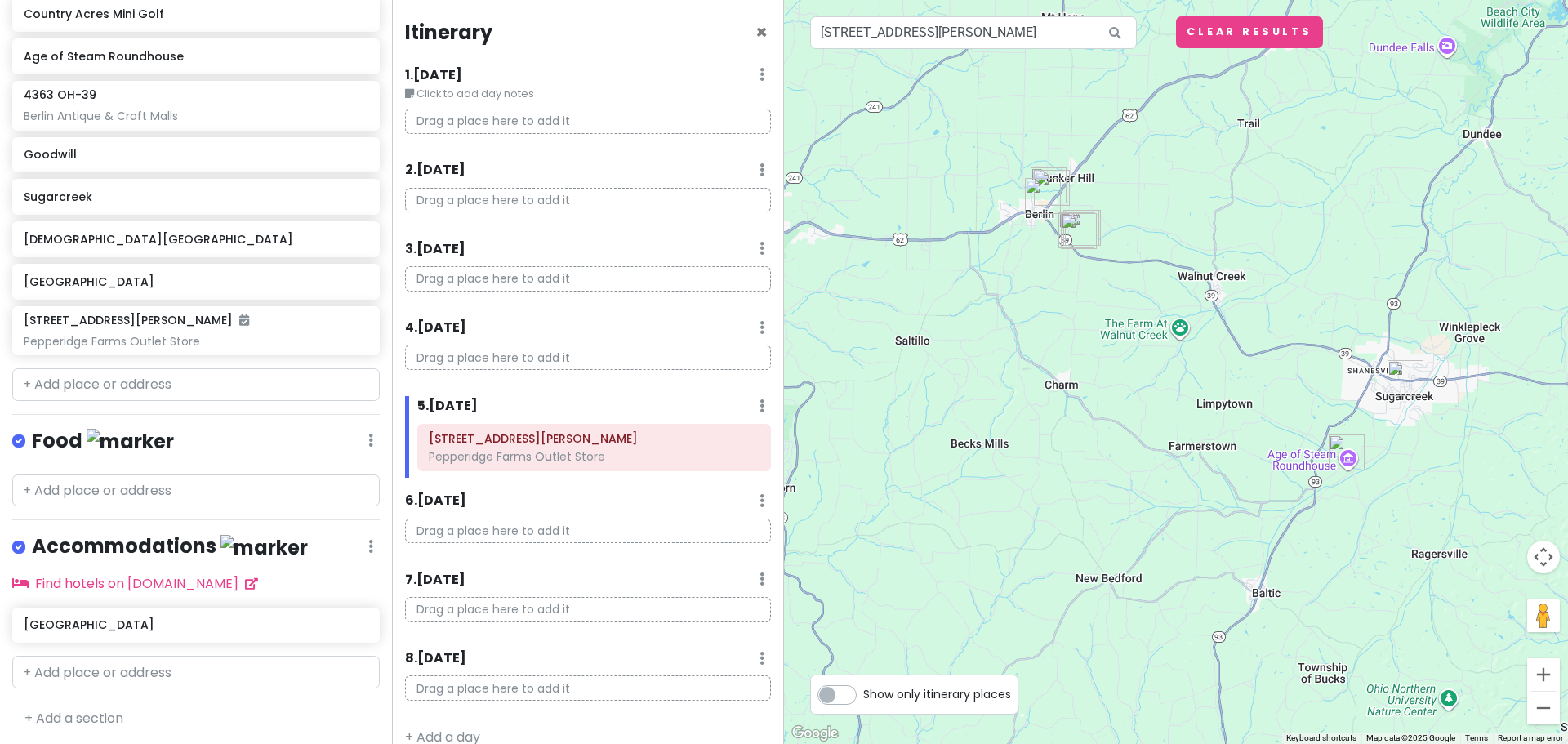
drag, startPoint x: 1097, startPoint y: 414, endPoint x: 889, endPoint y: 385, distance: 210.0
click at [890, 385] on div at bounding box center [1176, 372] width 784 height 744
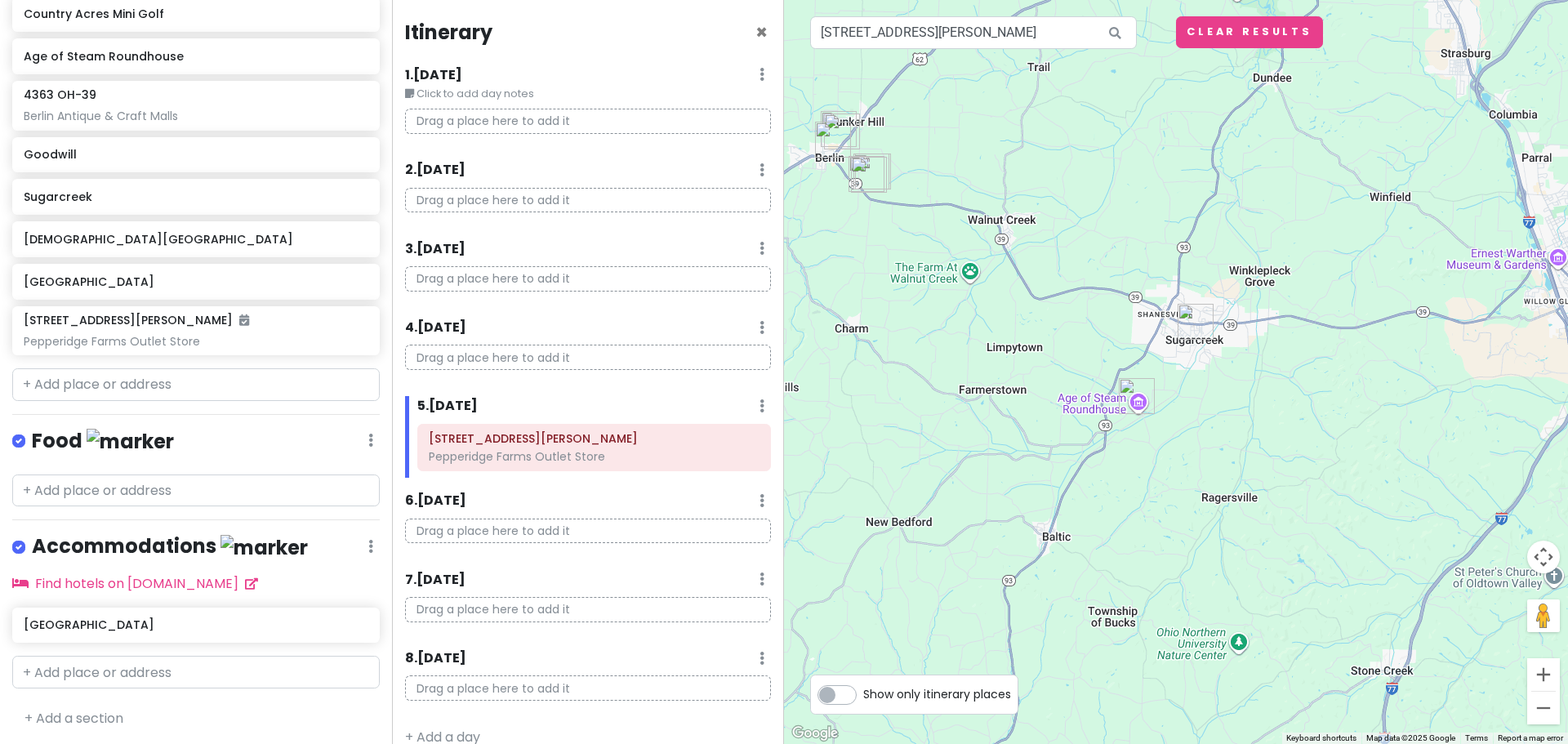
drag, startPoint x: 1074, startPoint y: 444, endPoint x: 948, endPoint y: 410, distance: 130.5
click at [948, 410] on div at bounding box center [1176, 372] width 784 height 744
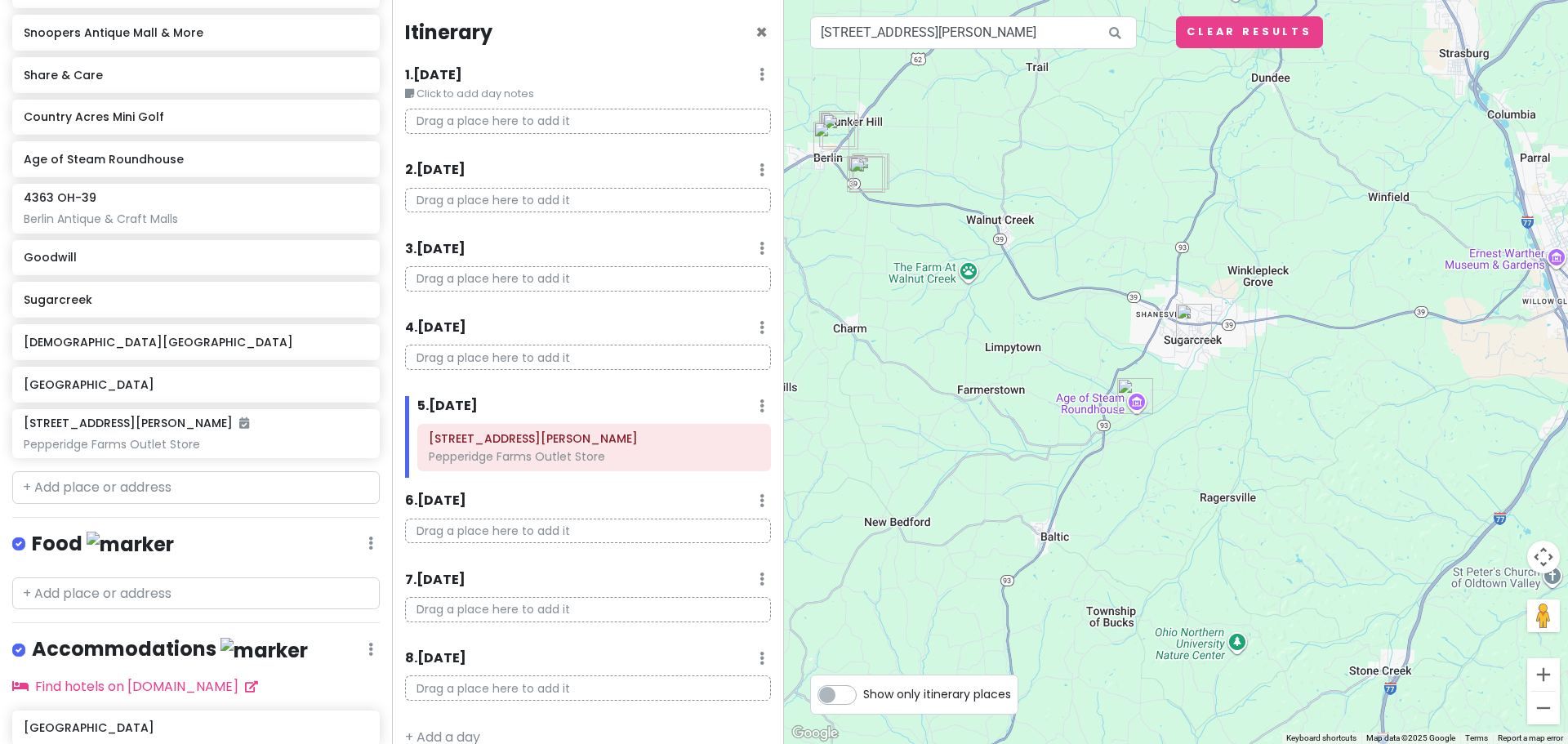
scroll to position [415, 0]
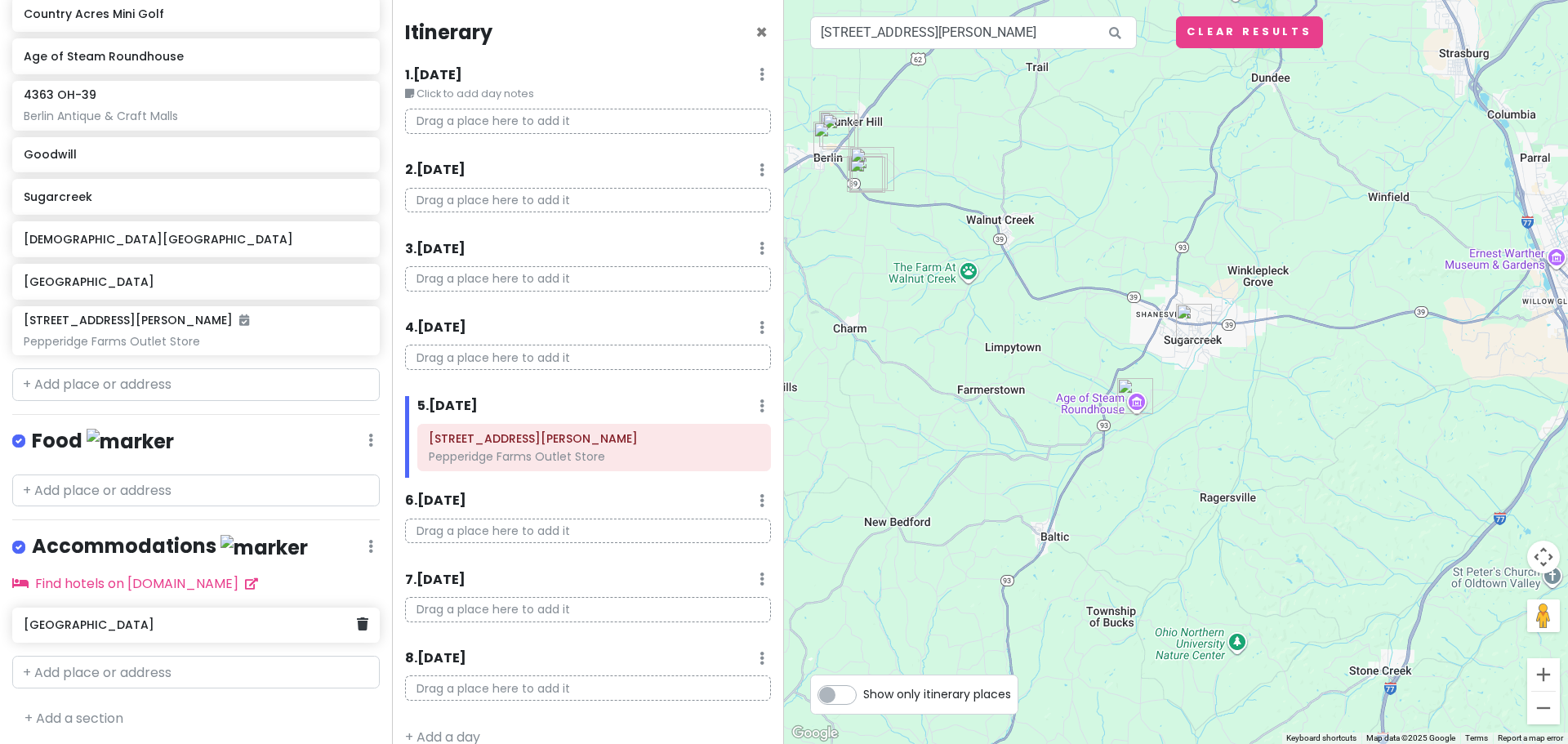
click at [133, 624] on h6 "[GEOGRAPHIC_DATA]" at bounding box center [189, 625] width 332 height 15
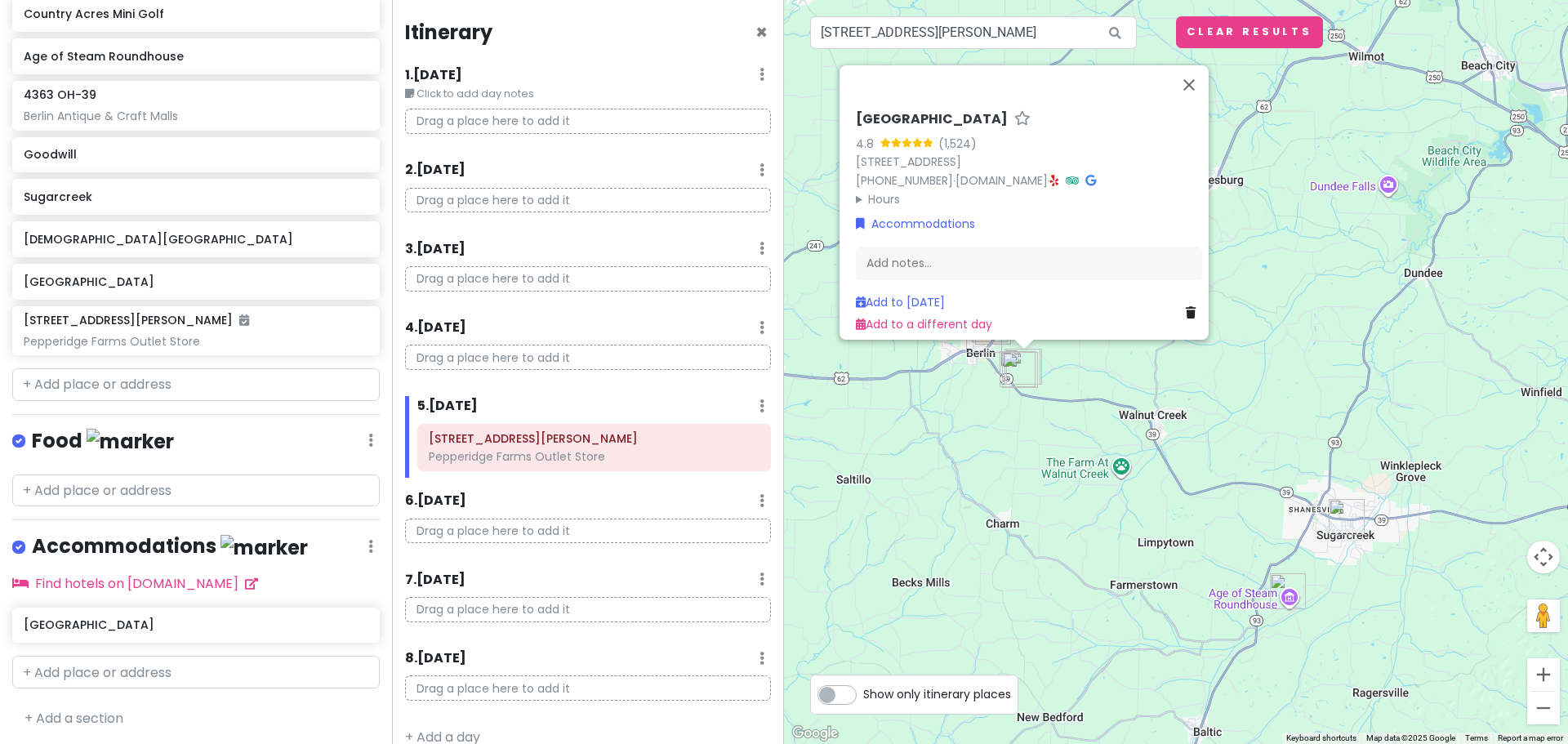
click at [962, 111] on h6 "[GEOGRAPHIC_DATA]" at bounding box center [931, 119] width 151 height 17
click at [994, 173] on link "[DOMAIN_NAME]" at bounding box center [1001, 181] width 92 height 17
